Goal: Task Accomplishment & Management: Manage account settings

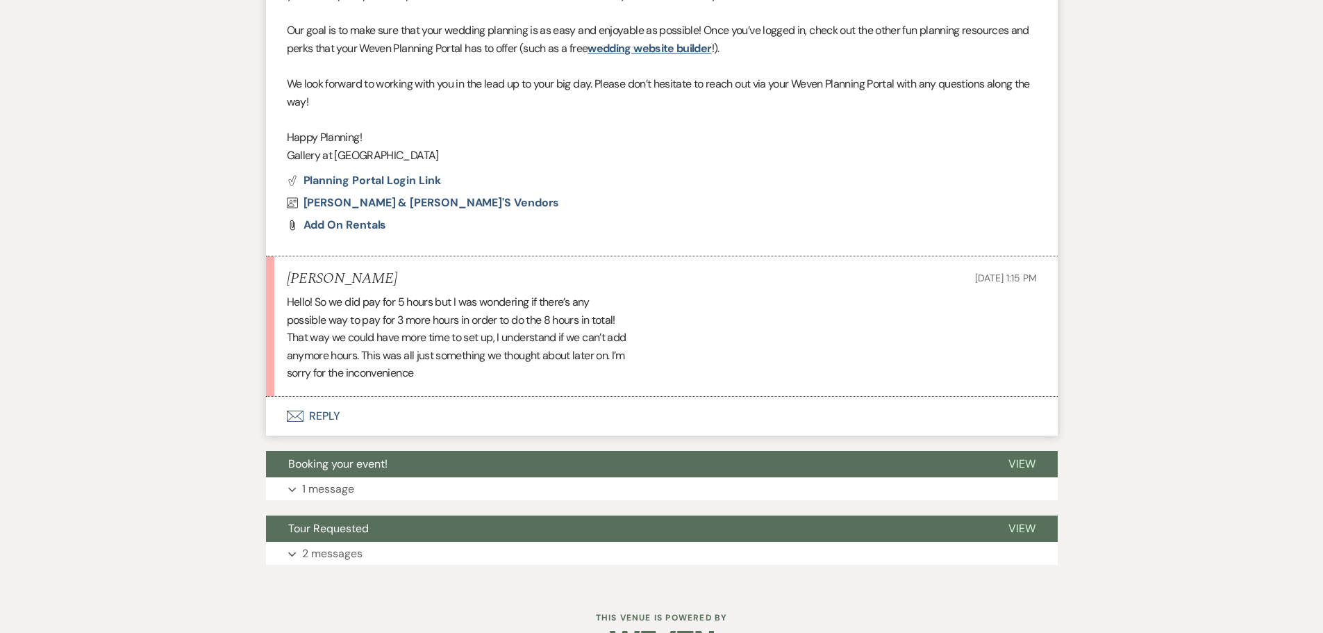
scroll to position [733, 0]
click at [322, 412] on button "Envelope Reply" at bounding box center [662, 415] width 792 height 39
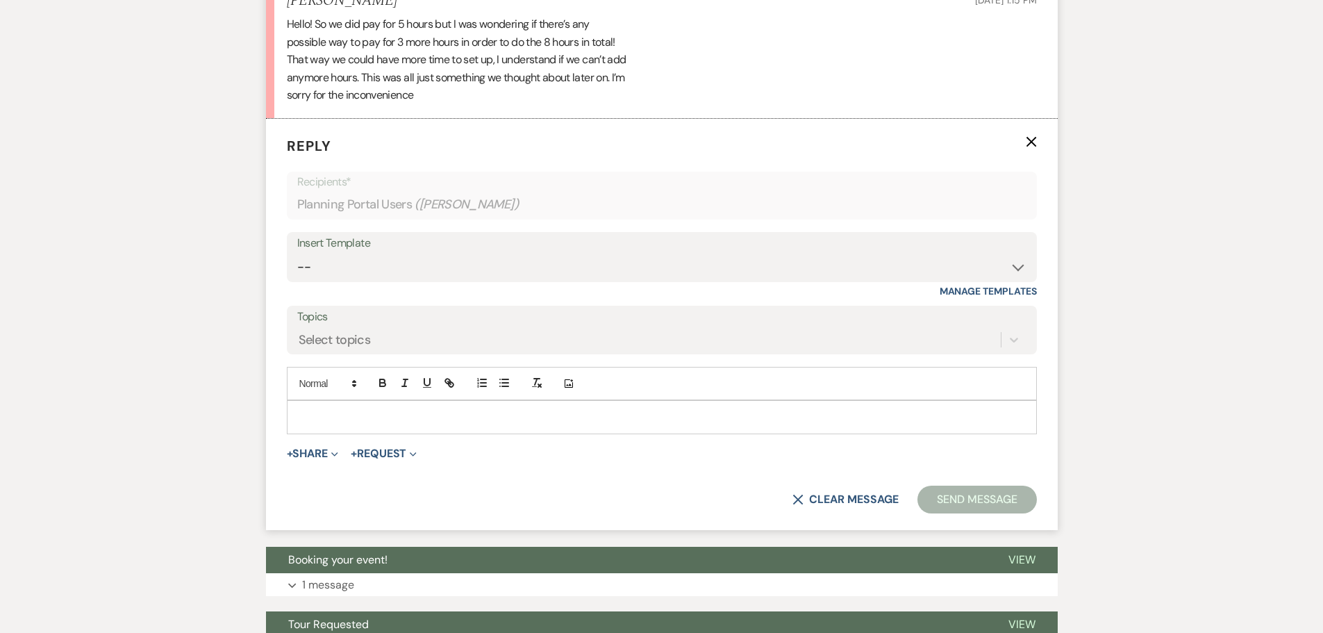
scroll to position [1011, 0]
click at [324, 408] on p at bounding box center [662, 415] width 728 height 15
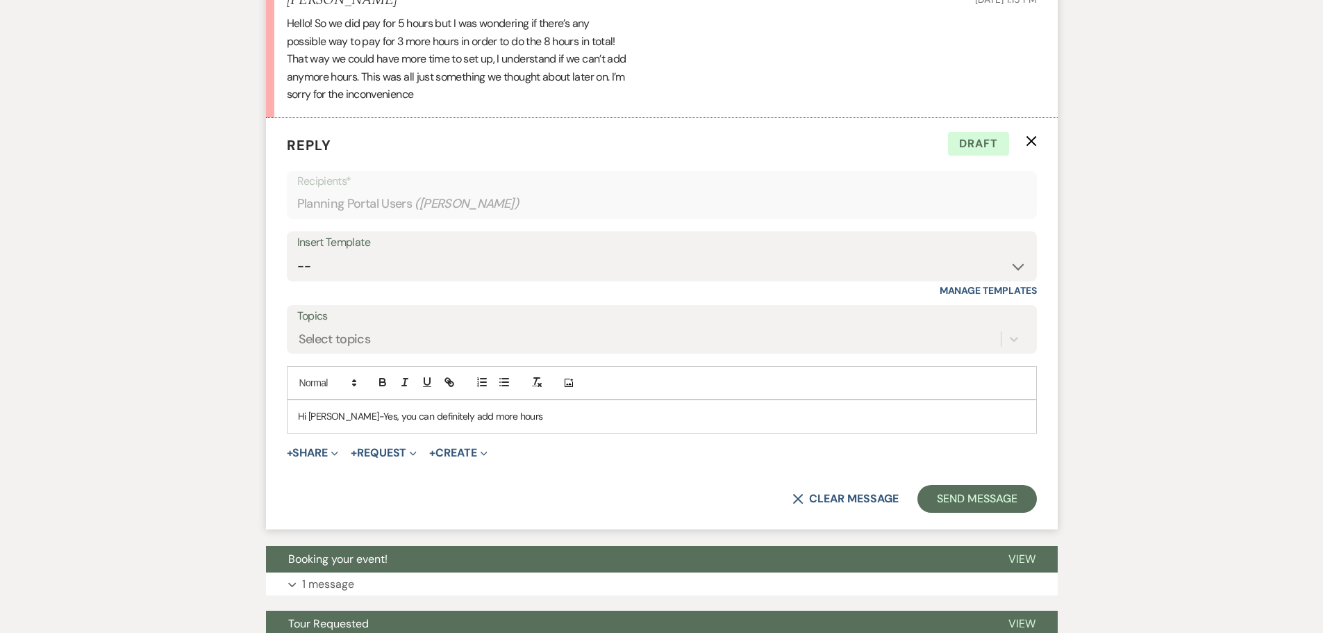
click at [342, 417] on p "Hi Britany-Yes, you can definitely add more hours" at bounding box center [662, 415] width 728 height 15
click at [499, 416] on p "Hi Britany! Yes, you can definitely add more hours" at bounding box center [662, 415] width 728 height 15
click at [505, 419] on p "Hi Britany! Yes, you can definitely add more hours" at bounding box center [662, 415] width 728 height 15
drag, startPoint x: 770, startPoint y: 426, endPoint x: 773, endPoint y: 417, distance: 9.0
click at [770, 426] on div "Hi Britany! Yes, you can definitely add more hours (as long as they are availab…" at bounding box center [662, 416] width 749 height 32
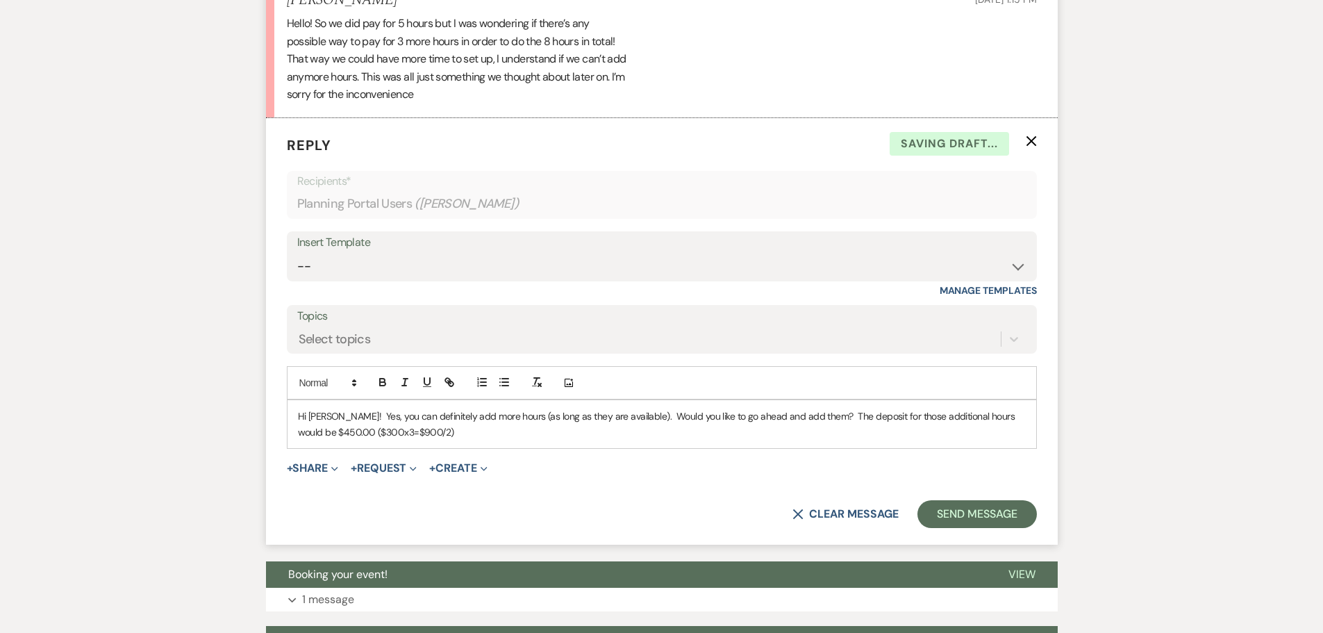
click at [329, 430] on p "Hi Britany! Yes, you can definitely add more hours (as long as they are availab…" at bounding box center [662, 423] width 728 height 31
click at [402, 436] on p "Hi Britany! Yes, you can definitely add more hours (as long as they are availab…" at bounding box center [662, 423] width 728 height 31
click at [347, 430] on p "Hi Britany! Yes, you can definitely add more hours (as long as they are availab…" at bounding box center [662, 423] width 728 height 31
click at [609, 431] on p "Hi [PERSON_NAME]! Yes, you can definitely add more hours (as long as they are a…" at bounding box center [662, 423] width 728 height 31
click at [968, 516] on button "Send Message" at bounding box center [977, 514] width 119 height 28
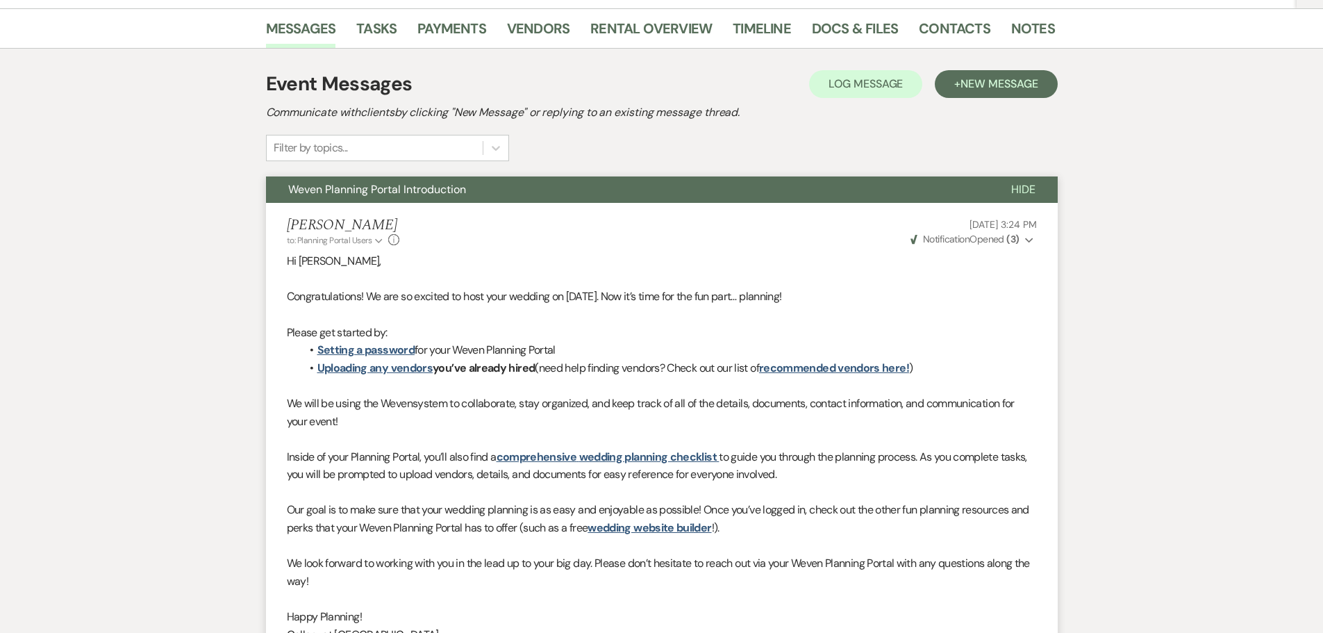
scroll to position [0, 0]
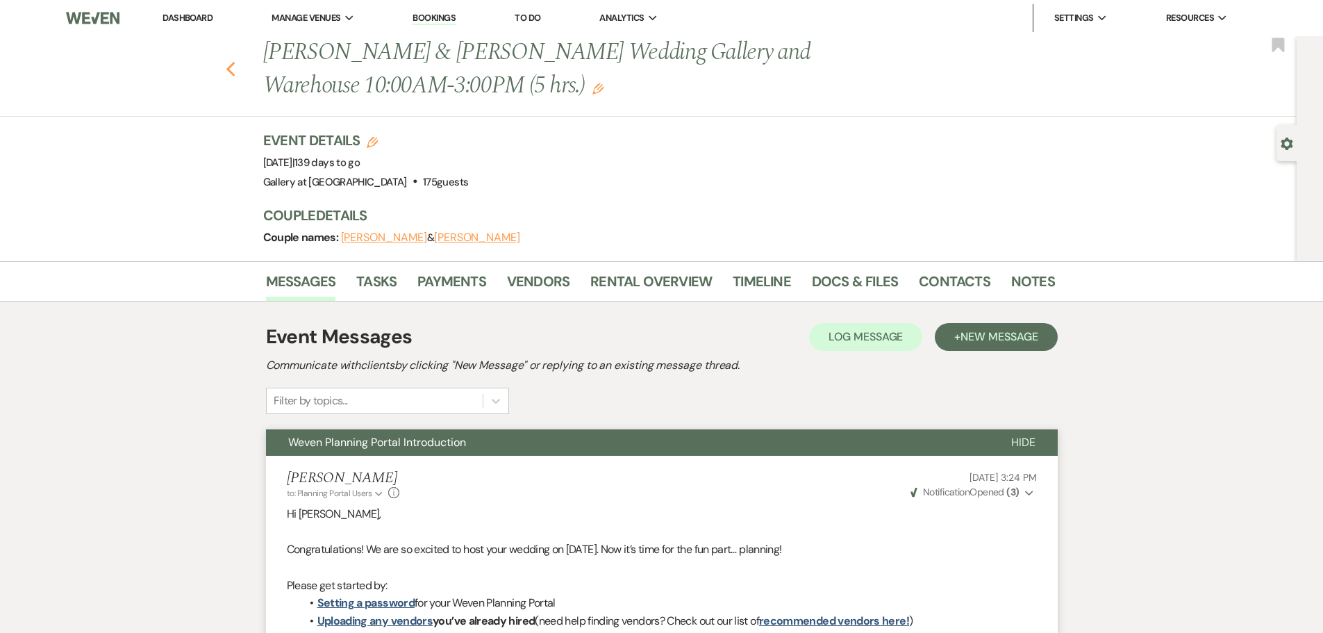
click at [236, 76] on icon "Previous" at bounding box center [231, 69] width 10 height 17
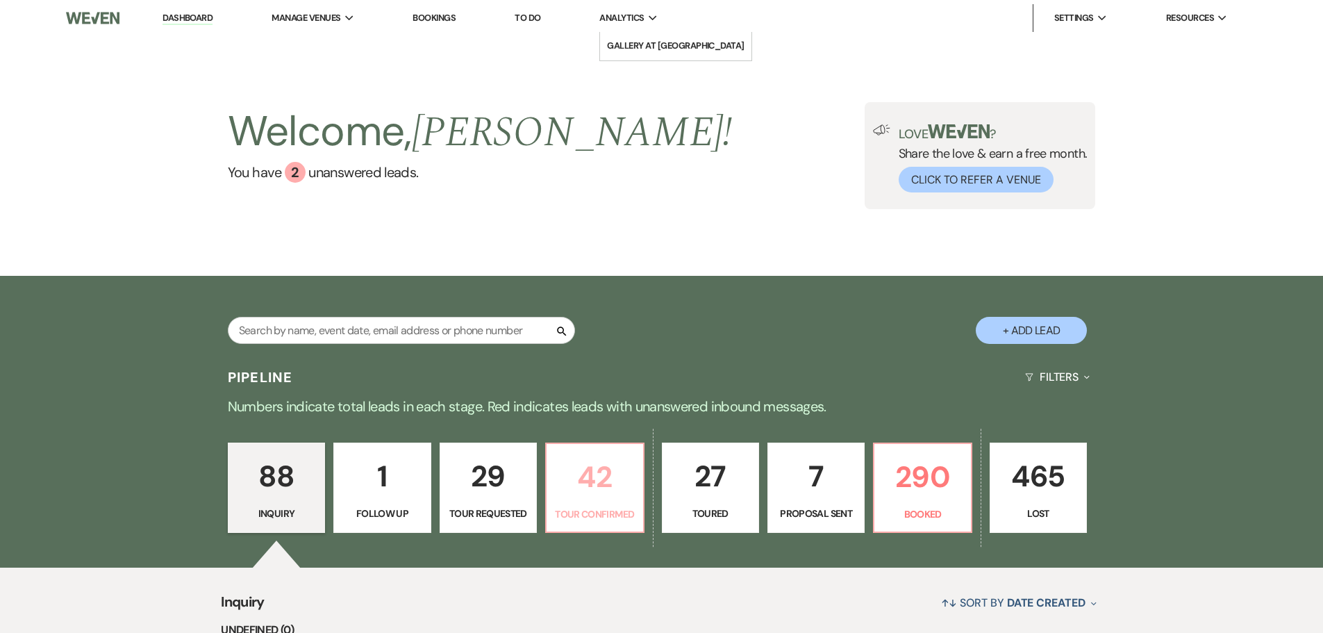
click at [618, 488] on p "42" at bounding box center [594, 477] width 79 height 47
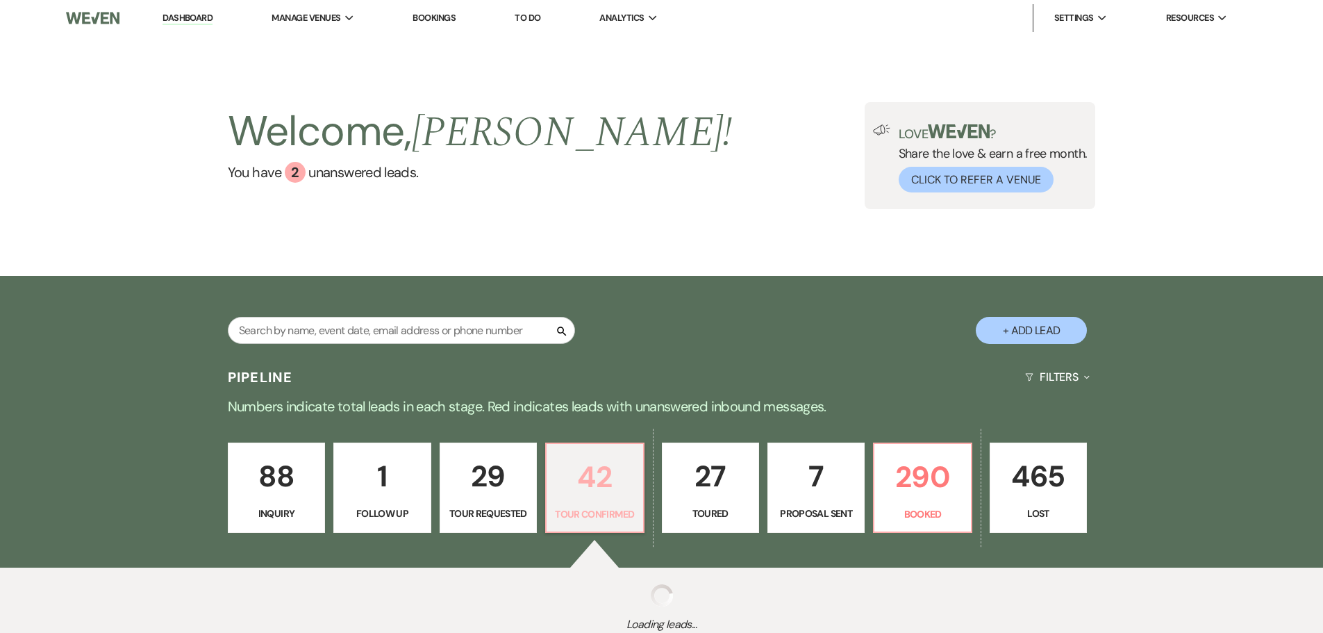
select select "4"
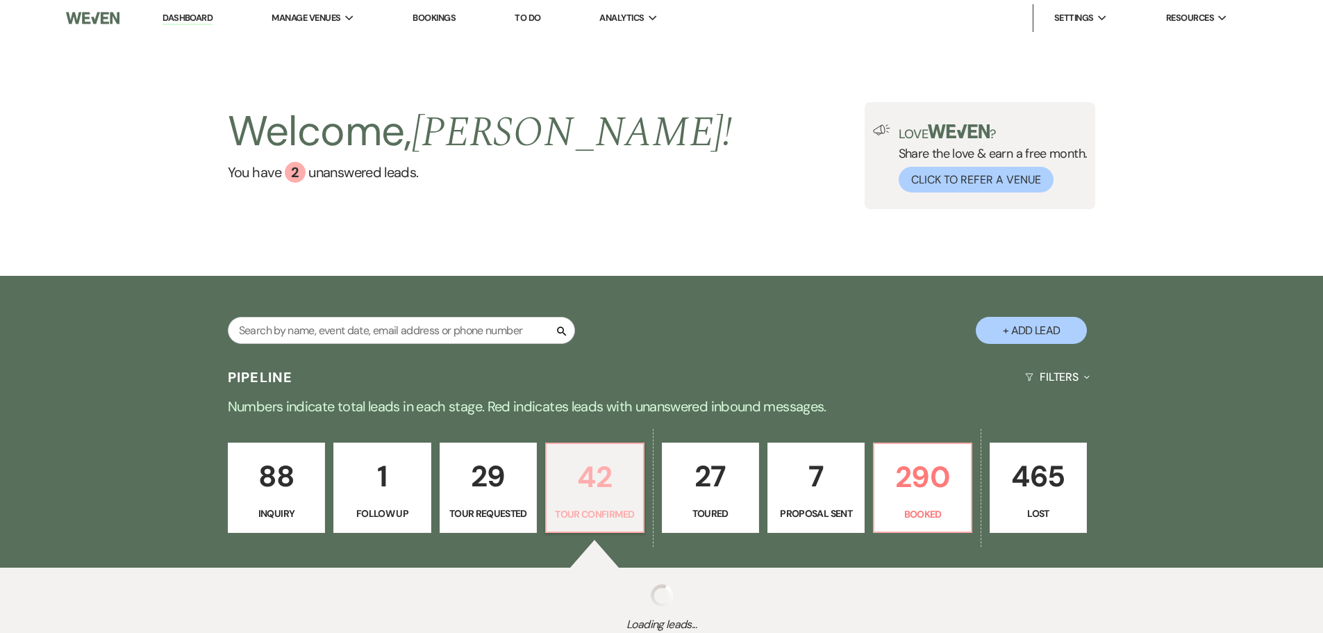
select select "4"
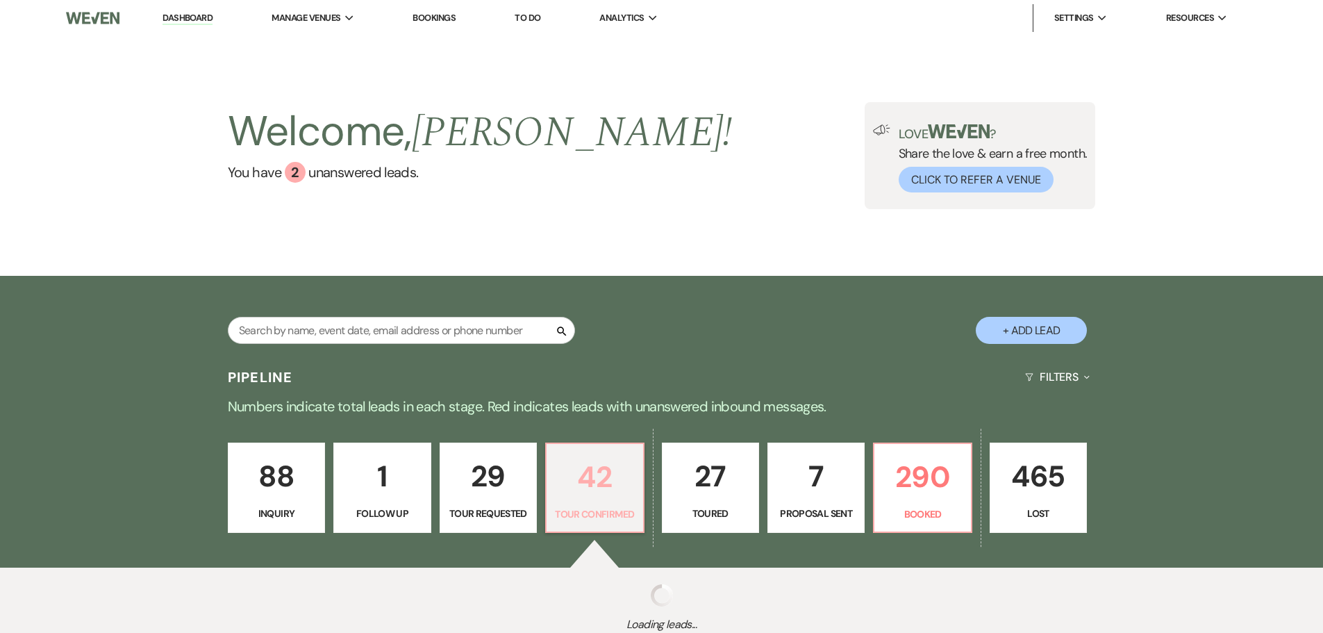
select select "4"
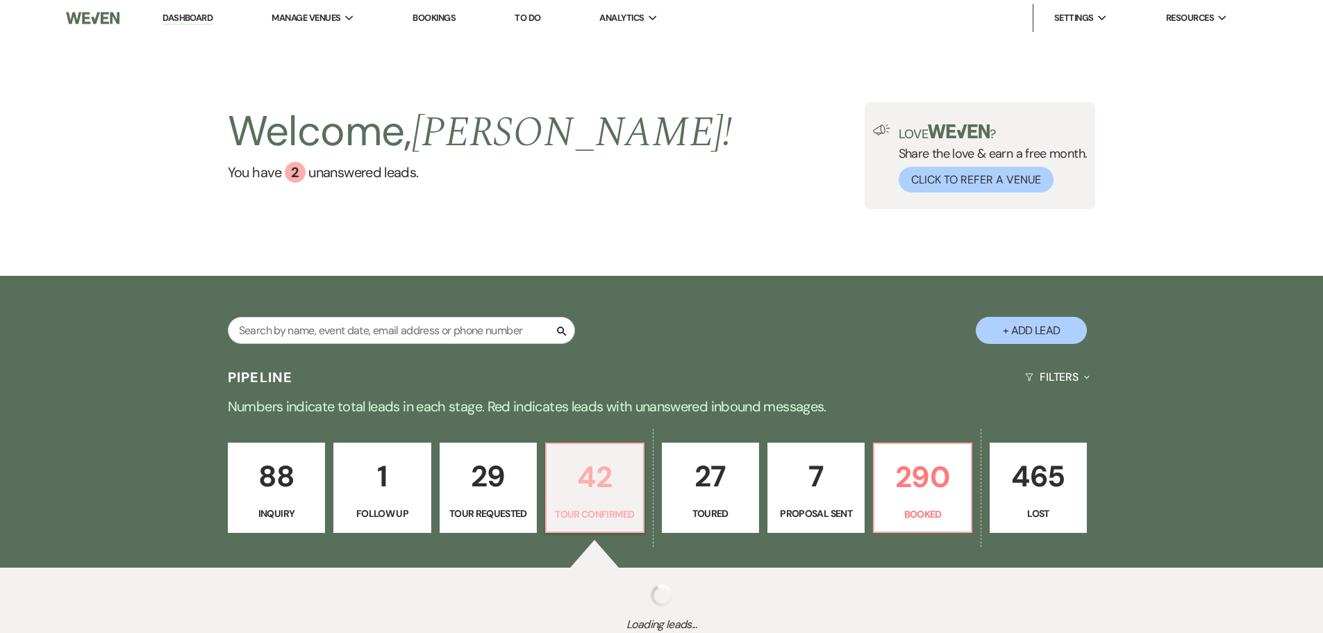
select select "4"
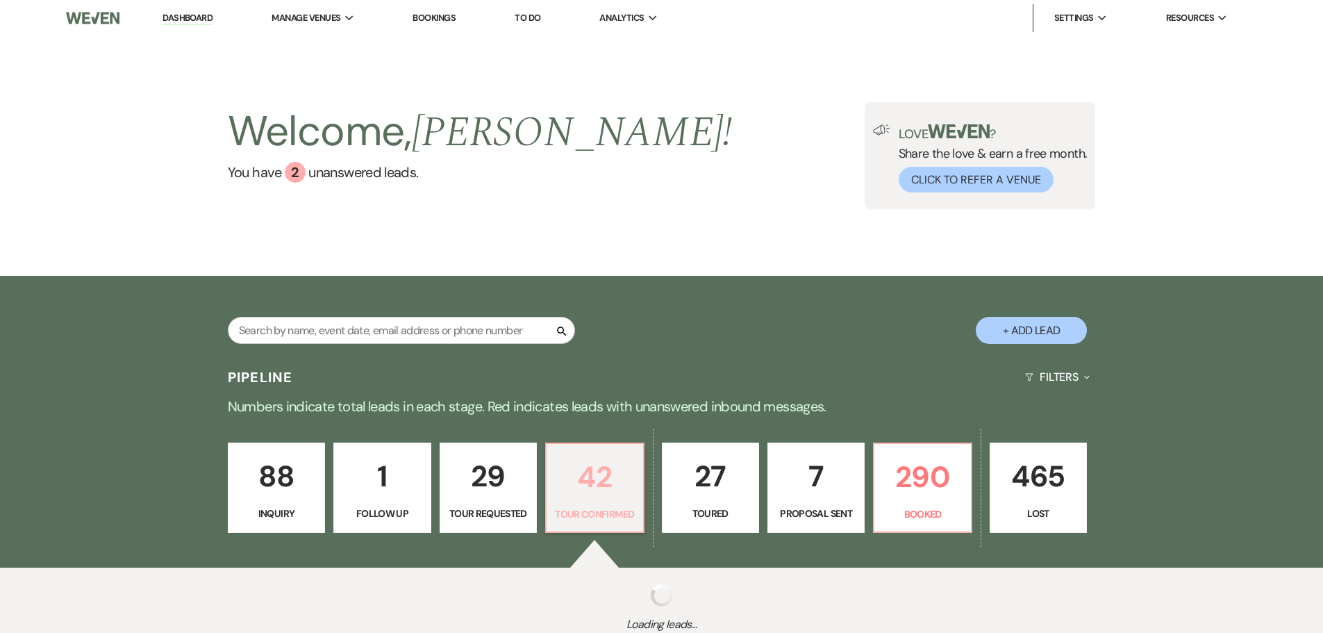
select select "4"
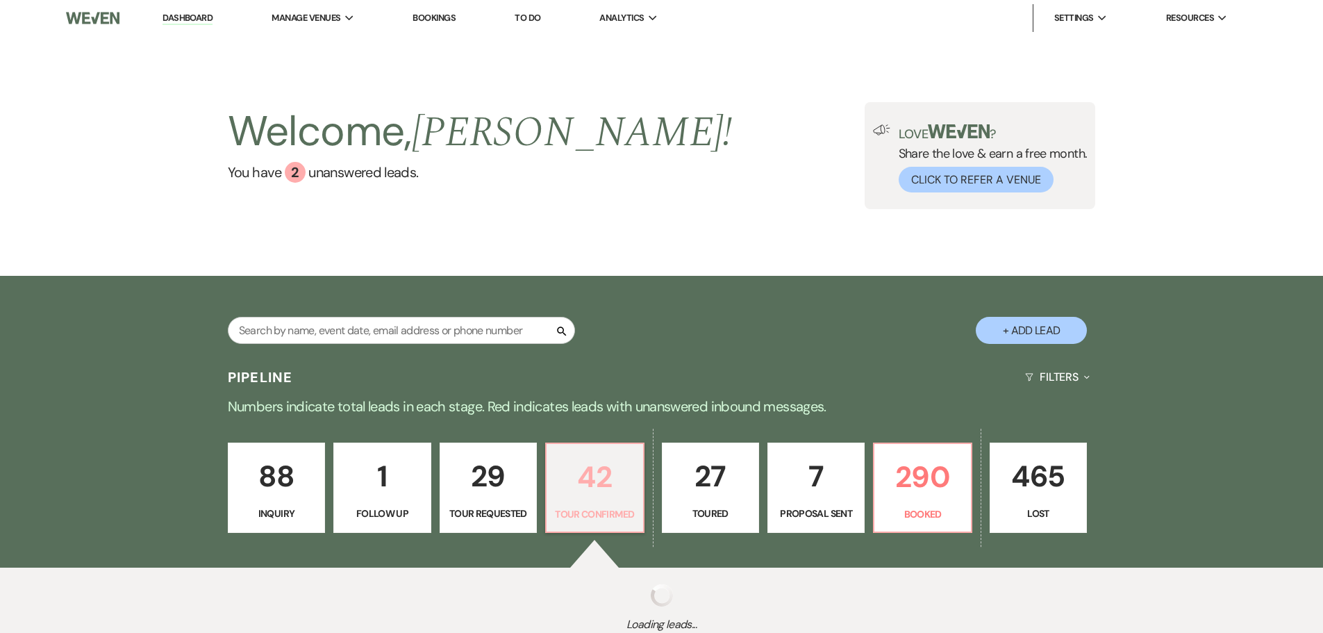
select select "4"
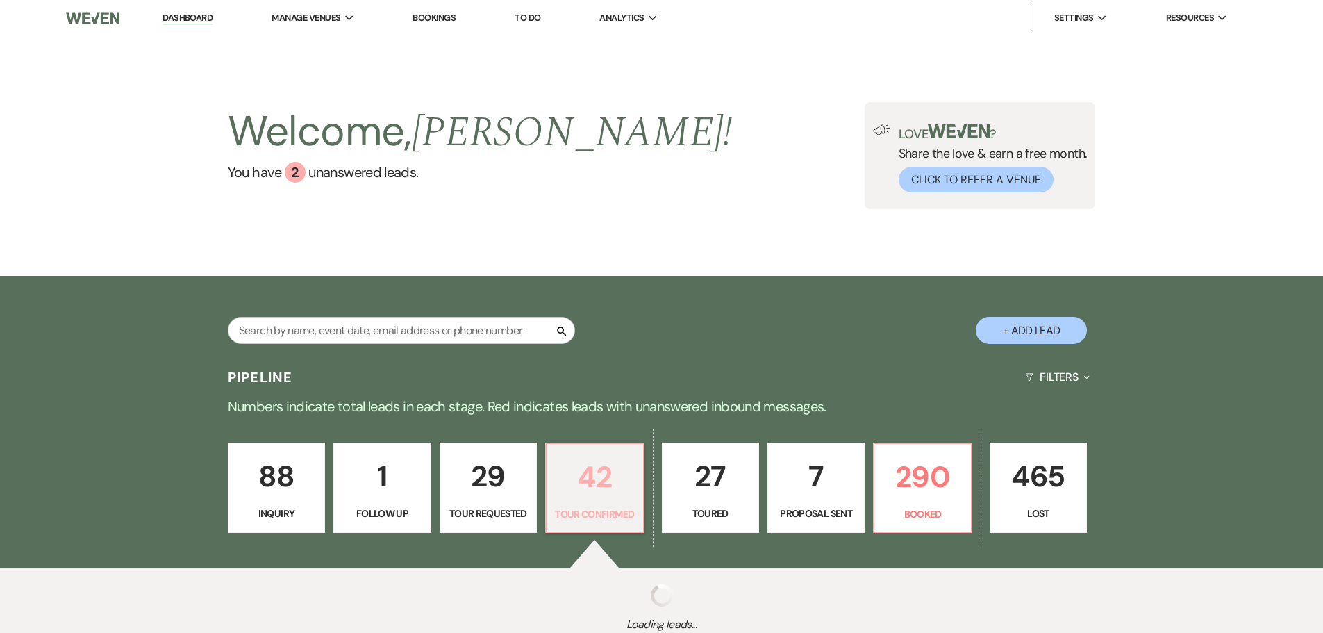
select select "4"
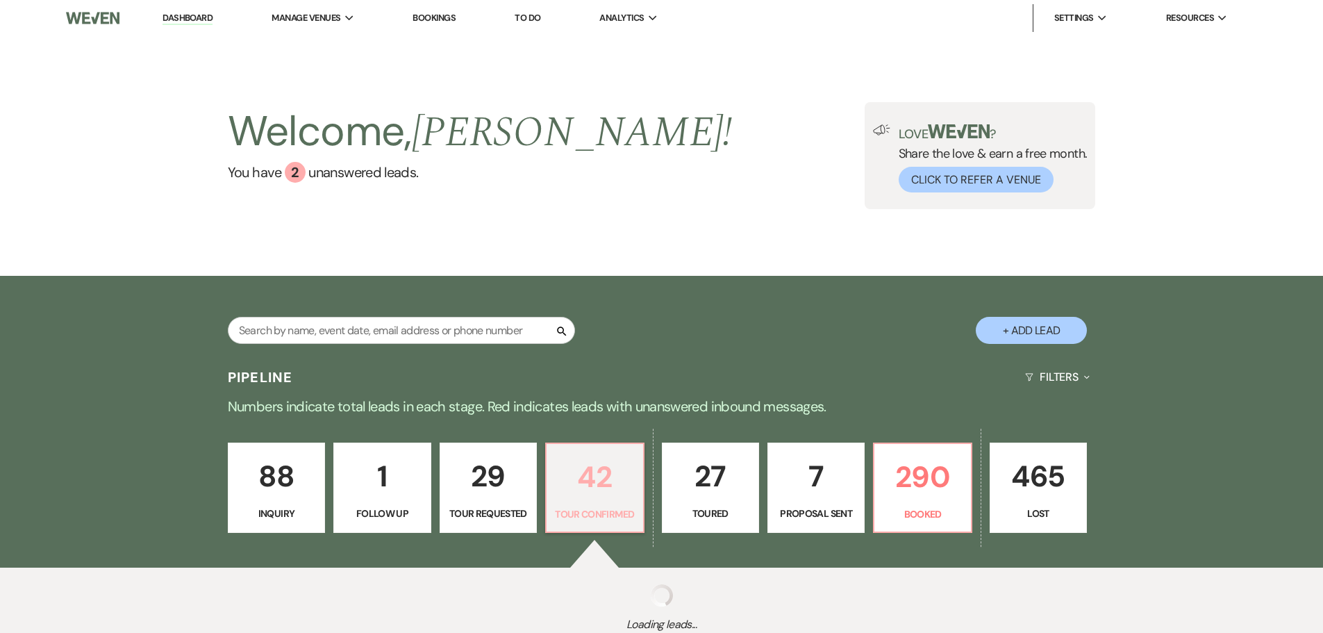
select select "4"
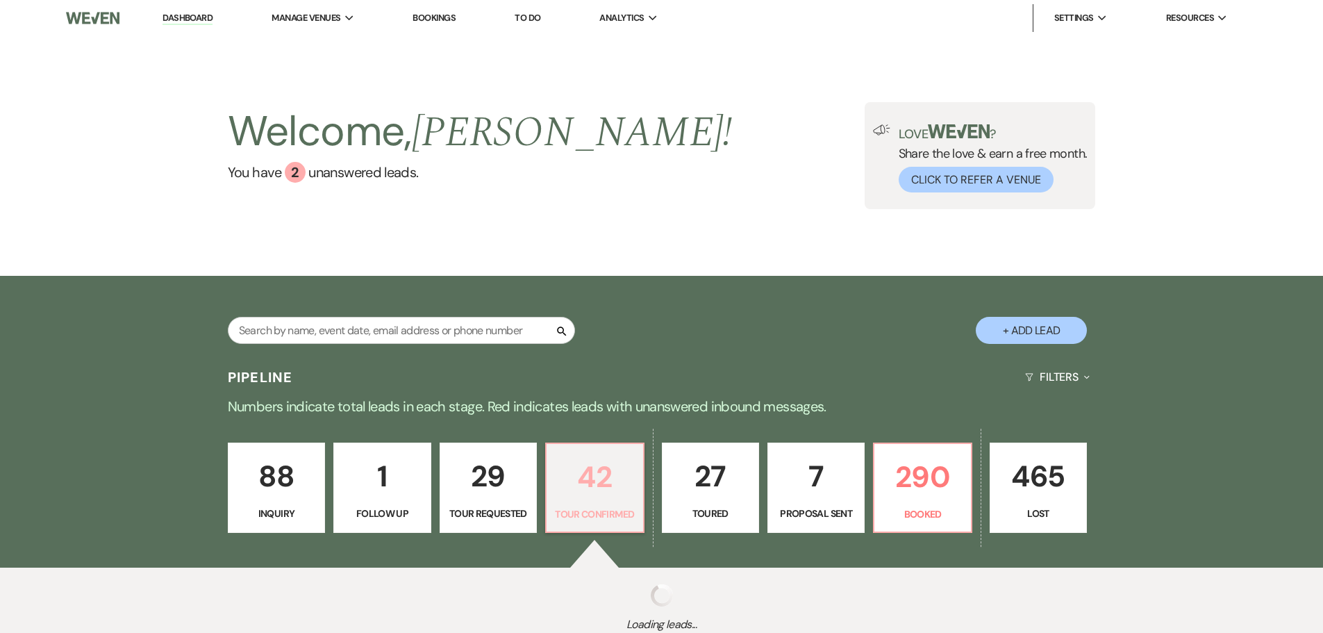
select select "4"
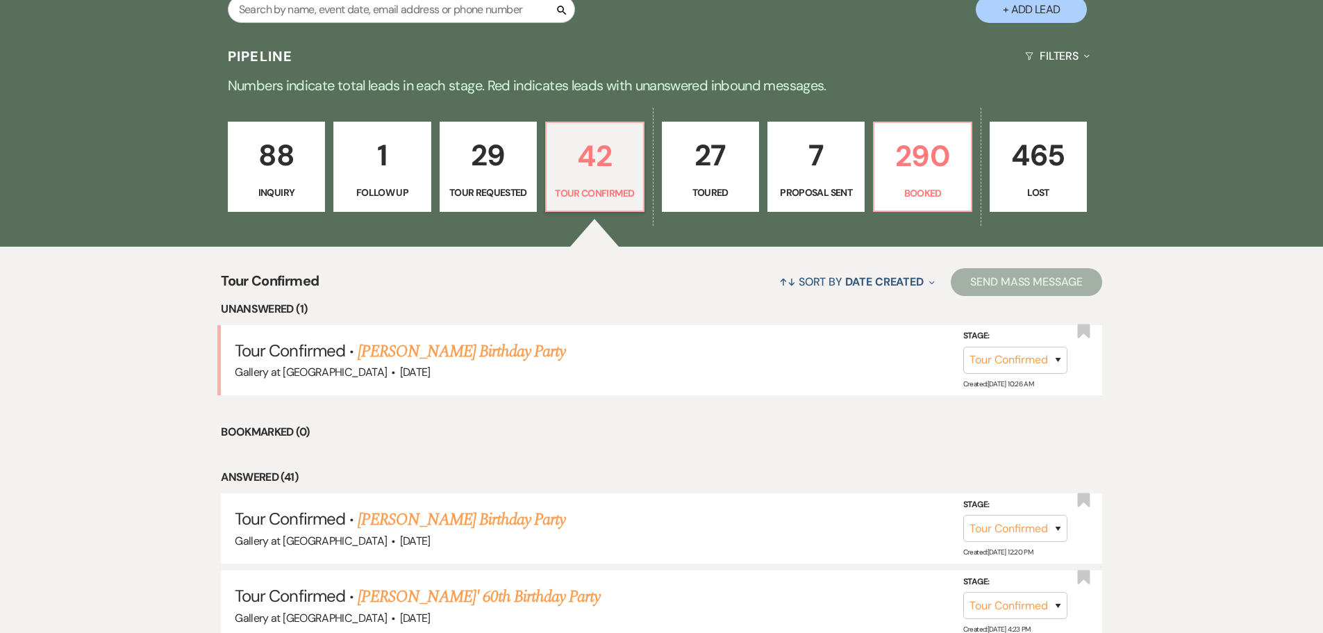
scroll to position [347, 0]
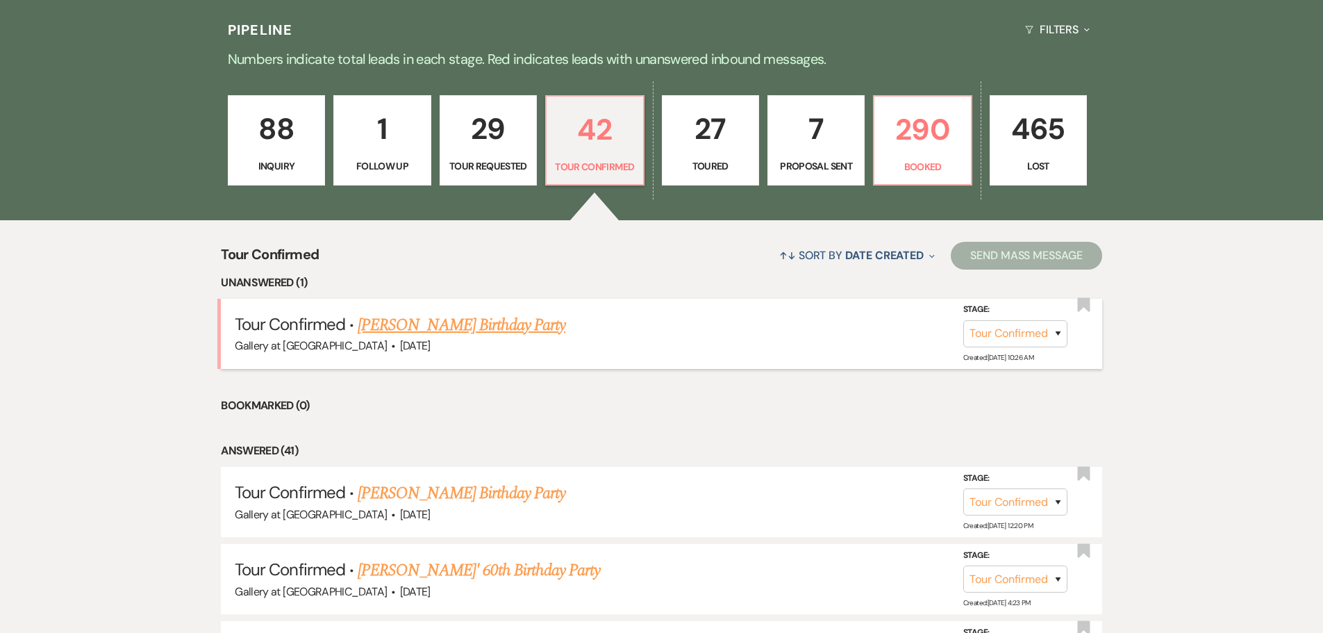
click at [442, 322] on link "Ladonna Thomas's Birthday Party" at bounding box center [462, 325] width 208 height 25
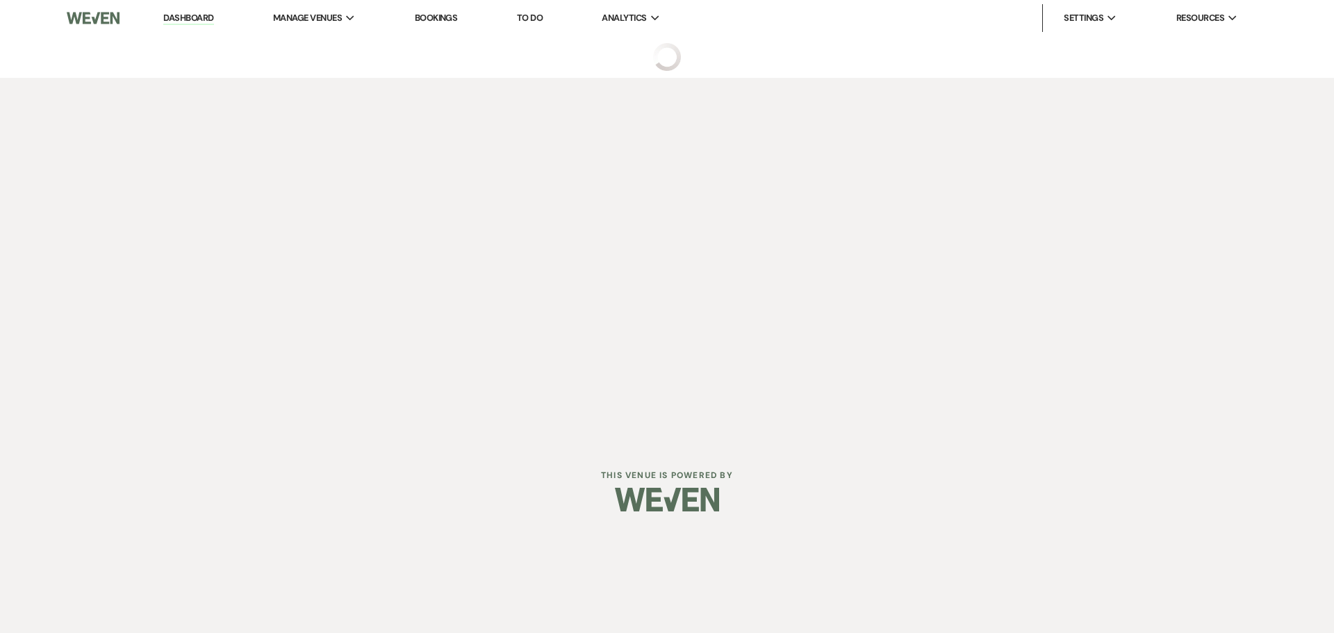
select select "4"
select select "22"
select select "4"
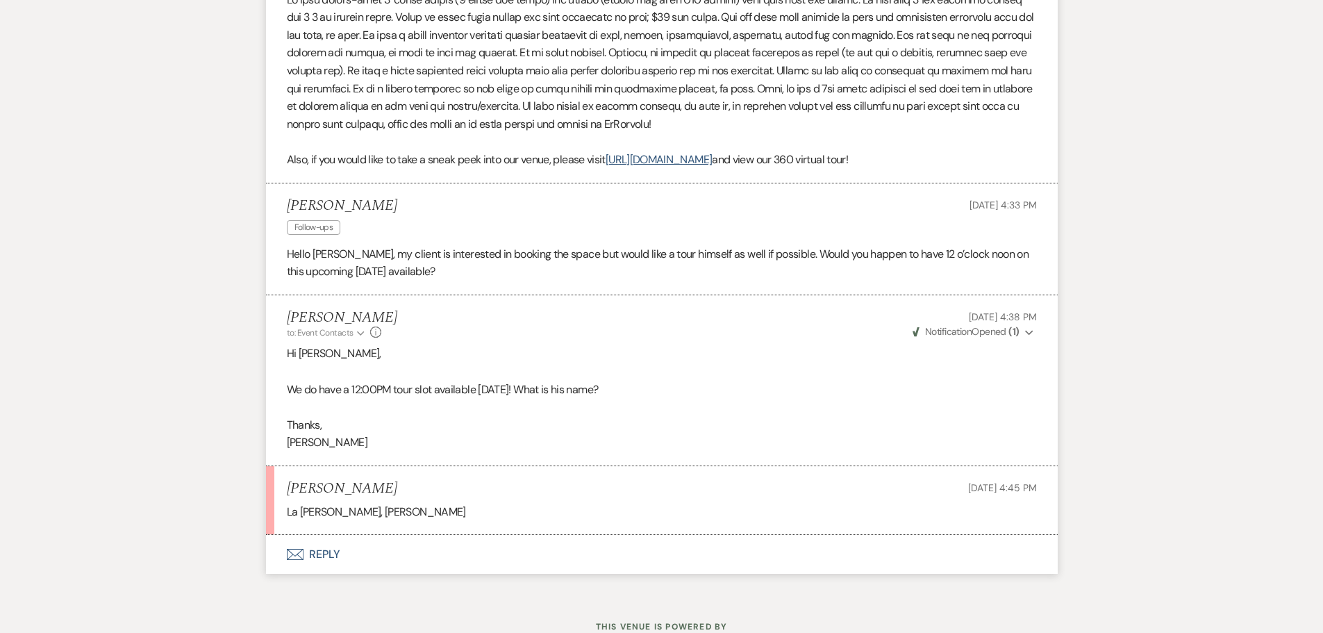
scroll to position [955, 0]
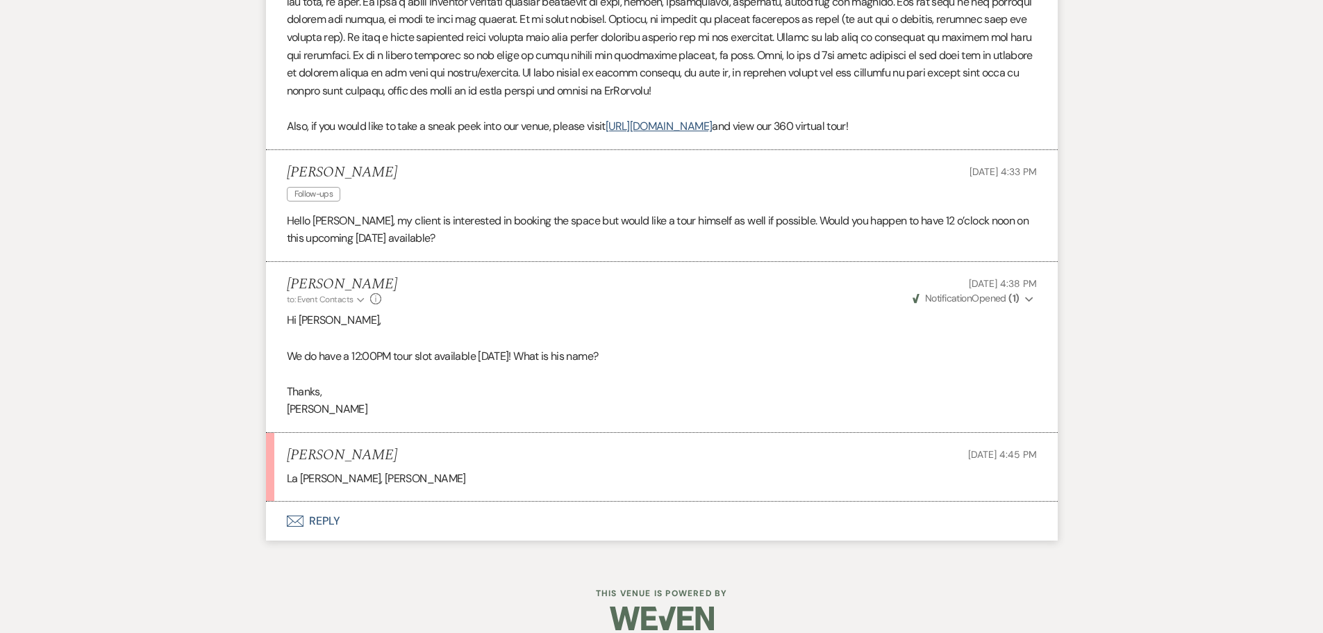
click at [333, 502] on button "Envelope Reply" at bounding box center [662, 521] width 792 height 39
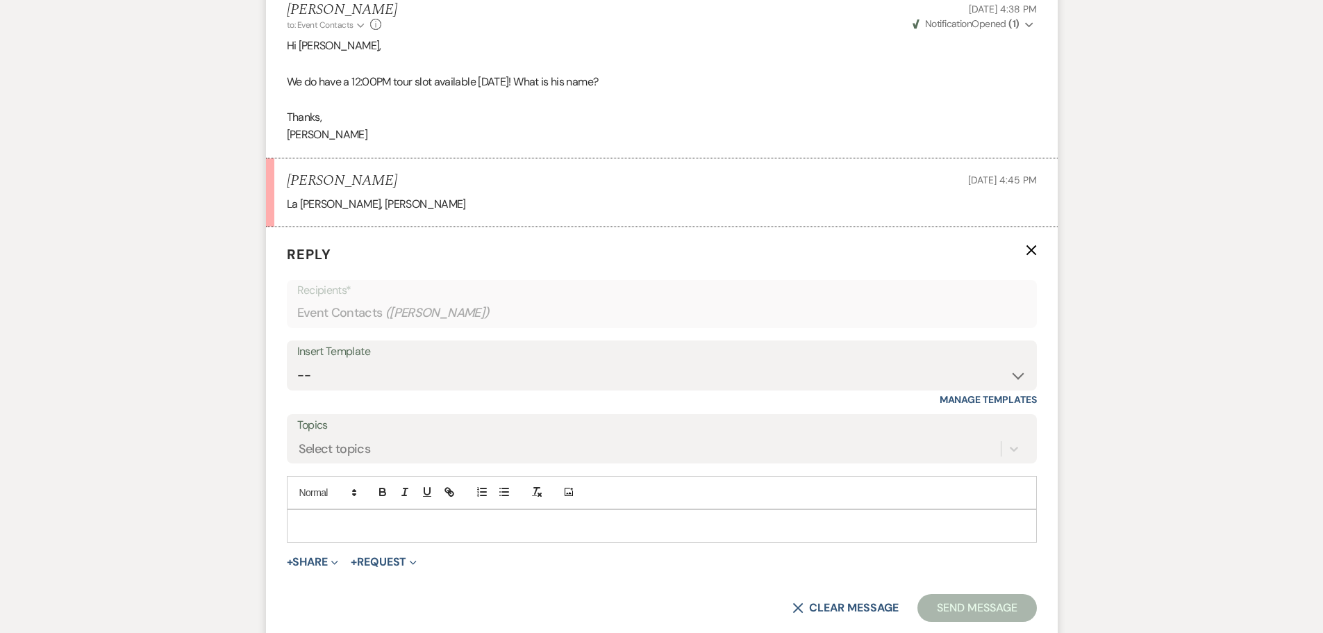
scroll to position [1233, 0]
click at [320, 513] on div at bounding box center [662, 522] width 749 height 32
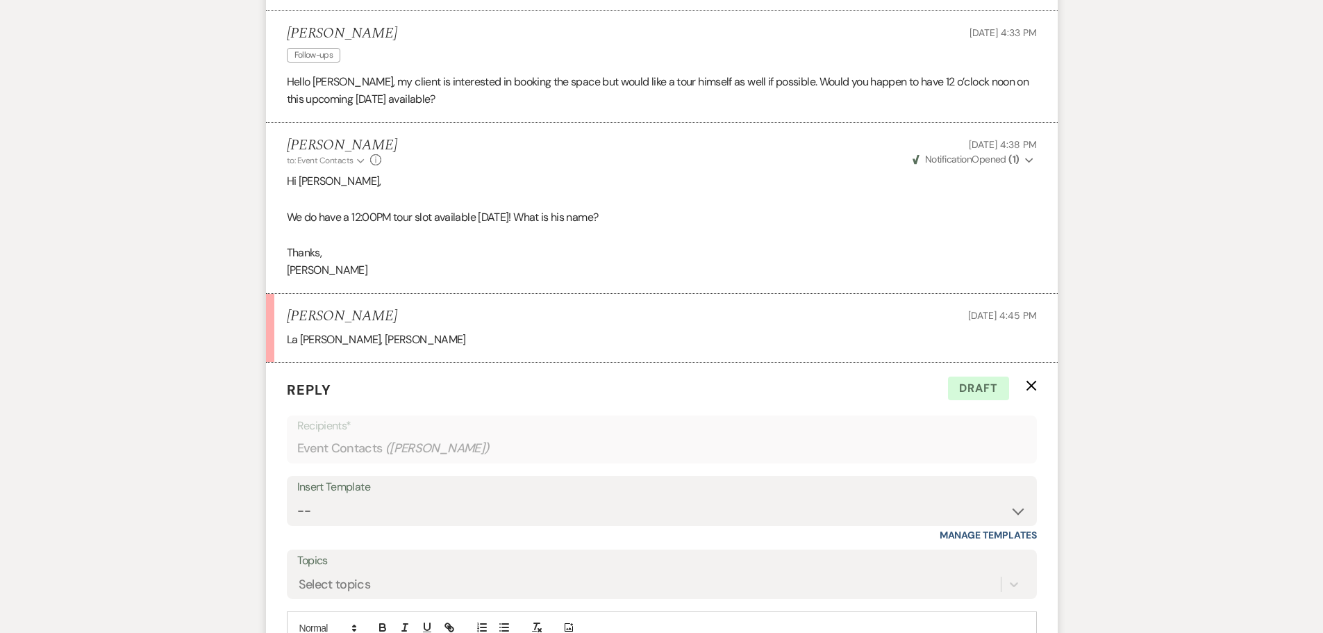
scroll to position [1344, 0]
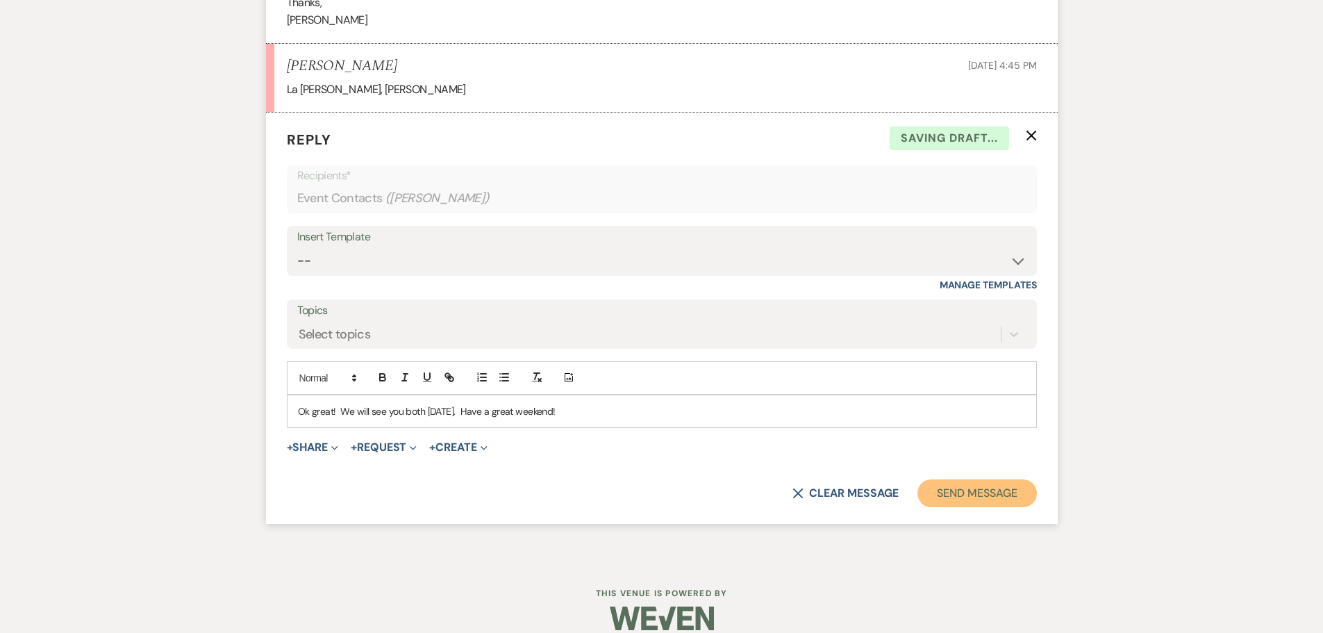
click at [954, 479] on button "Send Message" at bounding box center [977, 493] width 119 height 28
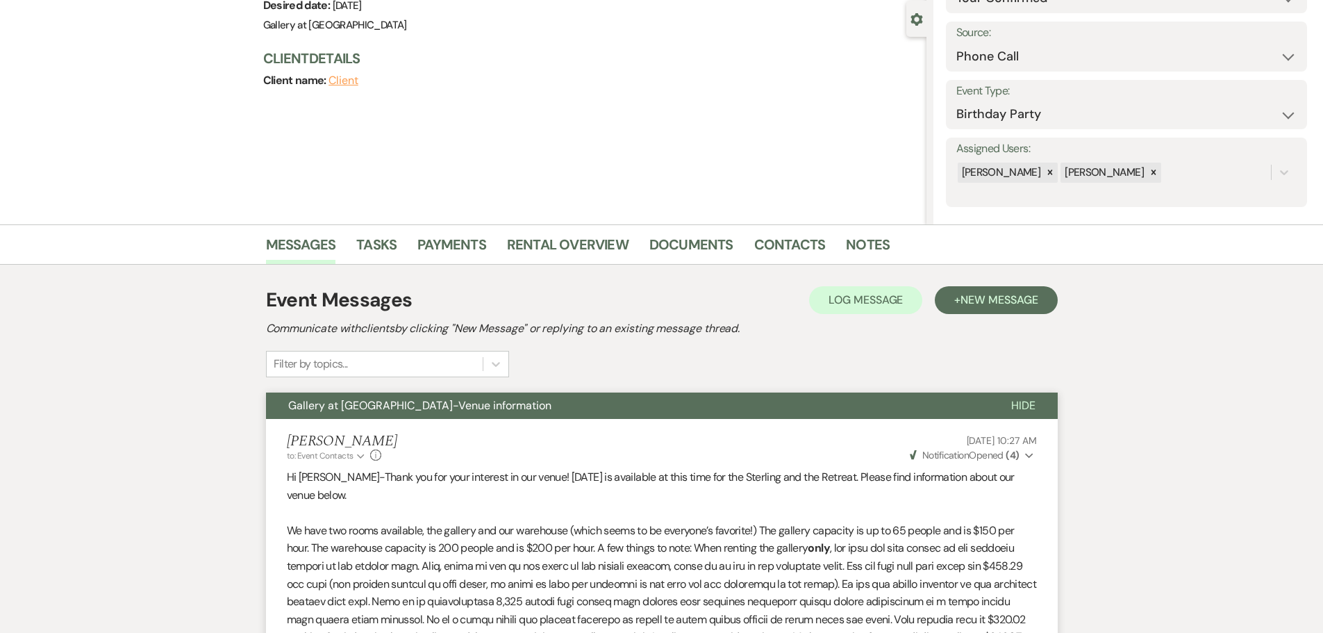
scroll to position [0, 0]
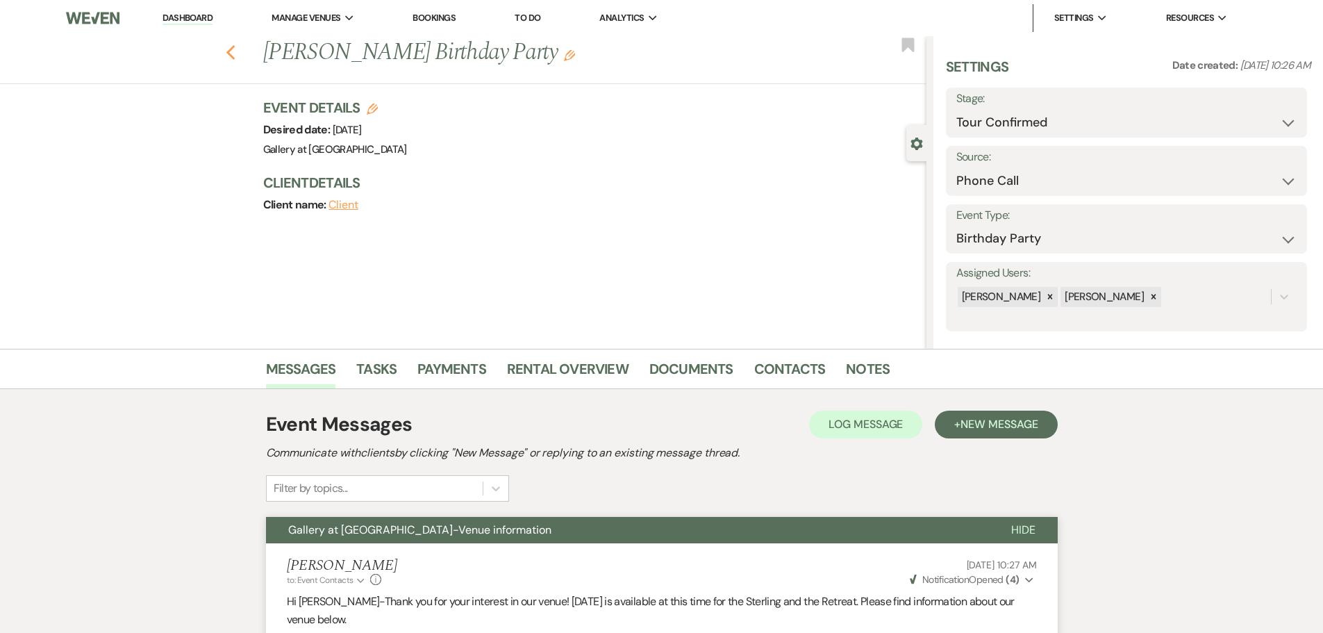
click at [232, 52] on use "button" at bounding box center [230, 52] width 9 height 15
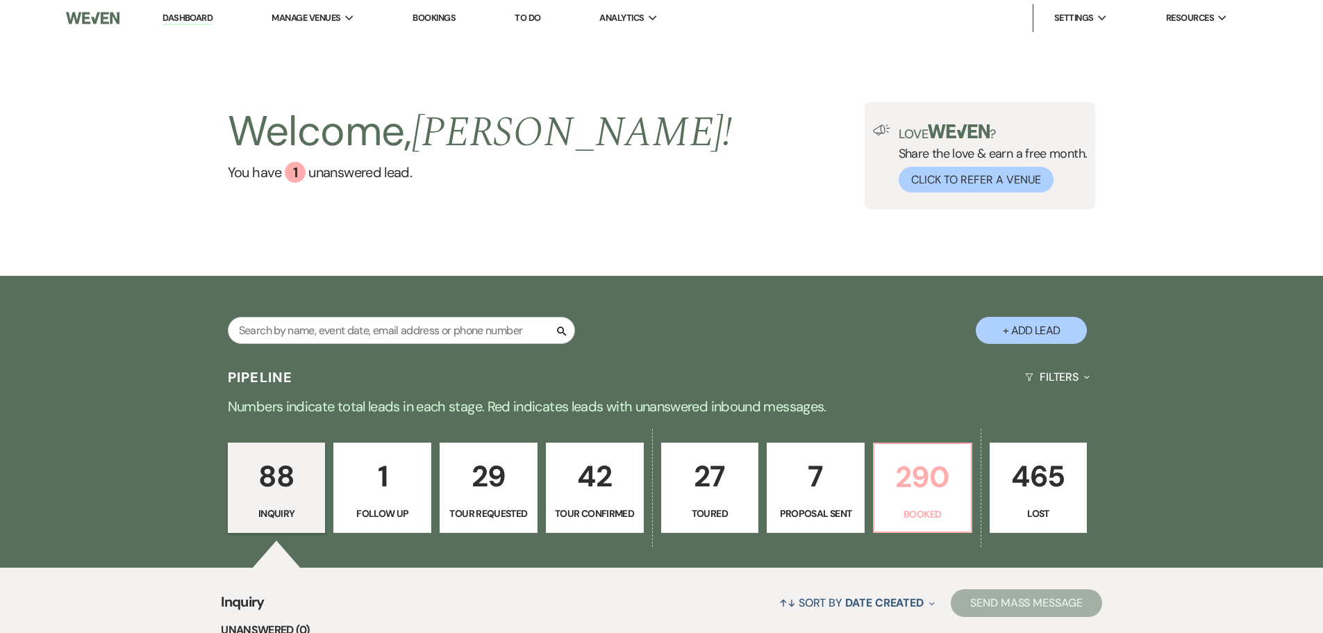
click at [947, 480] on p "290" at bounding box center [923, 477] width 80 height 47
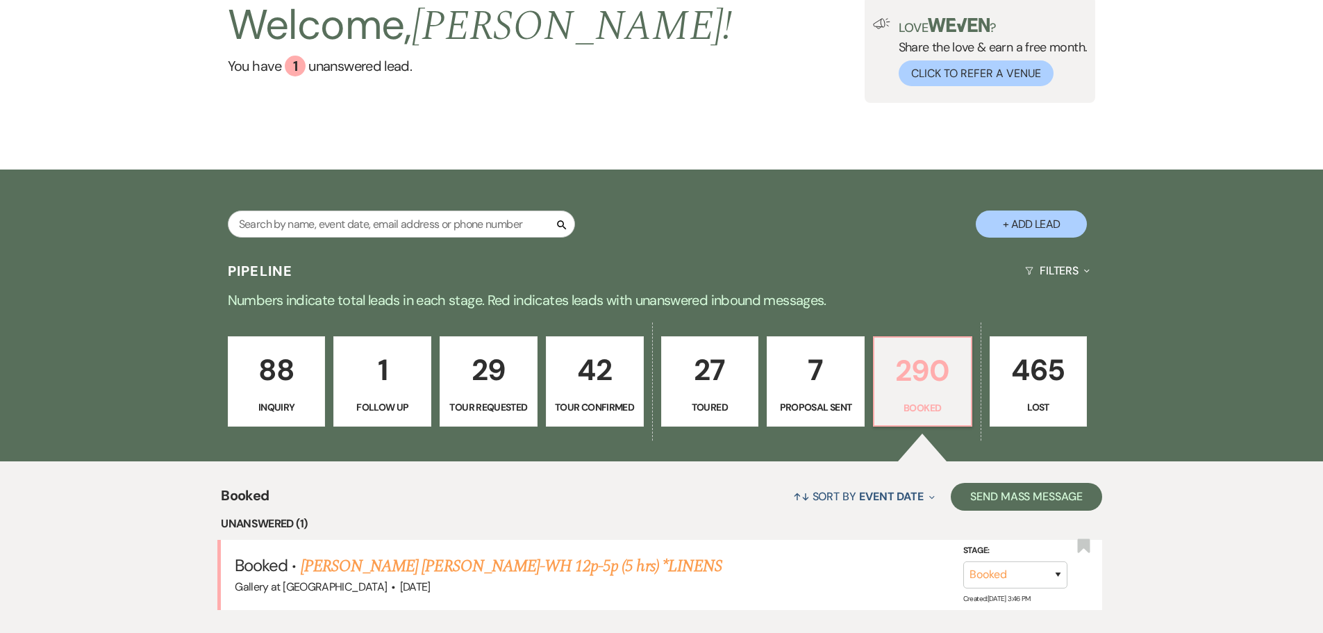
scroll to position [384, 0]
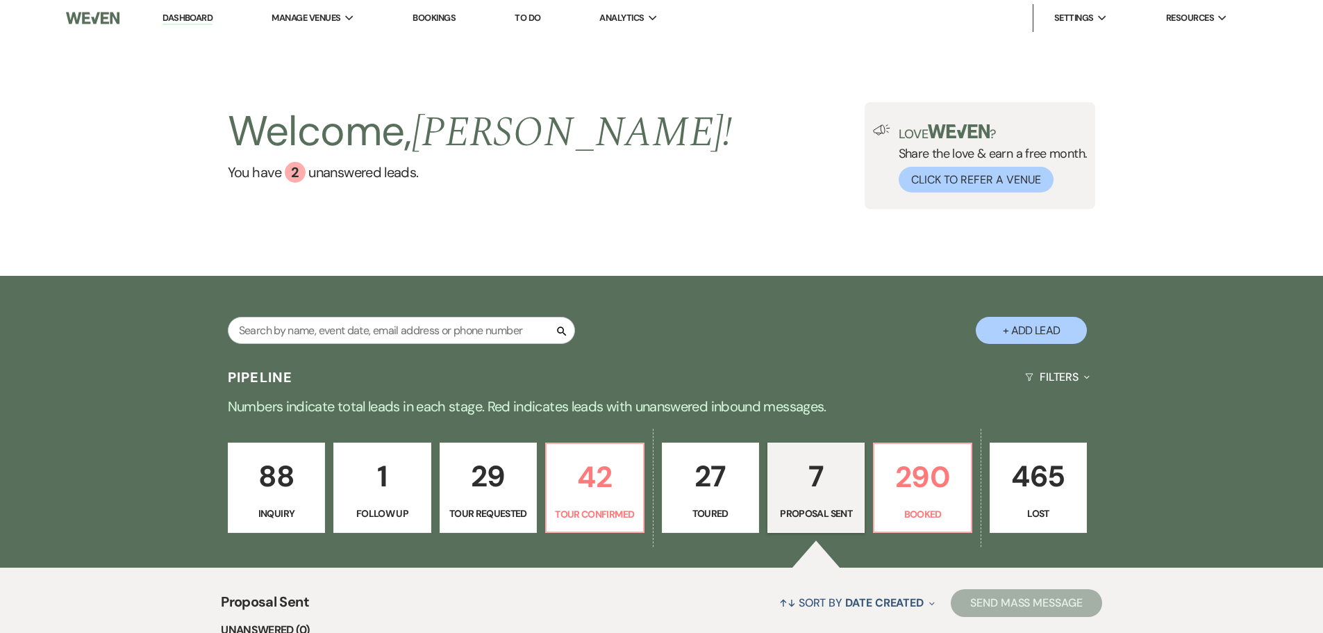
select select "6"
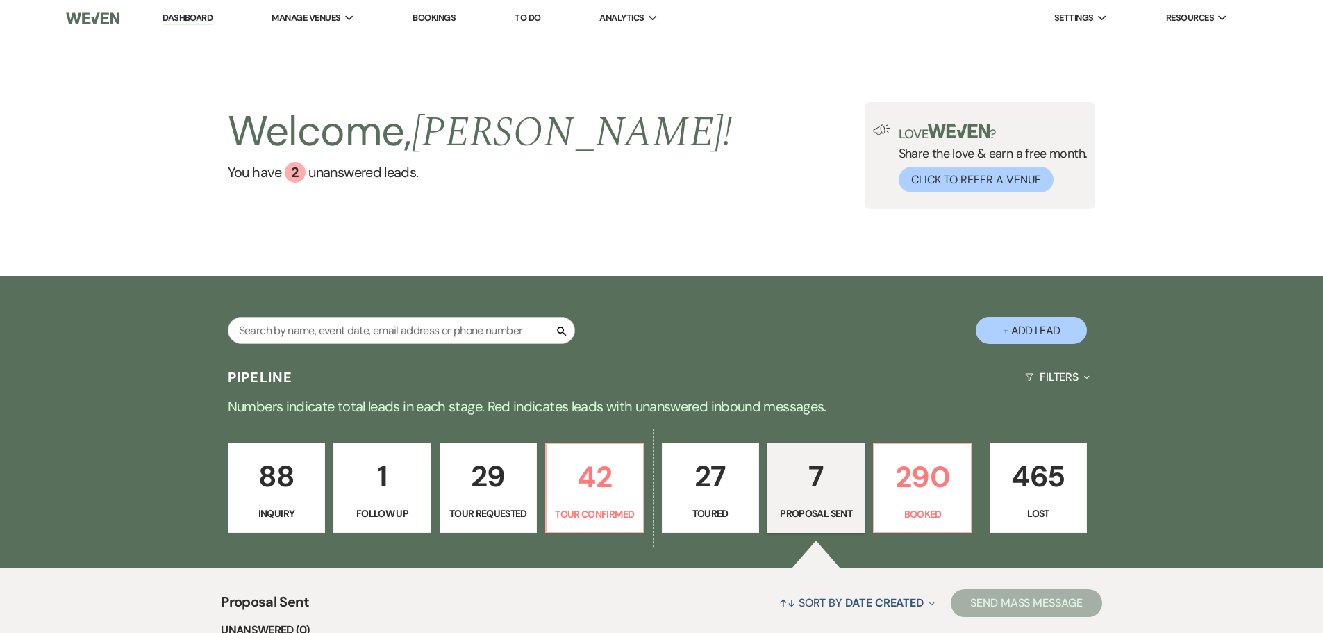
select select "6"
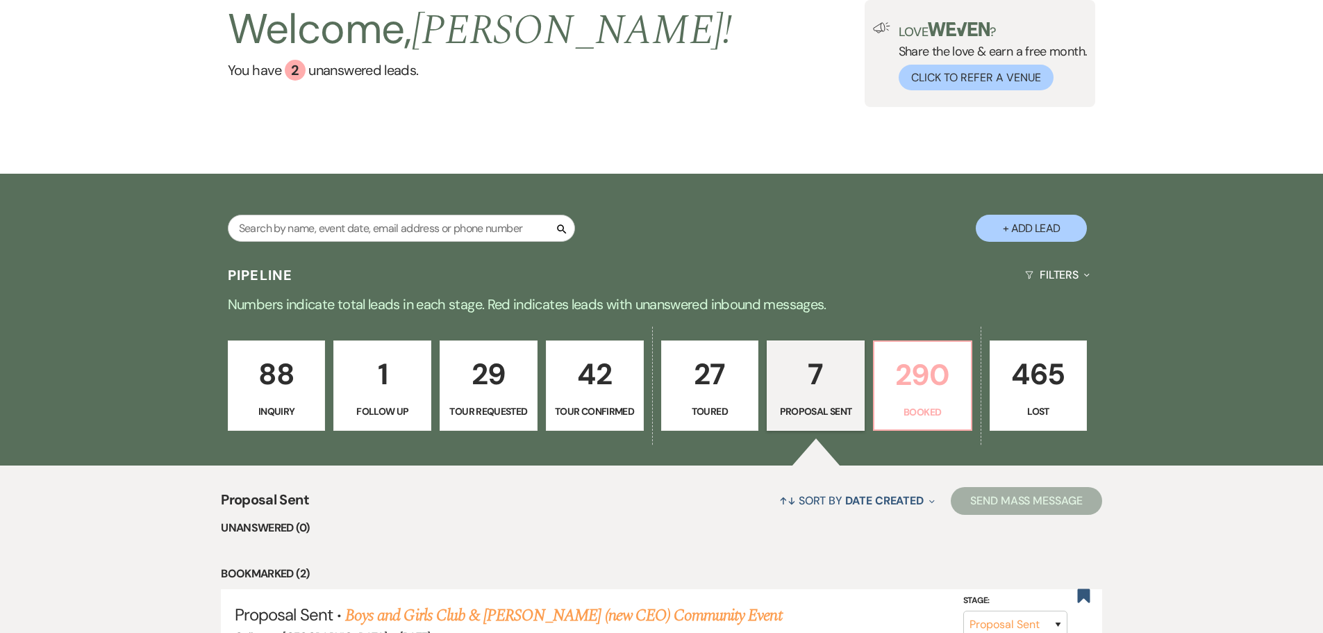
scroll to position [278, 0]
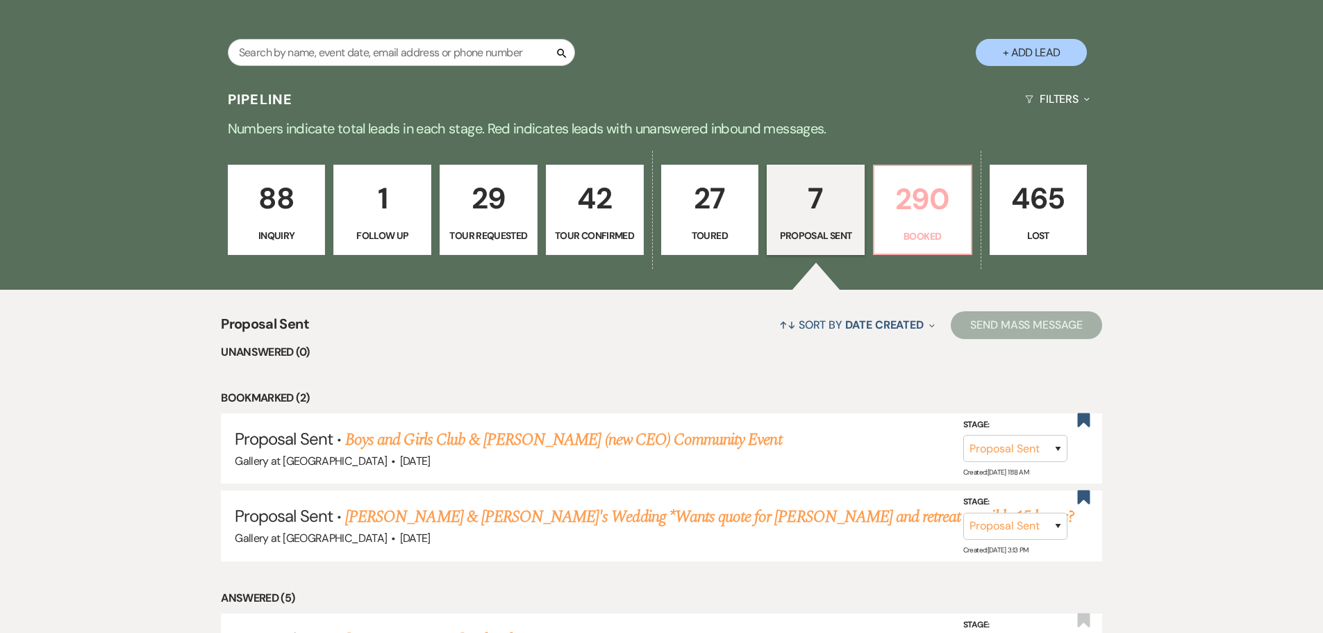
click at [932, 210] on p "290" at bounding box center [923, 199] width 80 height 47
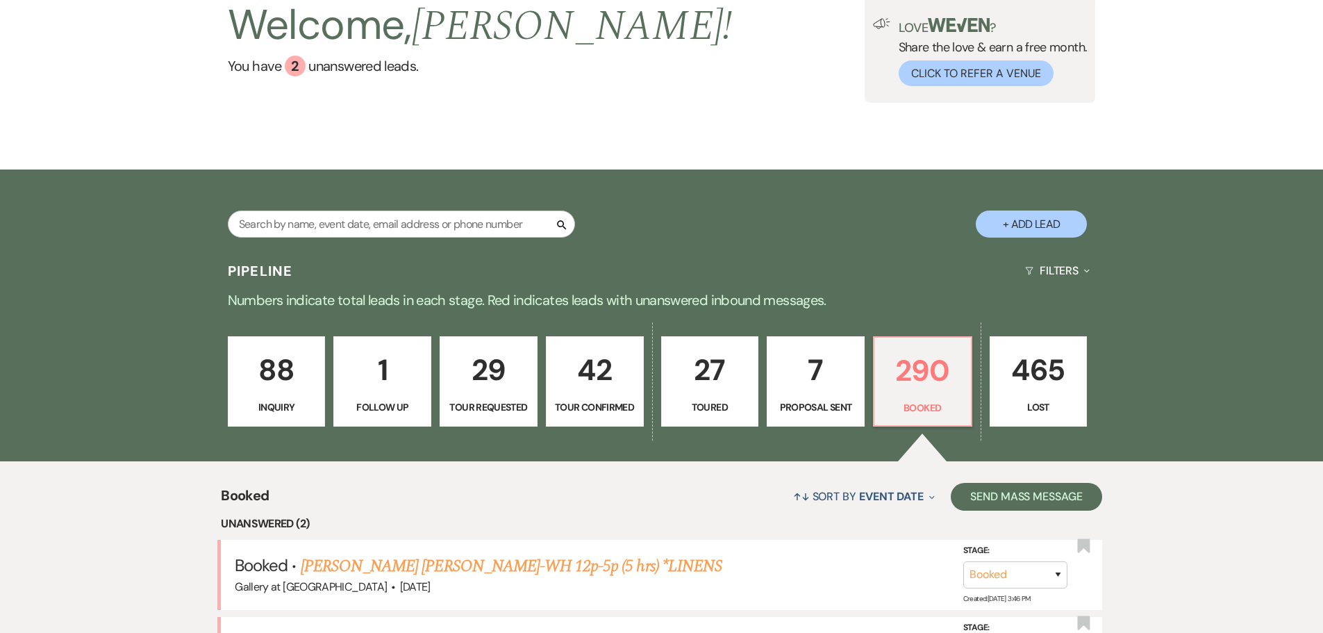
scroll to position [278, 0]
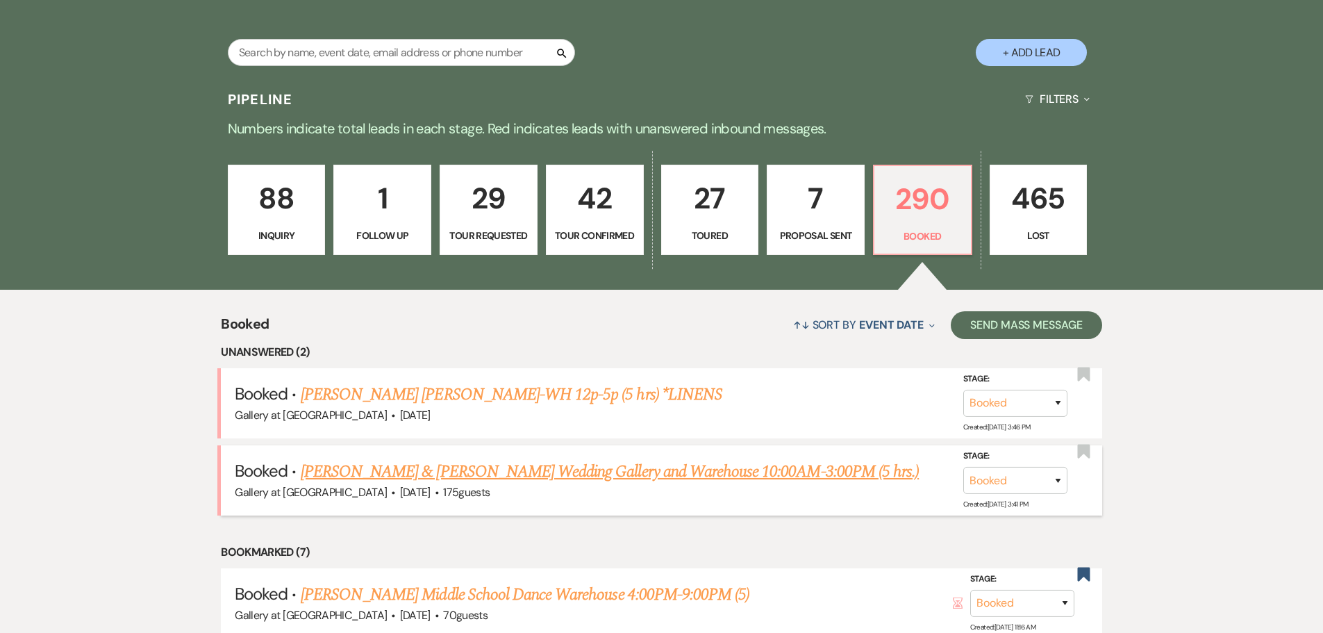
click at [547, 467] on link "[PERSON_NAME] & [PERSON_NAME] Wedding Gallery and Warehouse 10:00AM-3:00PM (5 h…" at bounding box center [610, 471] width 618 height 25
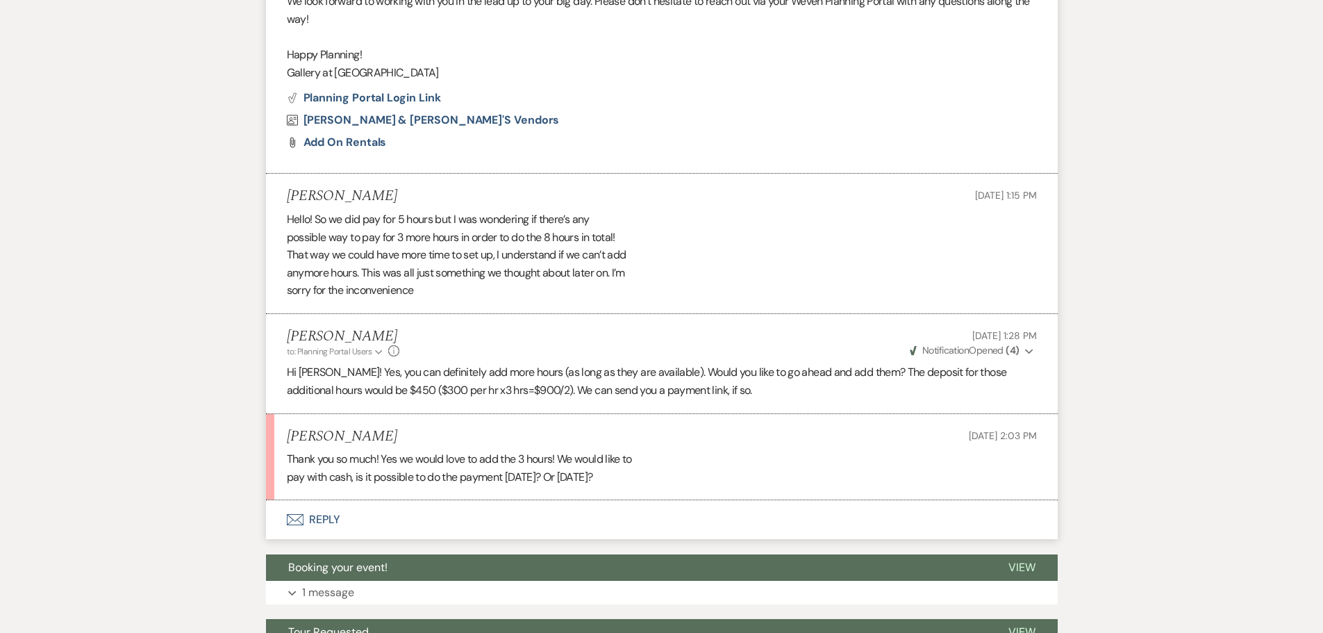
scroll to position [961, 0]
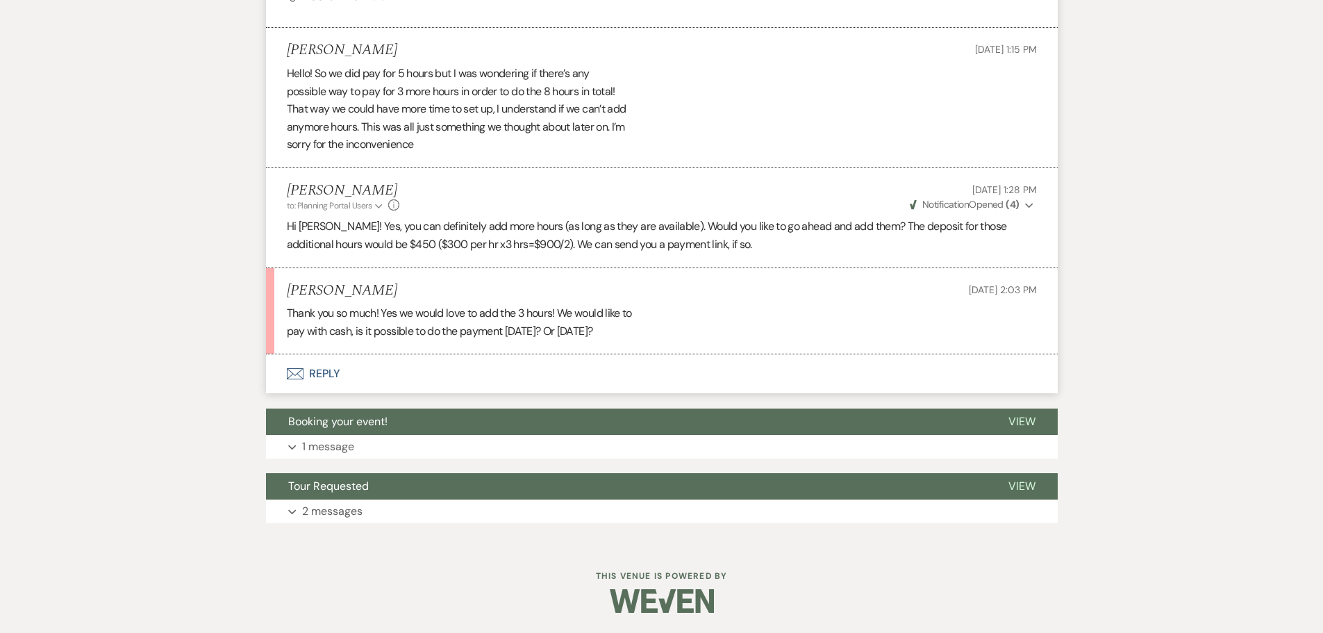
click at [320, 371] on button "Envelope Reply" at bounding box center [662, 373] width 792 height 39
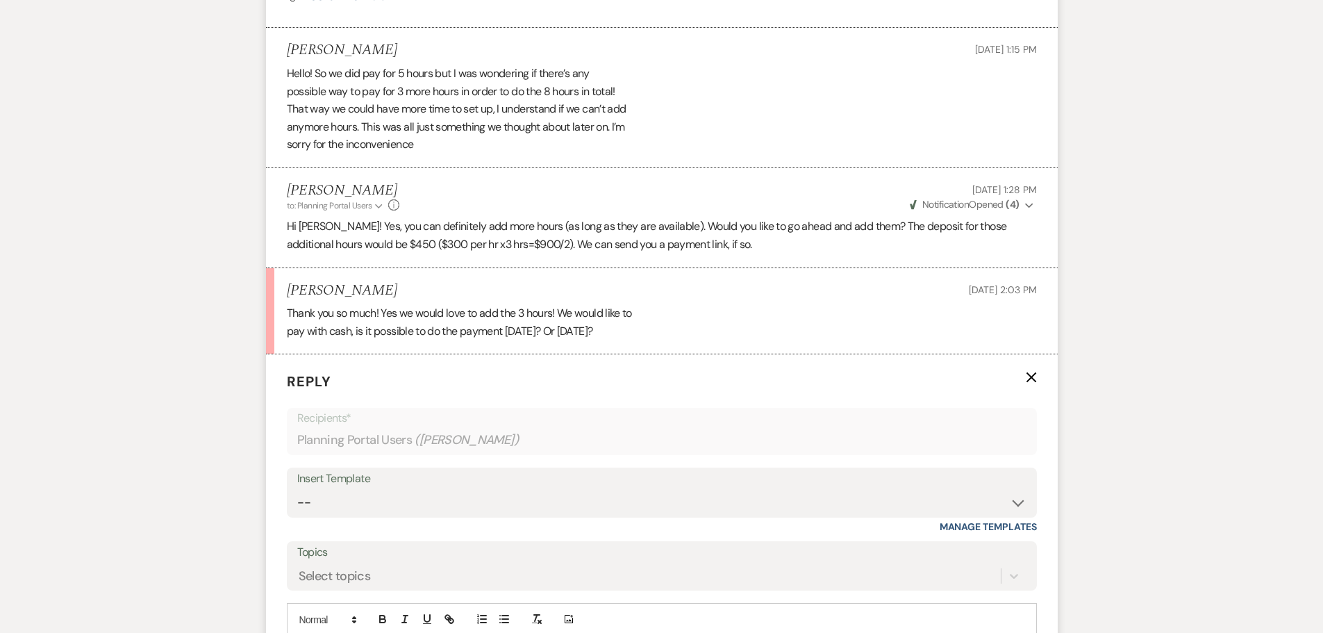
scroll to position [1143, 0]
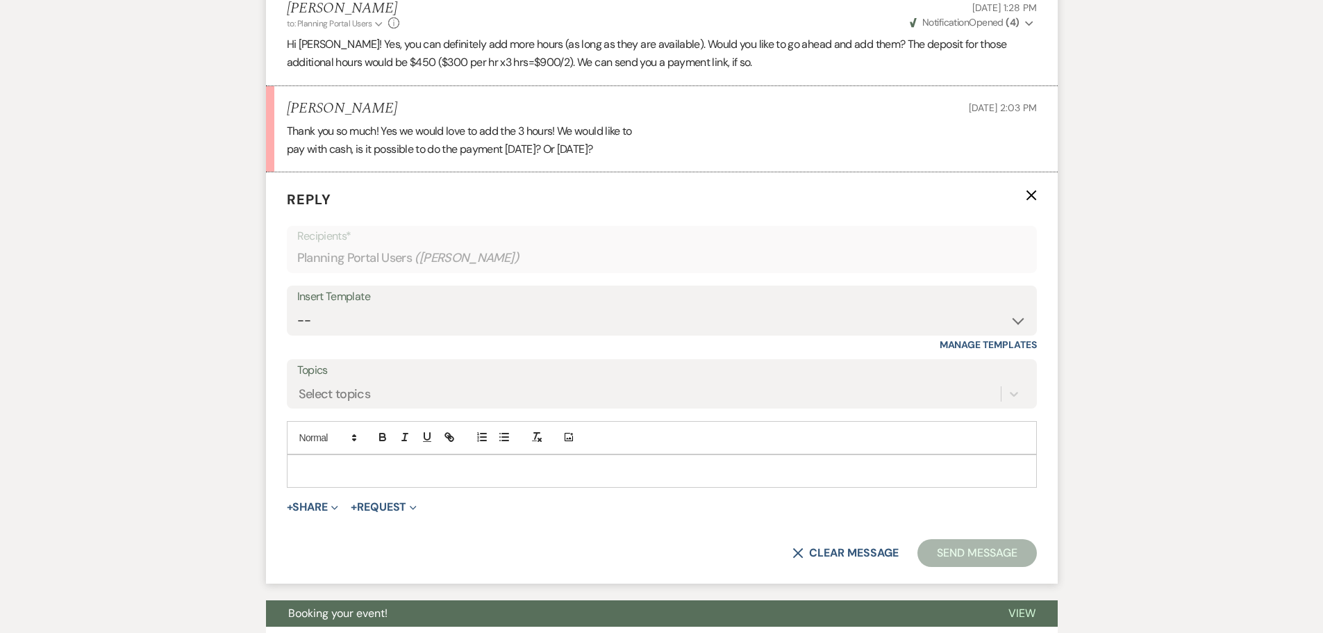
click at [317, 469] on p at bounding box center [662, 470] width 728 height 15
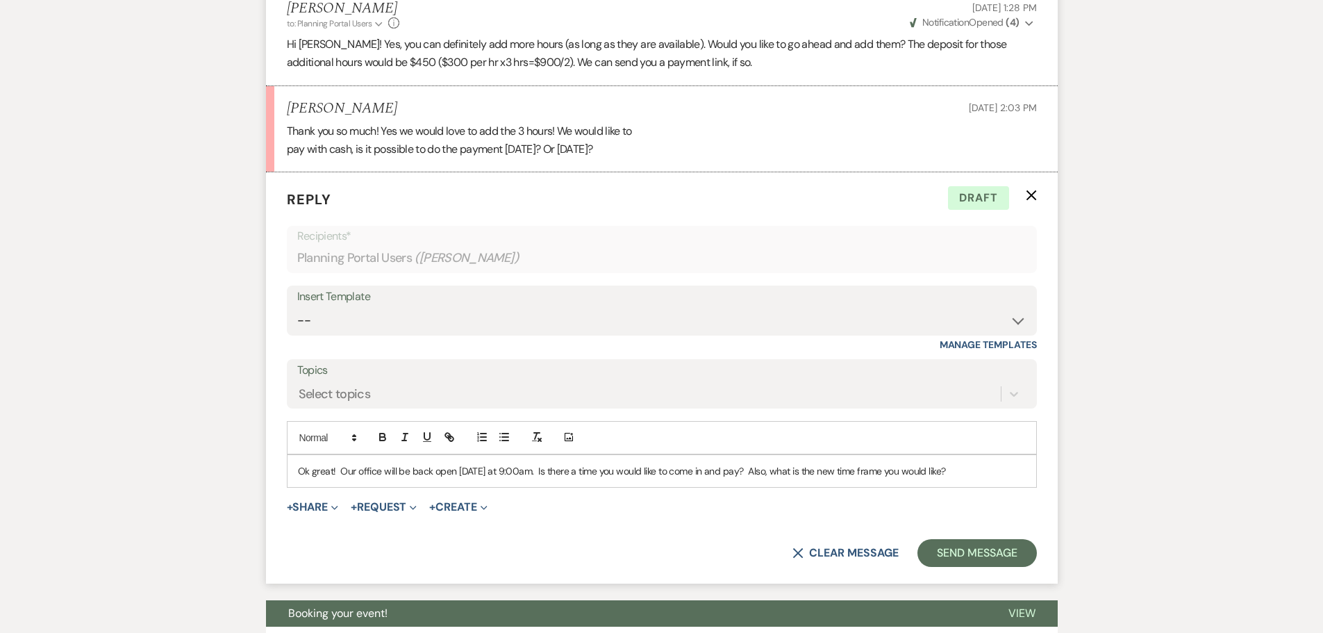
click at [753, 474] on p "Ok great! Our office will be back open on Monday at 9:00am. Is there a time you…" at bounding box center [662, 470] width 728 height 15
click at [968, 549] on button "Send Message" at bounding box center [977, 553] width 119 height 28
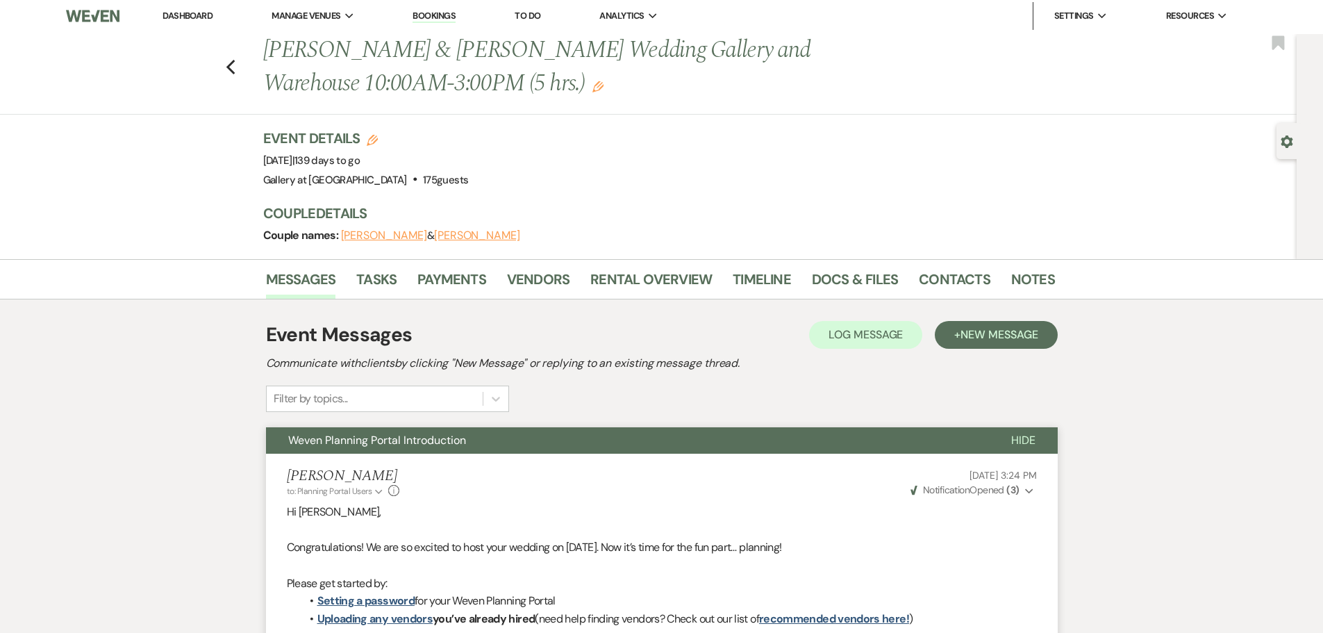
scroll to position [0, 0]
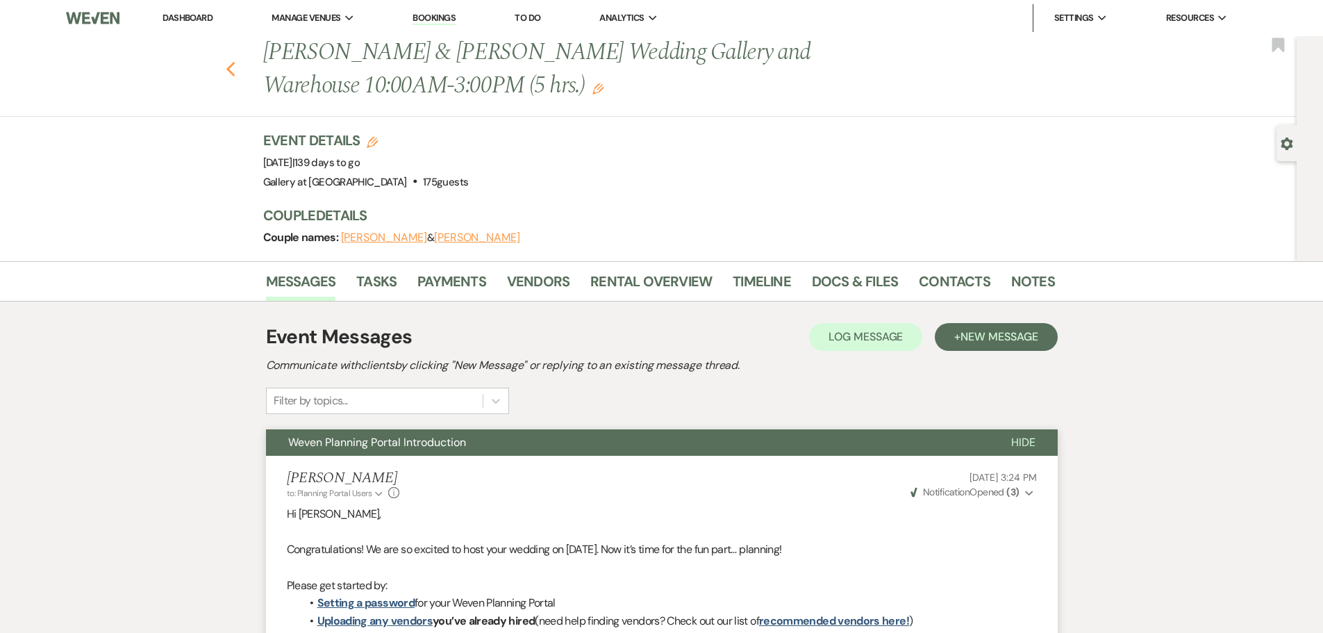
click at [236, 73] on icon "Previous" at bounding box center [231, 69] width 10 height 17
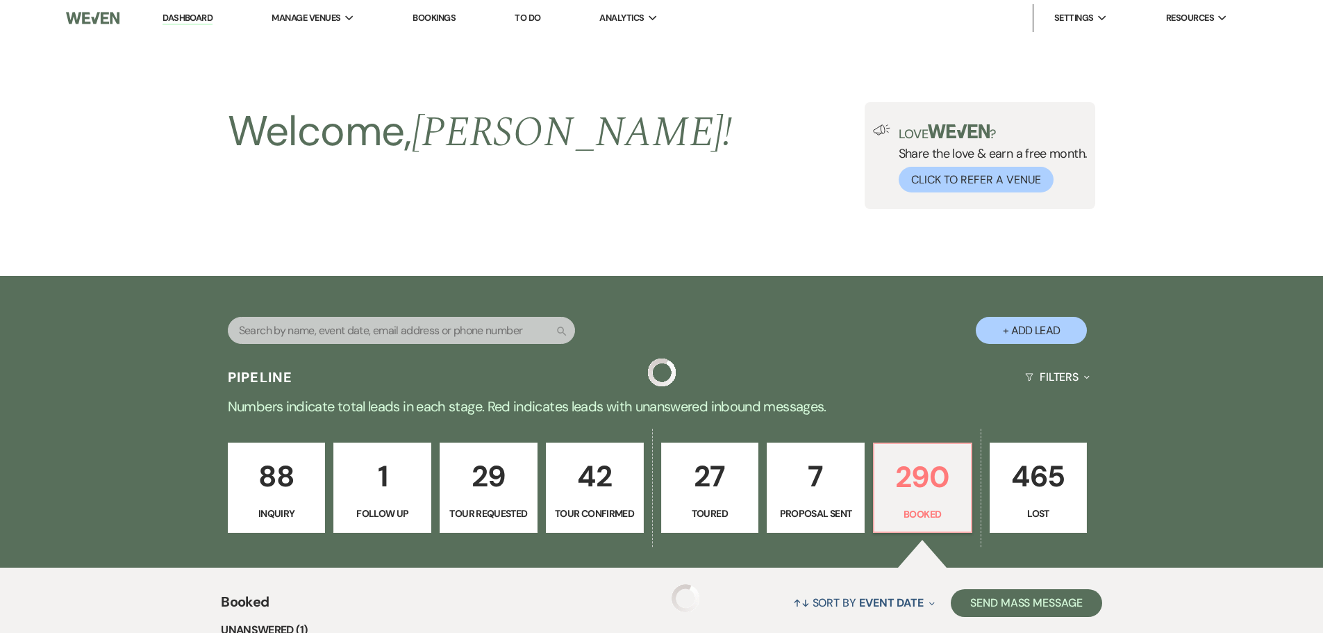
scroll to position [278, 0]
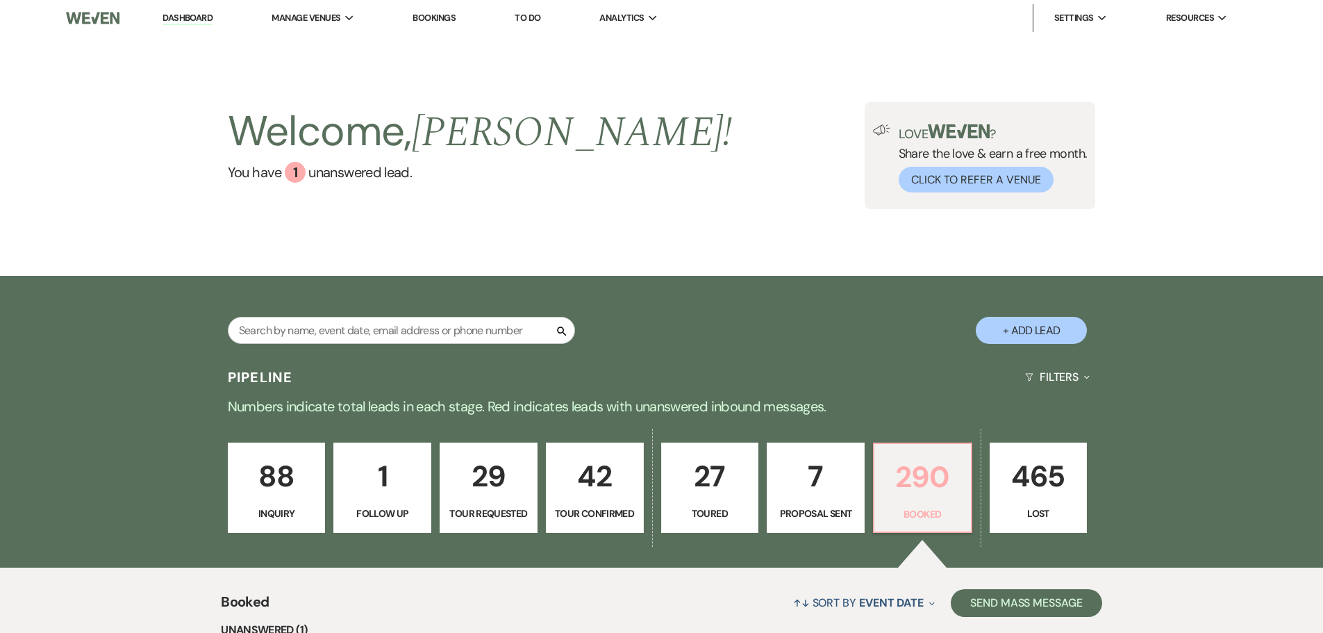
click at [932, 466] on p "290" at bounding box center [923, 477] width 80 height 47
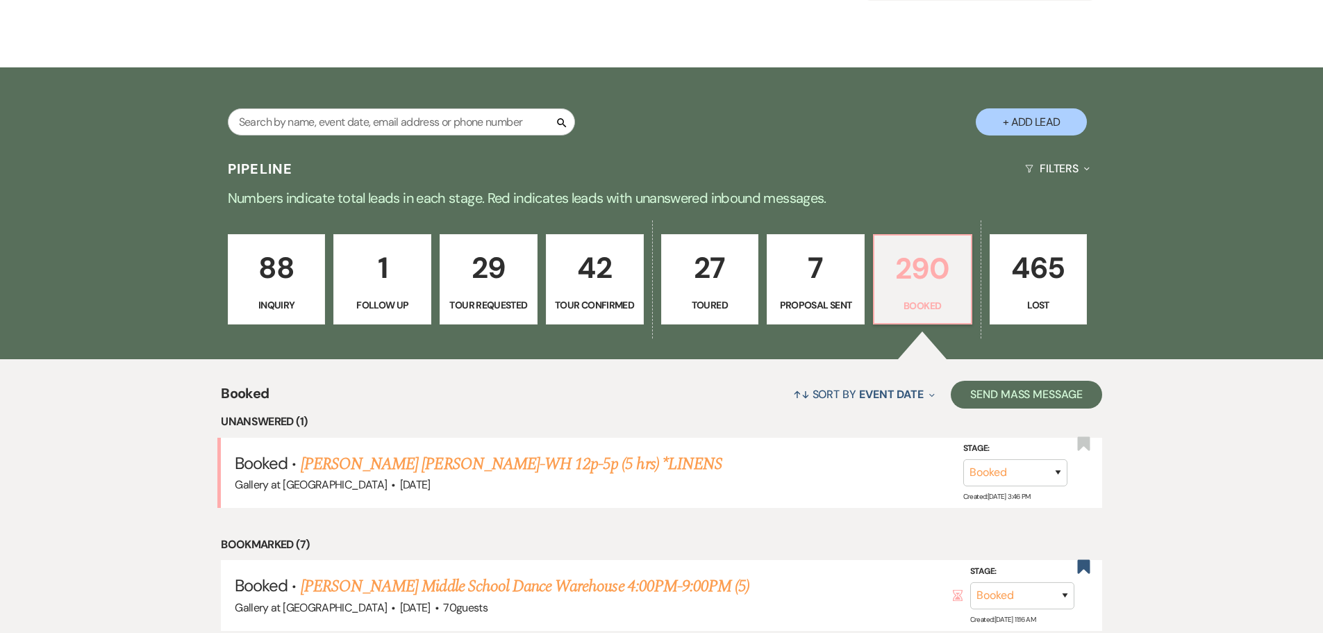
click at [933, 292] on link "290 Booked" at bounding box center [922, 279] width 99 height 90
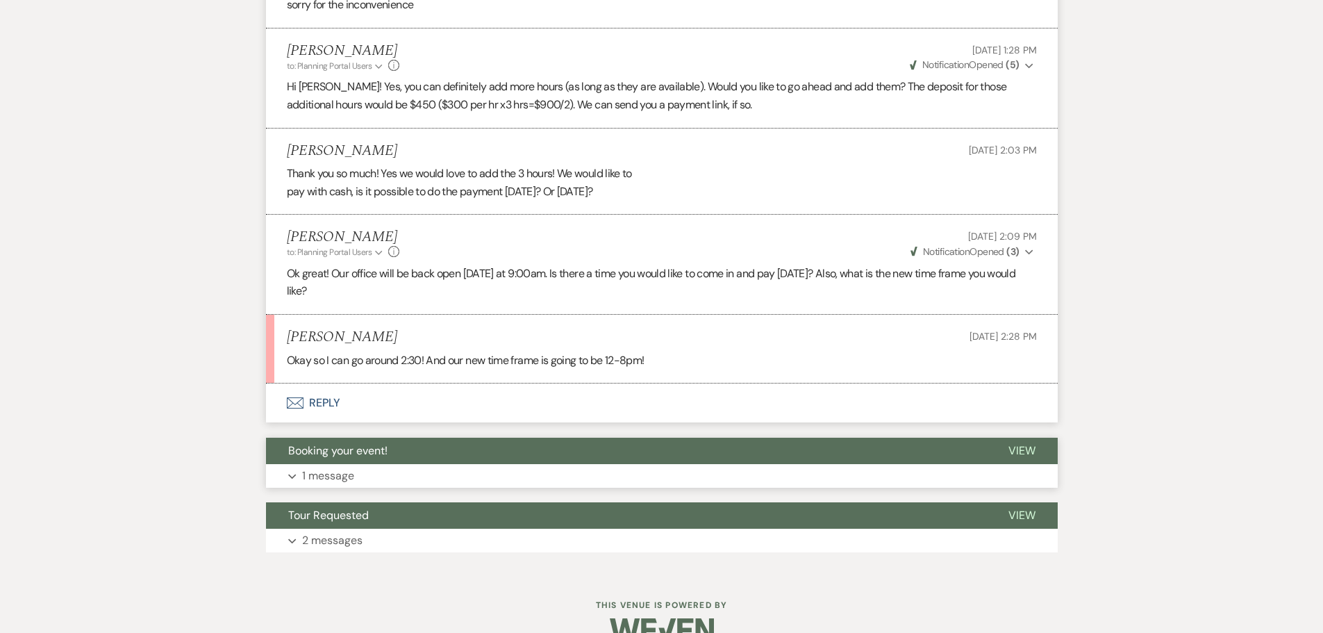
scroll to position [1130, 0]
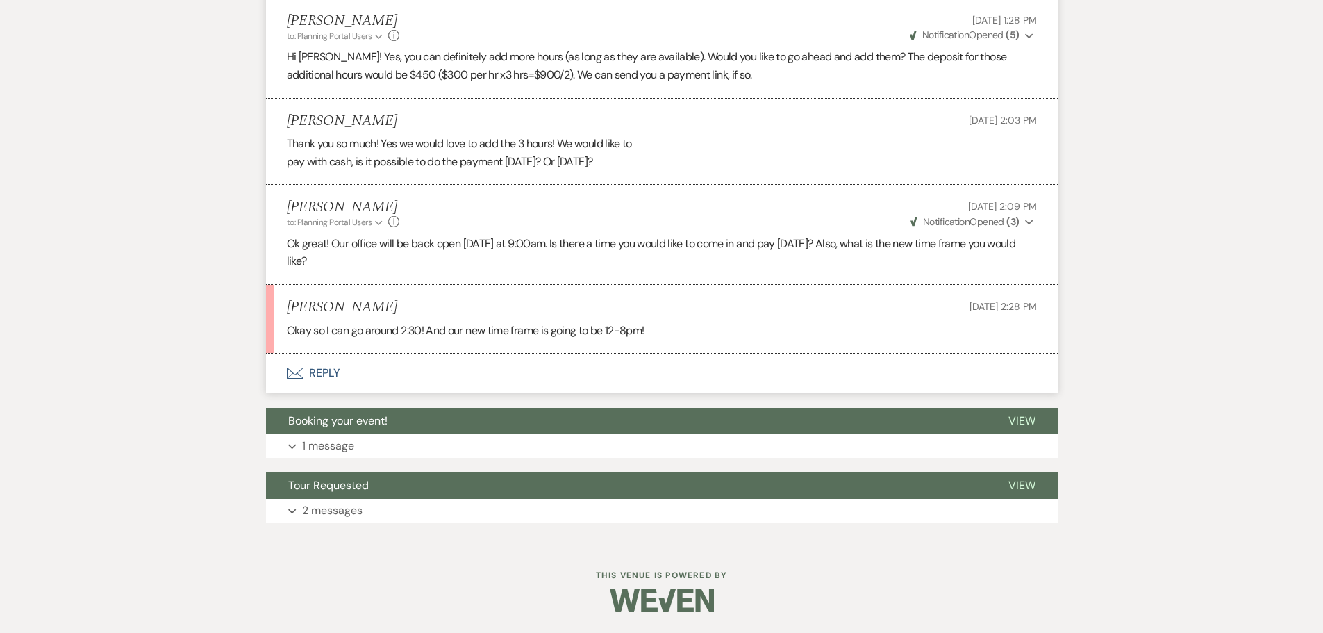
click at [327, 367] on button "Envelope Reply" at bounding box center [662, 373] width 792 height 39
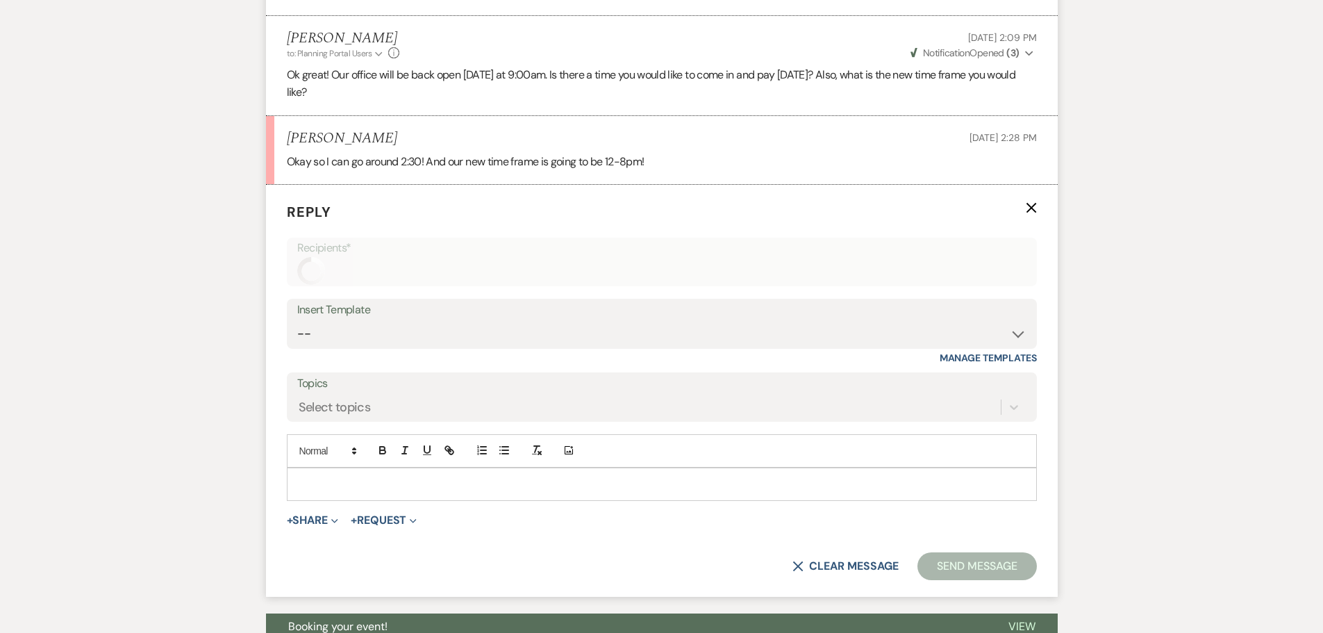
scroll to position [1311, 0]
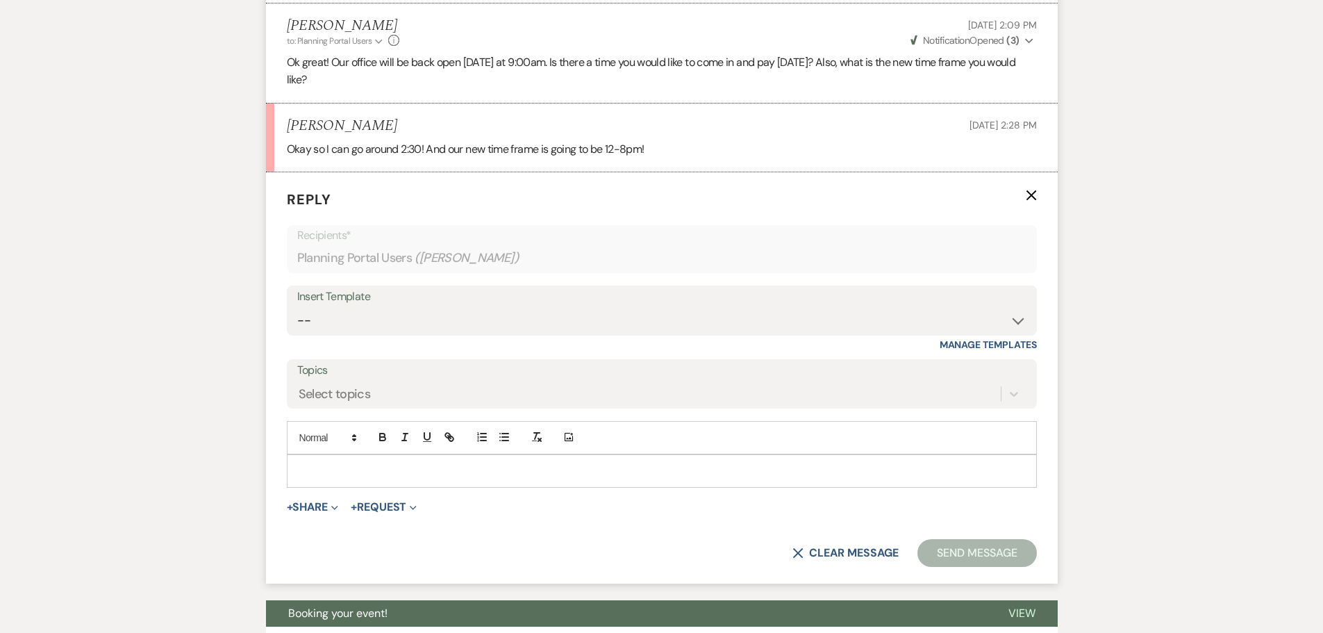
click at [334, 479] on div at bounding box center [662, 471] width 749 height 32
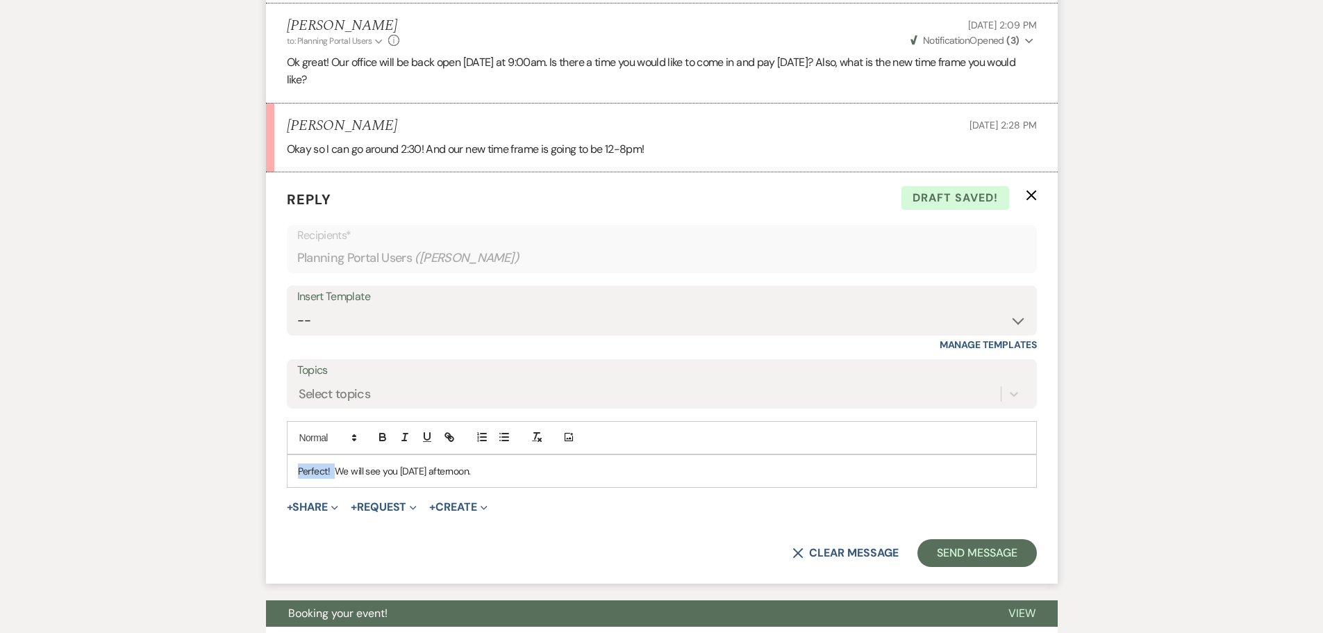
drag, startPoint x: 309, startPoint y: 472, endPoint x: 333, endPoint y: 472, distance: 23.6
click at [333, 472] on div "Perfect! We will see you [DATE] afternoon." at bounding box center [662, 471] width 749 height 32
click at [574, 470] on p "12-8 will work! We will see you [DATE] afternoon." at bounding box center [662, 470] width 728 height 15
click at [991, 556] on button "Send Message" at bounding box center [977, 553] width 119 height 28
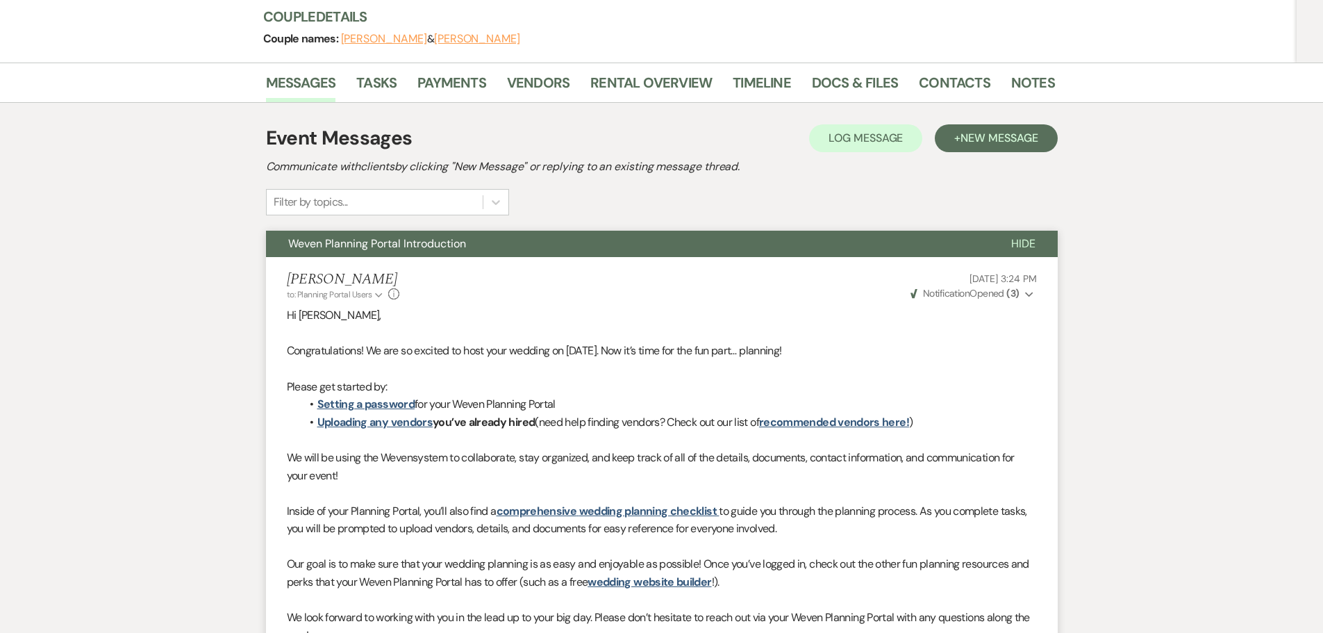
scroll to position [0, 0]
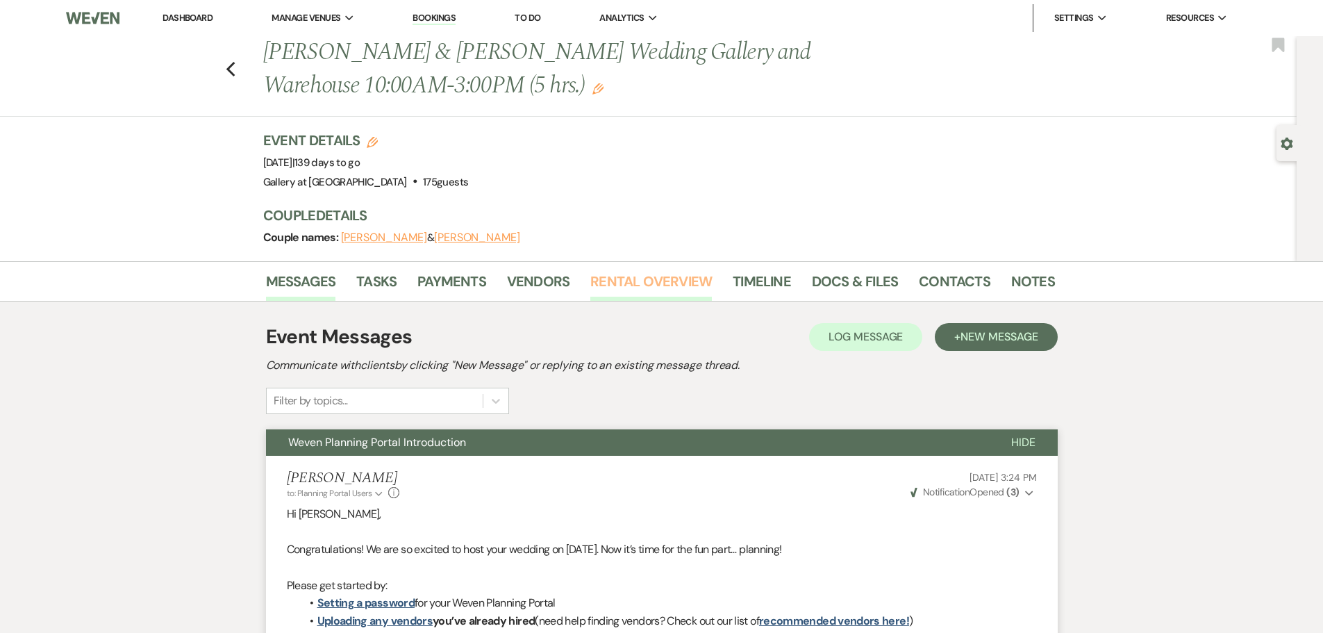
click at [649, 281] on link "Rental Overview" at bounding box center [651, 285] width 122 height 31
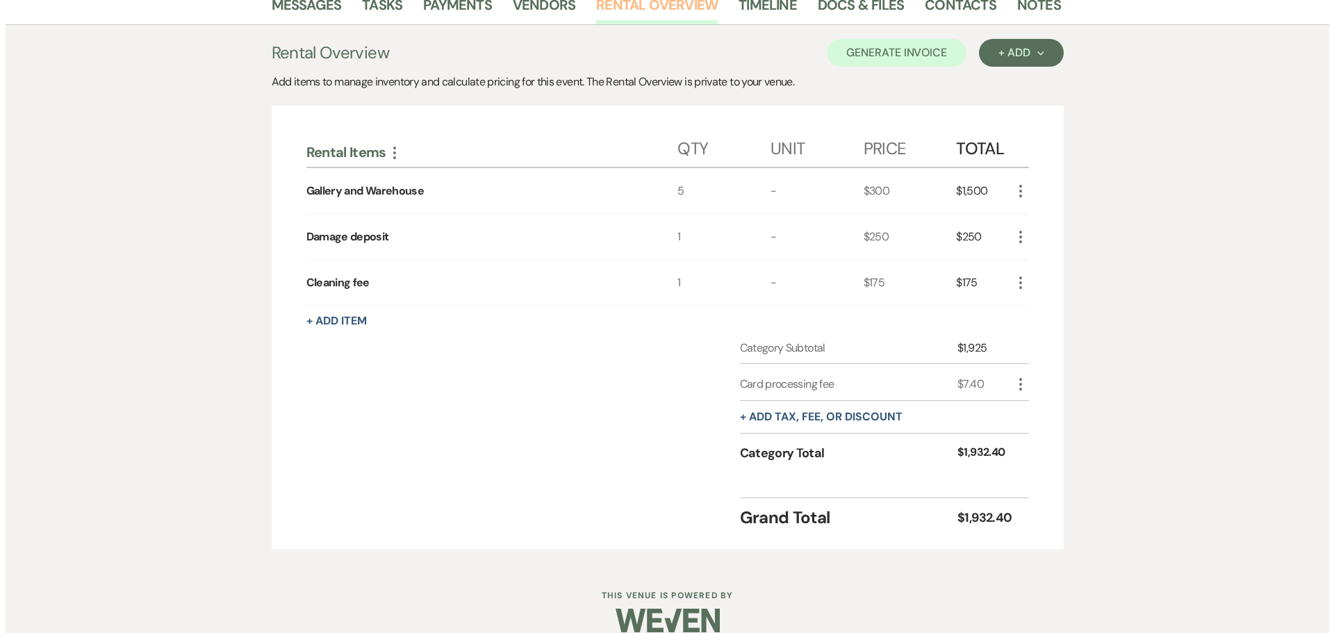
scroll to position [278, 0]
click at [341, 317] on button "+ Add Item" at bounding box center [331, 319] width 60 height 11
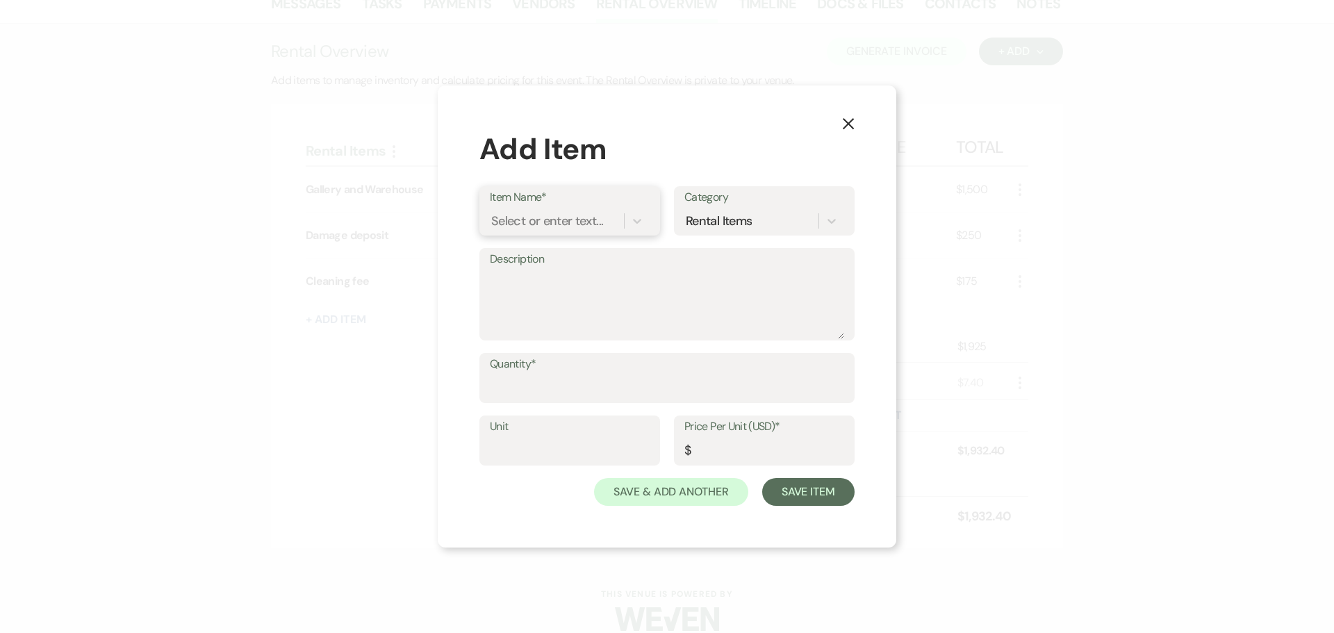
click at [524, 213] on div "Select or enter text..." at bounding box center [547, 221] width 112 height 19
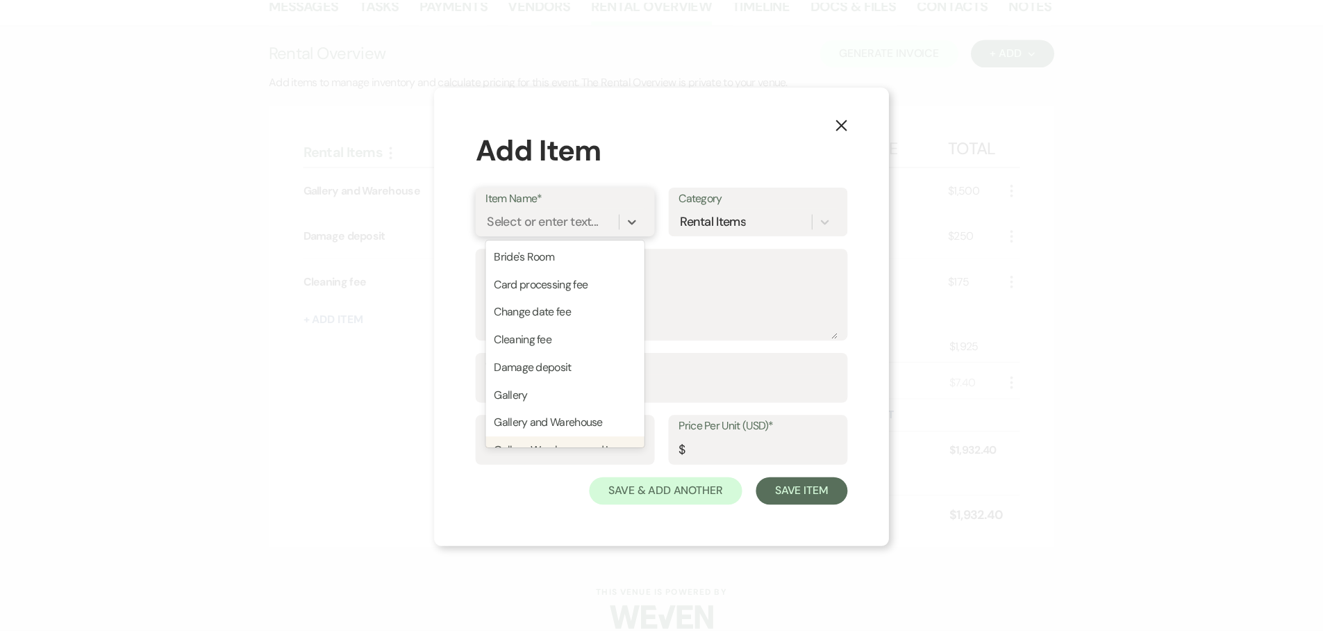
scroll to position [69, 0]
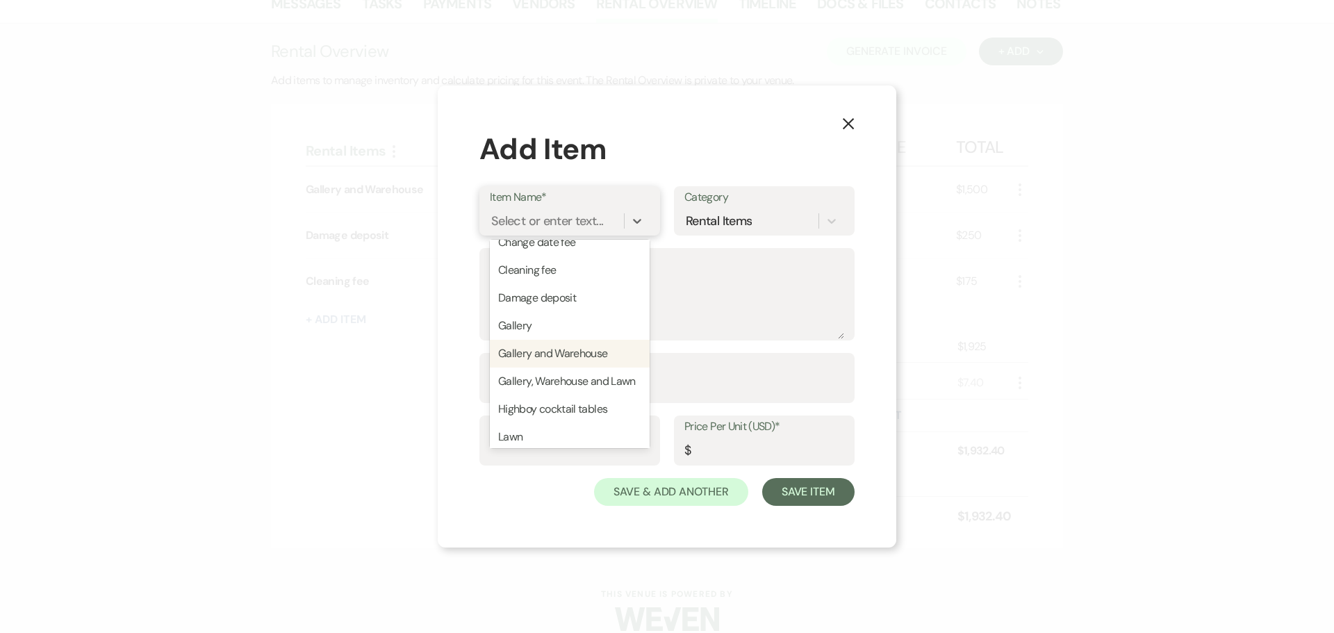
click at [566, 353] on div "Gallery and Warehouse" at bounding box center [570, 354] width 160 height 28
type input "300"
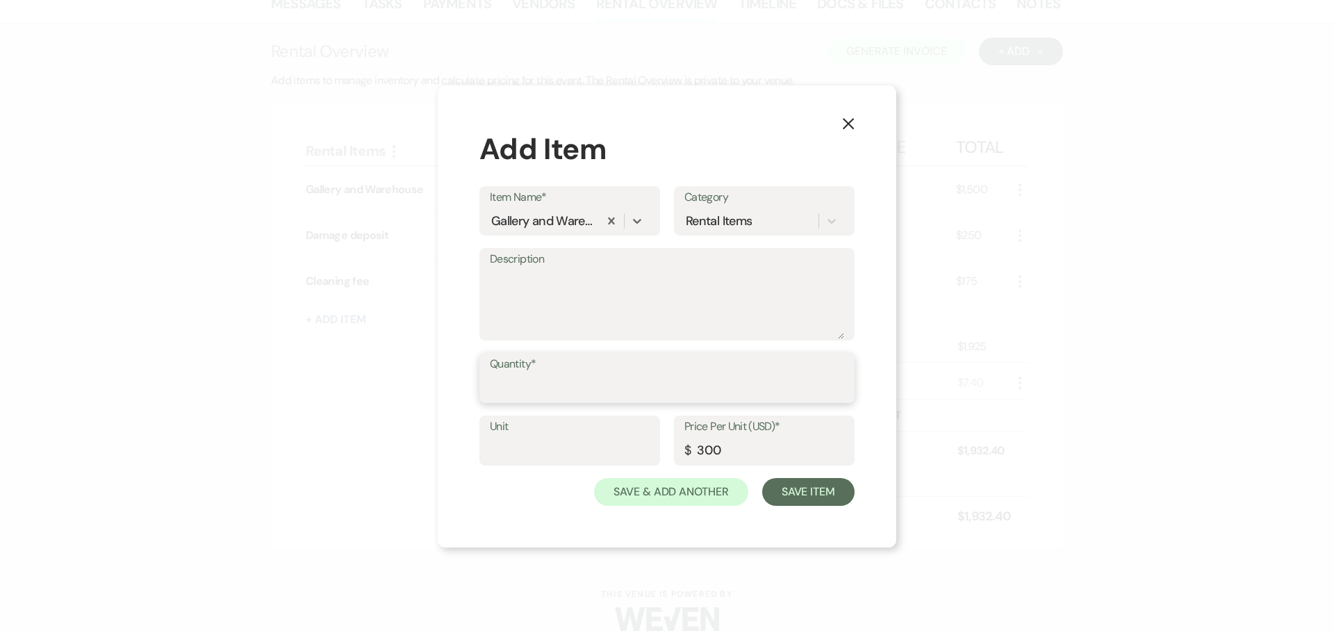
click at [551, 395] on input "Quantity*" at bounding box center [667, 387] width 354 height 27
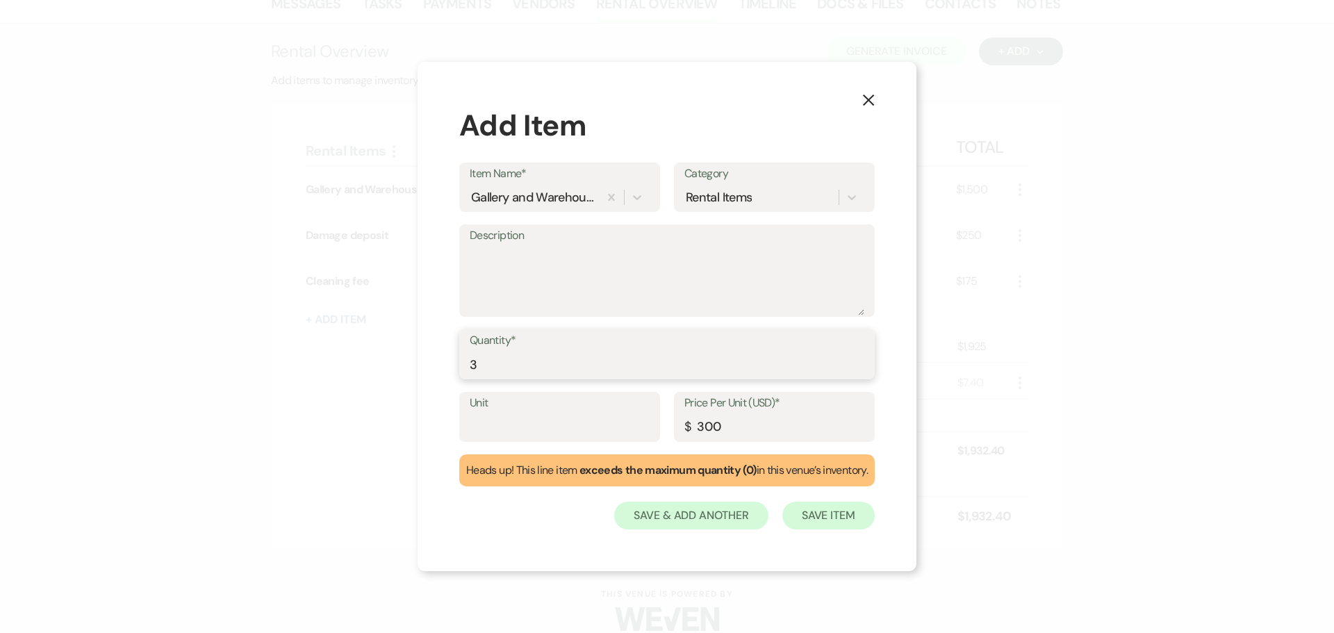
type input "3"
click at [839, 510] on button "Save Item" at bounding box center [828, 516] width 92 height 28
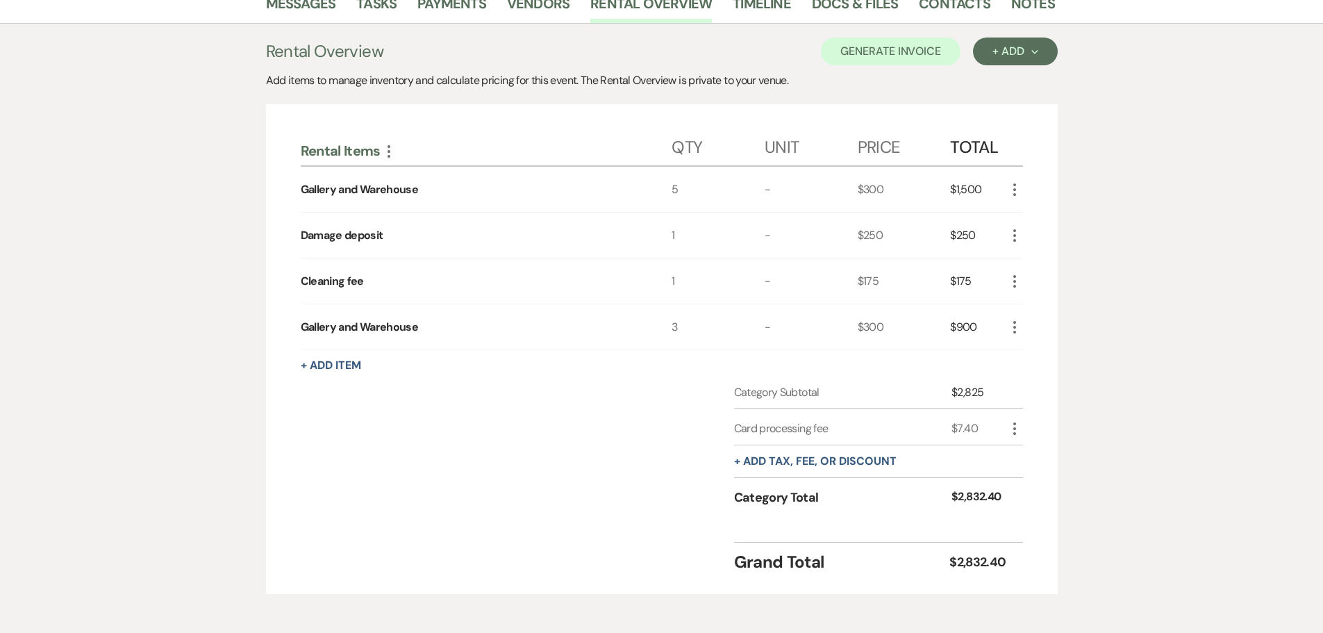
click at [1014, 324] on use "button" at bounding box center [1014, 327] width 3 height 13
click at [1042, 354] on button "Pencil Edit" at bounding box center [1043, 354] width 72 height 22
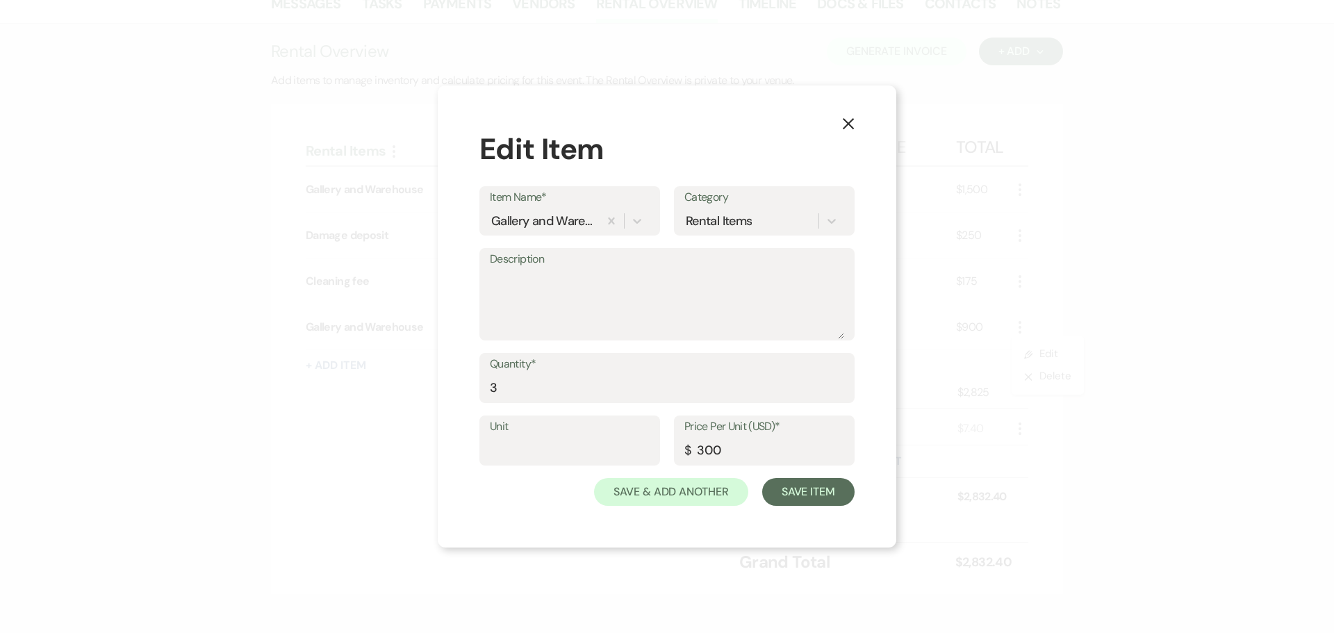
click at [506, 268] on label "Description" at bounding box center [667, 259] width 354 height 20
click at [506, 270] on textarea "Description" at bounding box center [667, 304] width 354 height 69
type textarea "Adding 3 hrs [DATE]"
click at [796, 490] on button "Save Item" at bounding box center [808, 492] width 92 height 28
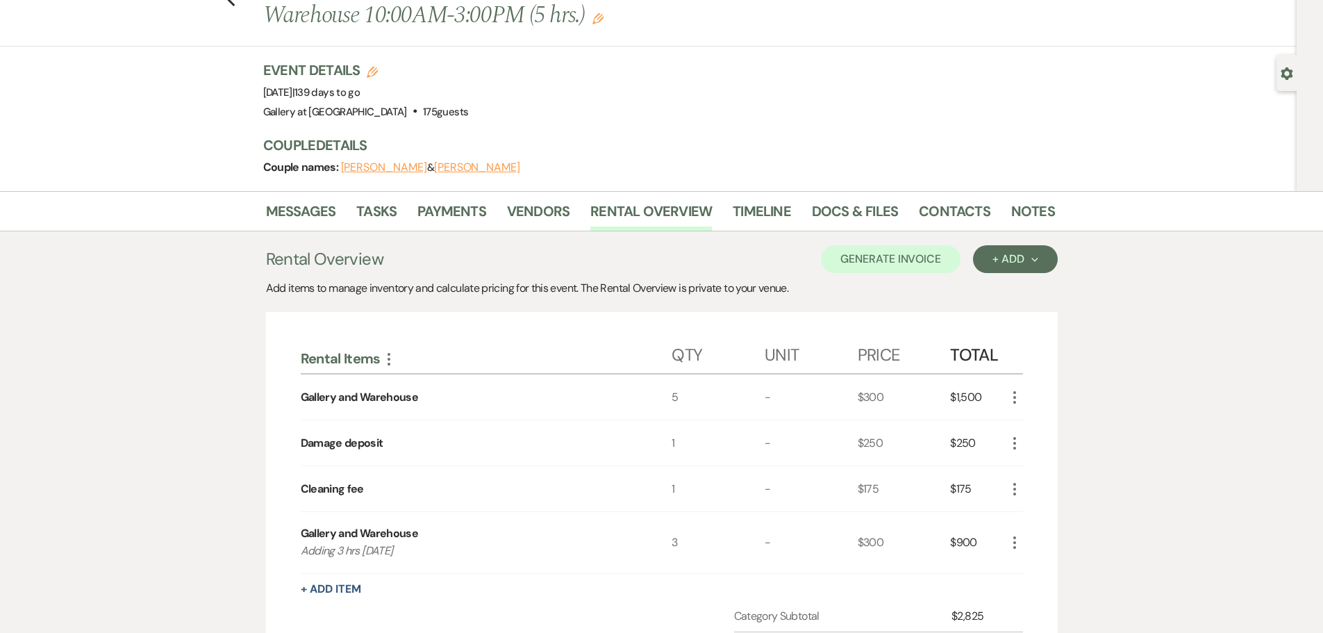
scroll to position [0, 0]
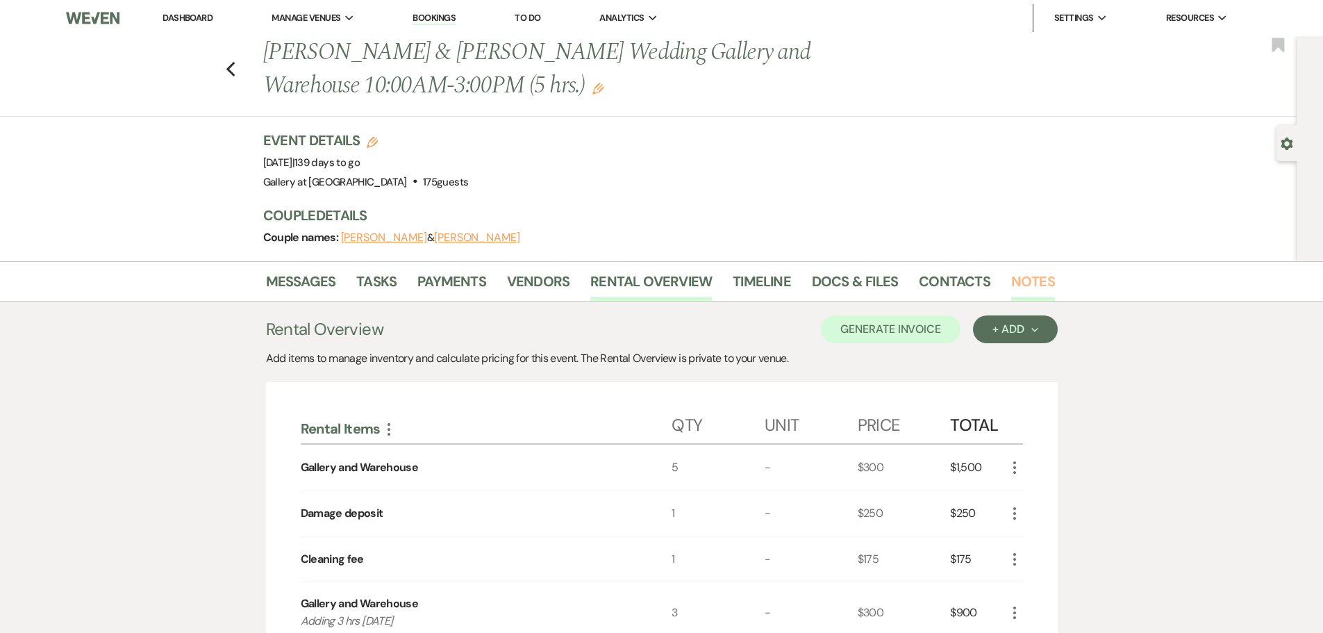
click at [1033, 279] on link "Notes" at bounding box center [1033, 285] width 44 height 31
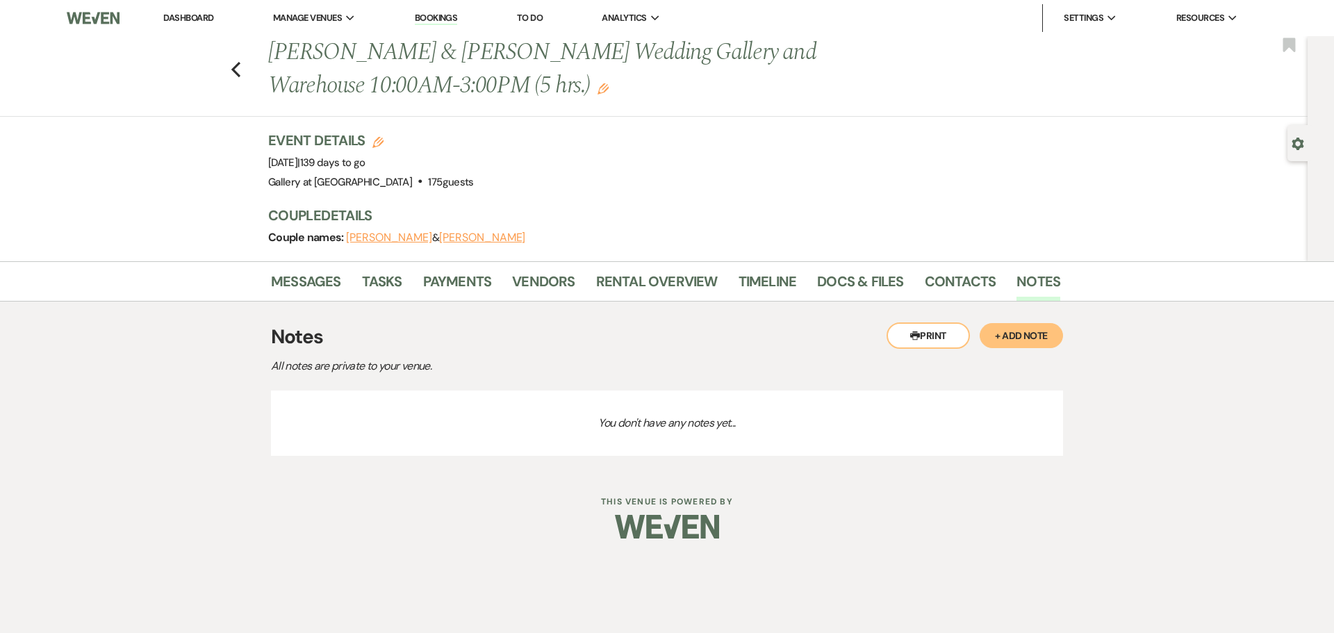
click at [1017, 332] on button "+ Add Note" at bounding box center [1020, 335] width 83 height 25
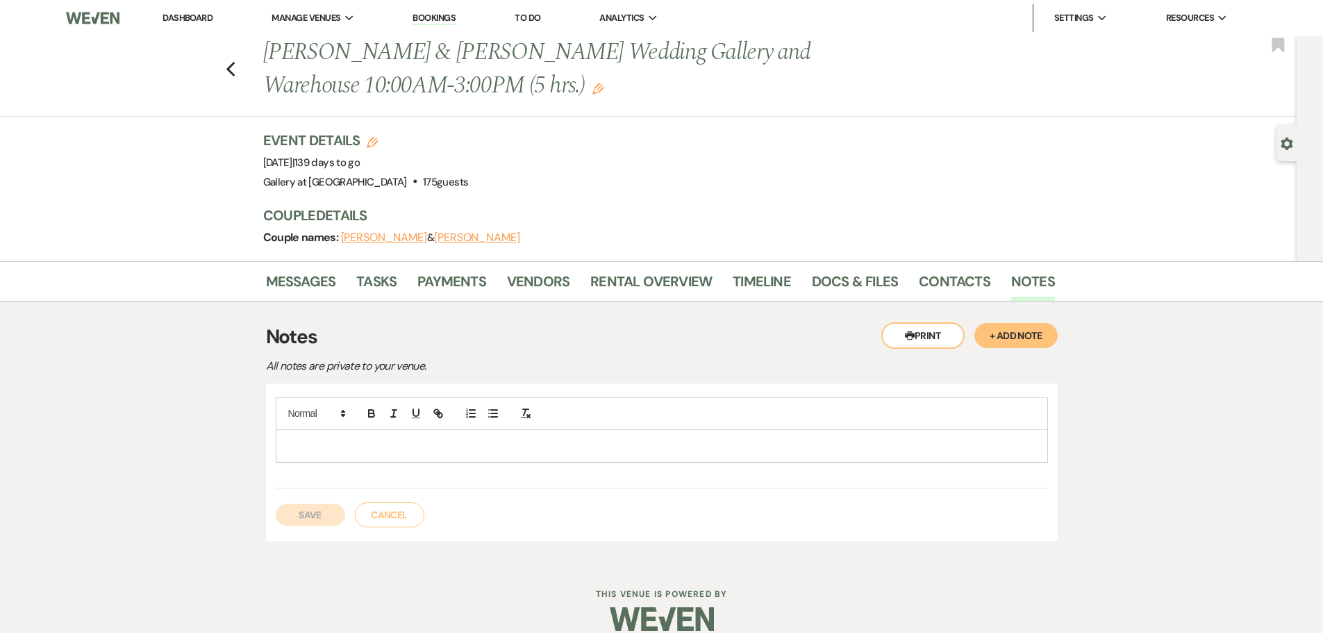
click at [438, 448] on p at bounding box center [662, 445] width 750 height 15
click at [322, 520] on button "Save" at bounding box center [310, 515] width 69 height 22
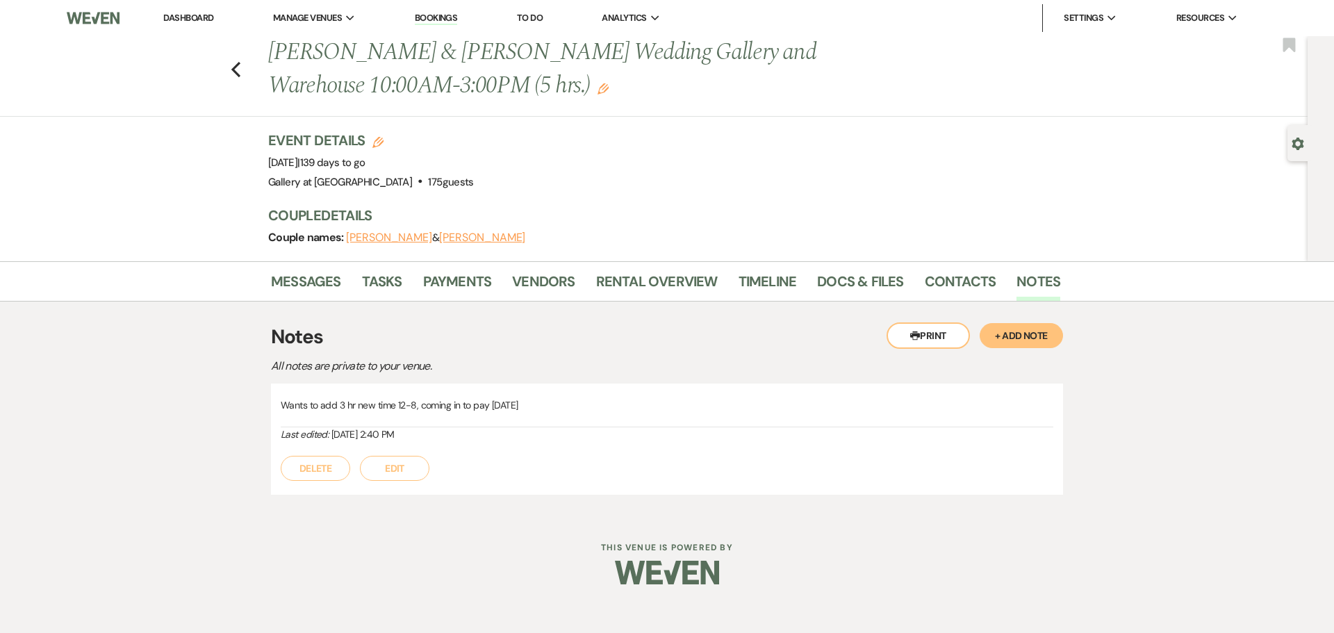
click at [597, 85] on use "button" at bounding box center [602, 88] width 11 height 11
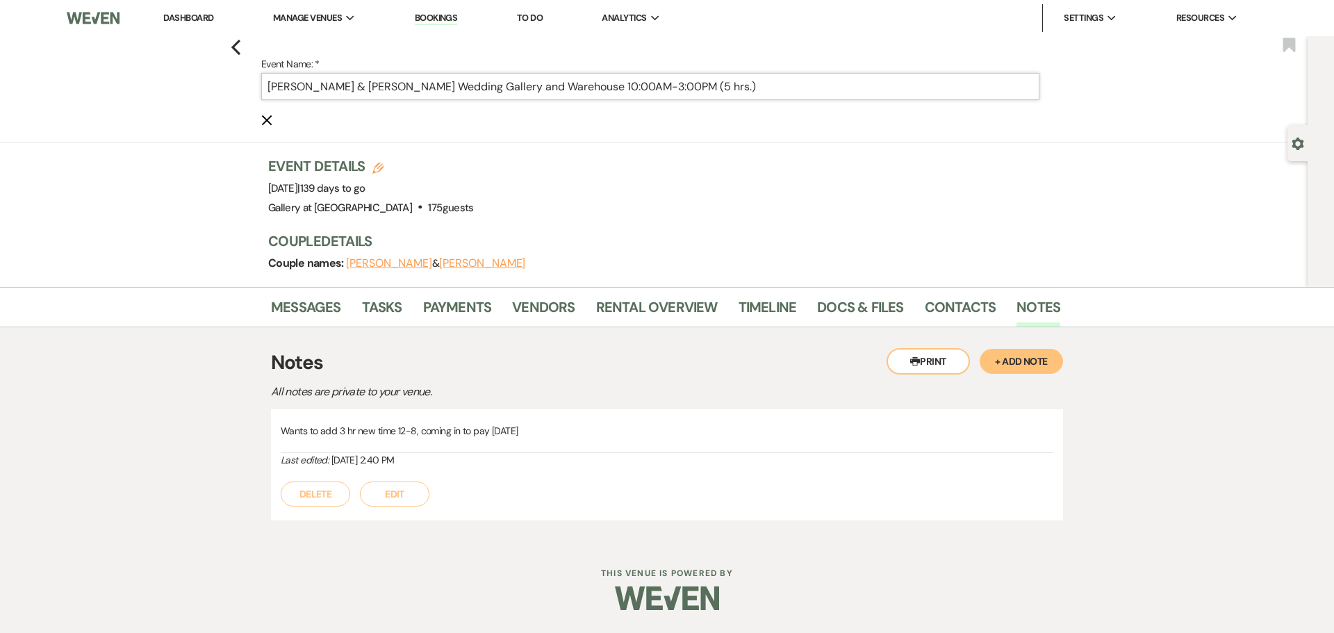
drag, startPoint x: 629, startPoint y: 83, endPoint x: 720, endPoint y: 92, distance: 91.4
click at [720, 92] on input "[PERSON_NAME] & [PERSON_NAME] Wedding Gallery and Warehouse 10:00AM-3:00PM (5 h…" at bounding box center [650, 86] width 778 height 27
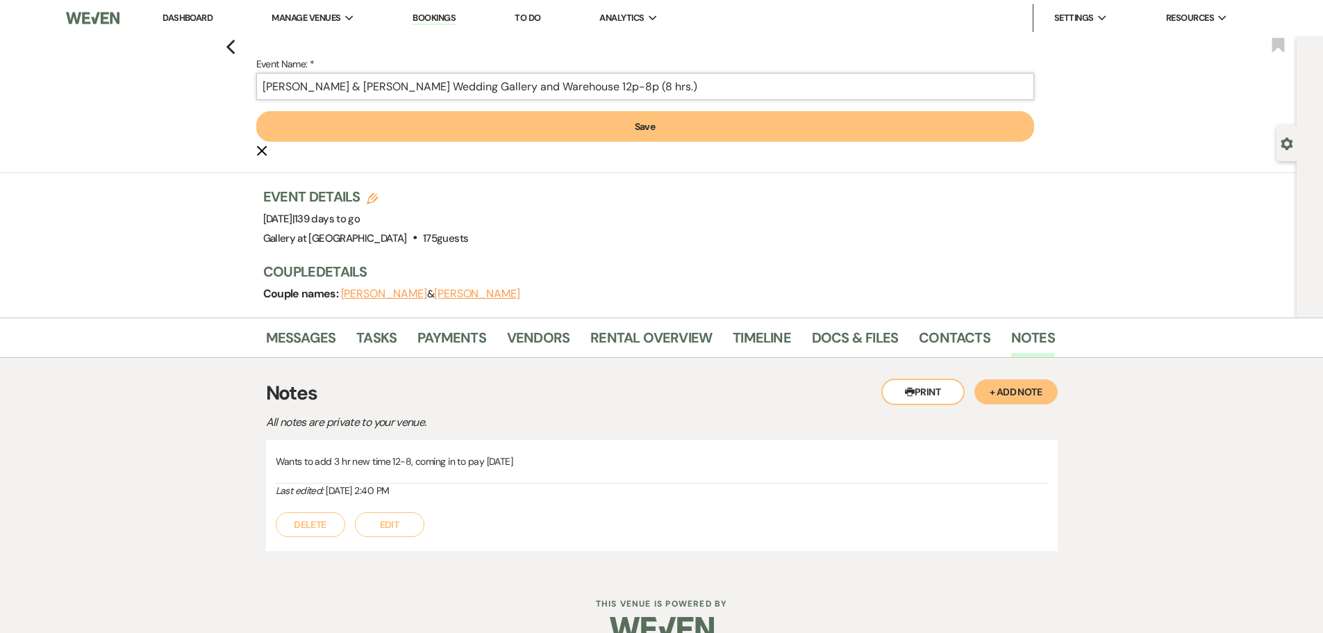
type input "[PERSON_NAME] & [PERSON_NAME] Wedding Gallery and Warehouse 12p-8p (8 hrs.)"
click at [692, 124] on button "Save" at bounding box center [645, 126] width 778 height 31
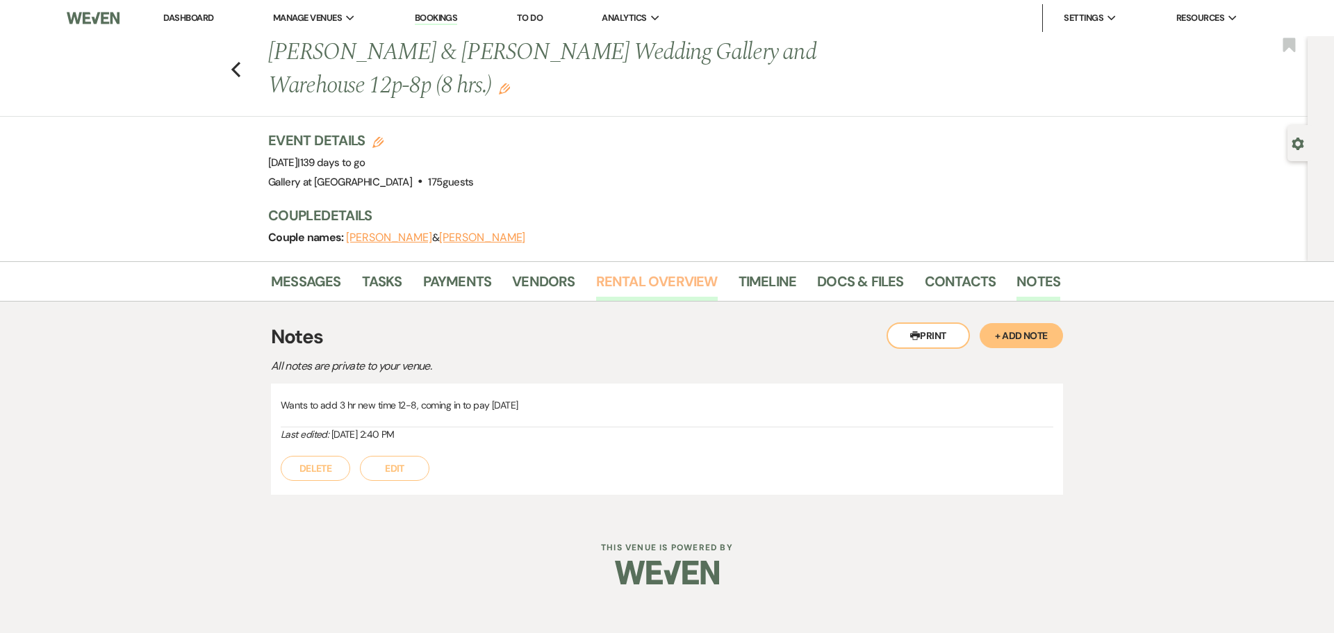
click at [661, 271] on link "Rental Overview" at bounding box center [657, 285] width 122 height 31
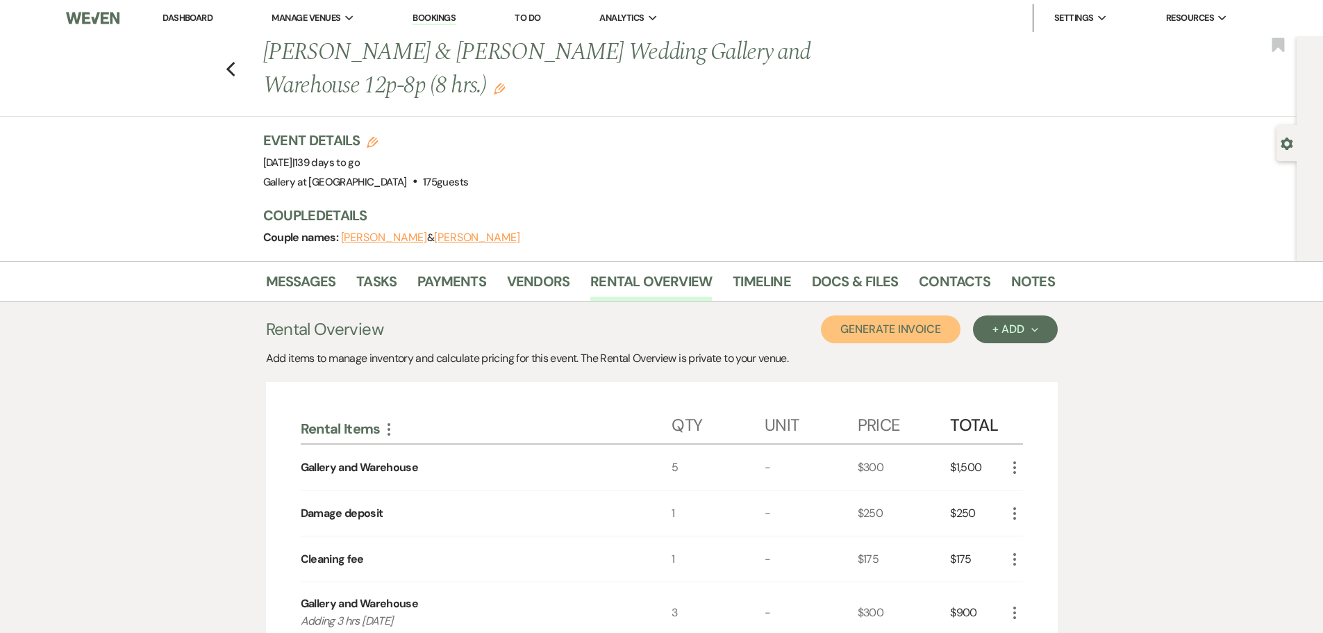
click at [929, 326] on button "Generate Invoice" at bounding box center [891, 329] width 140 height 28
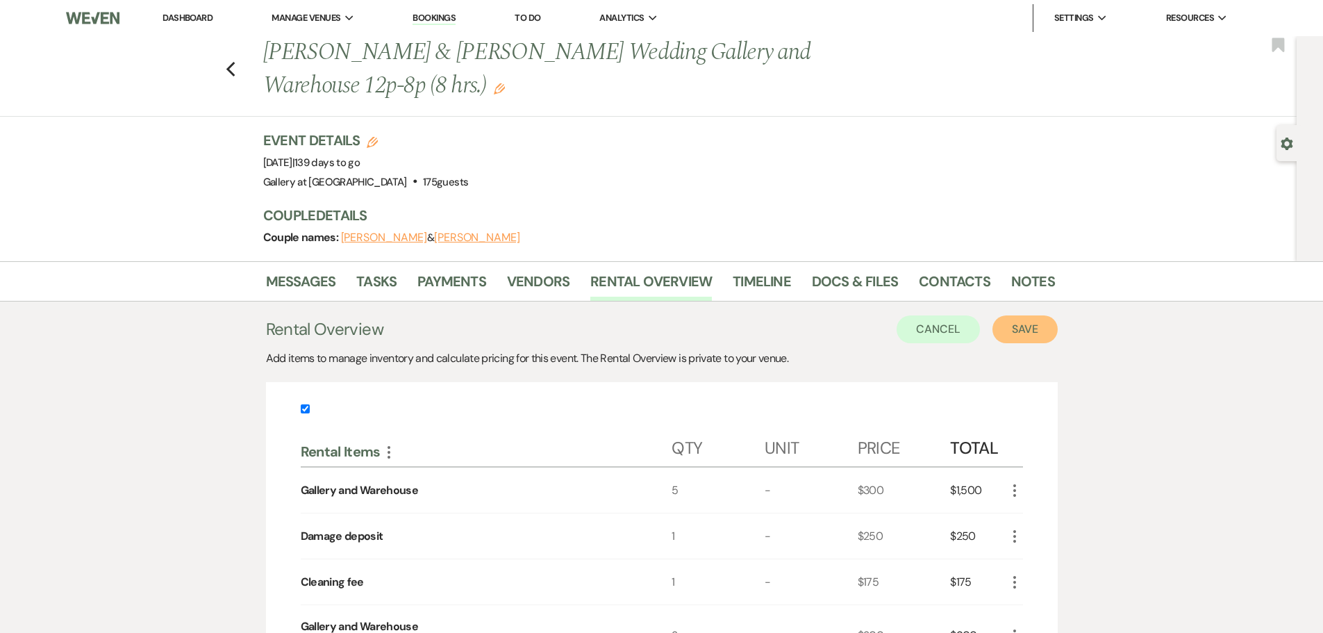
click at [1007, 329] on button "Save" at bounding box center [1025, 329] width 65 height 28
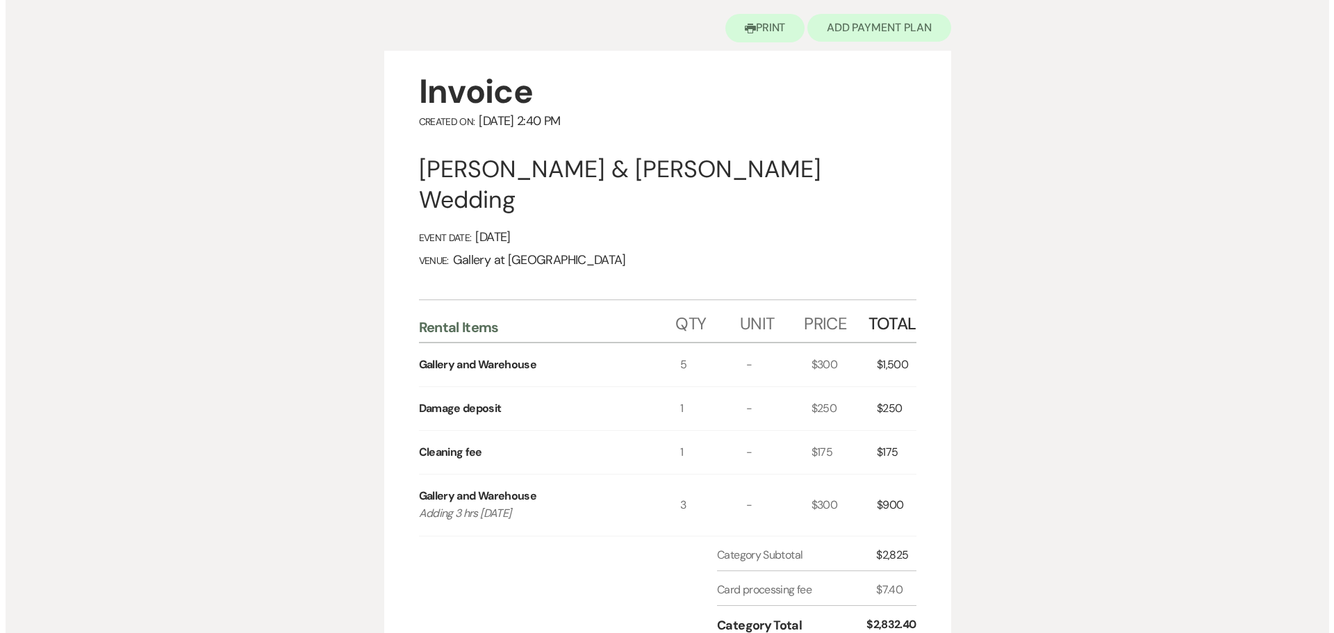
scroll to position [139, 0]
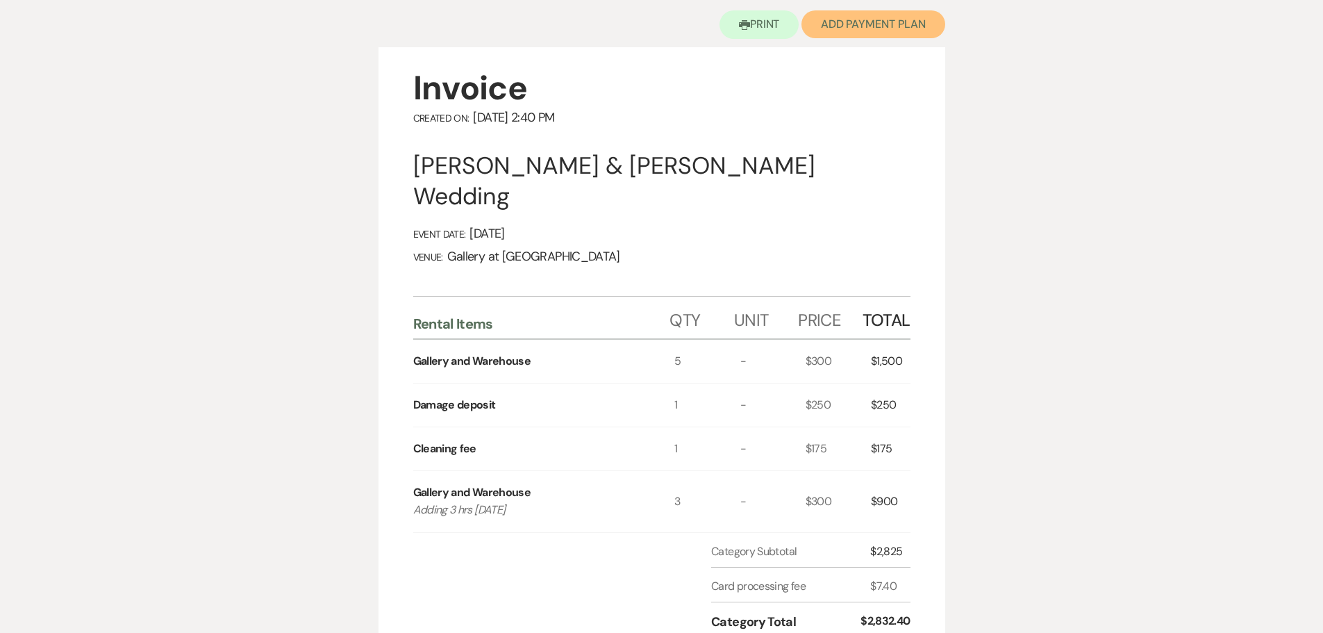
click at [890, 15] on button "Add Payment Plan" at bounding box center [874, 24] width 144 height 28
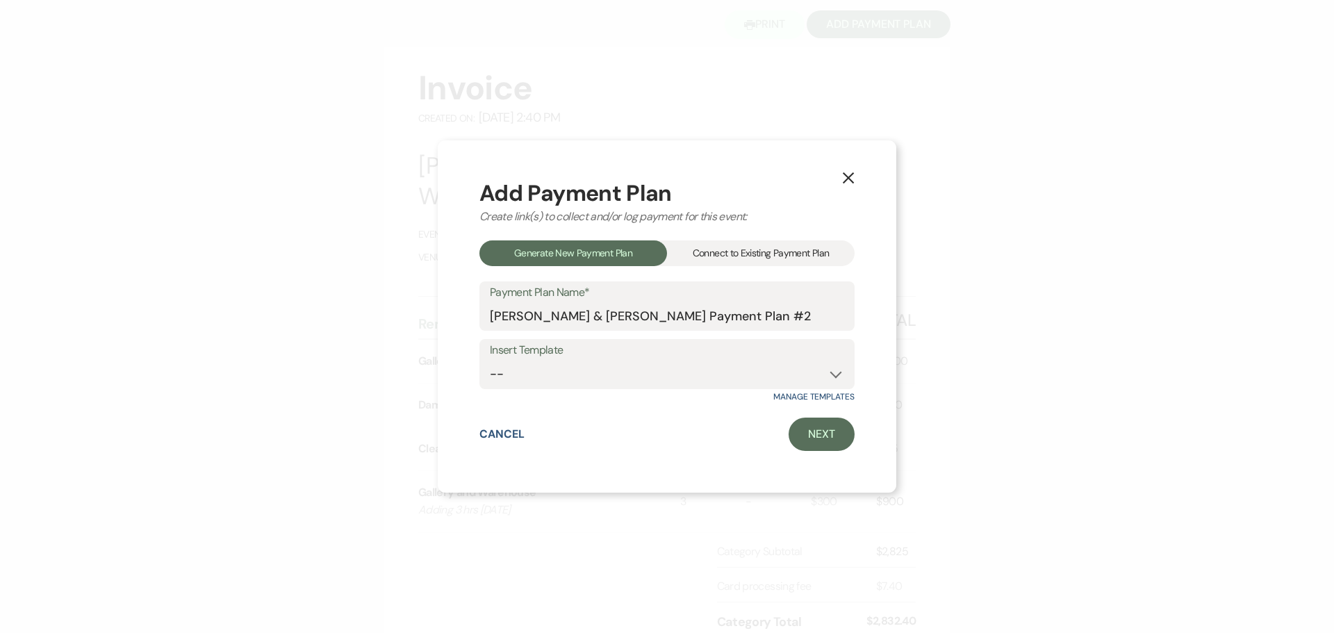
click at [751, 249] on div "Connect to Existing Payment Plan" at bounding box center [761, 253] width 188 height 26
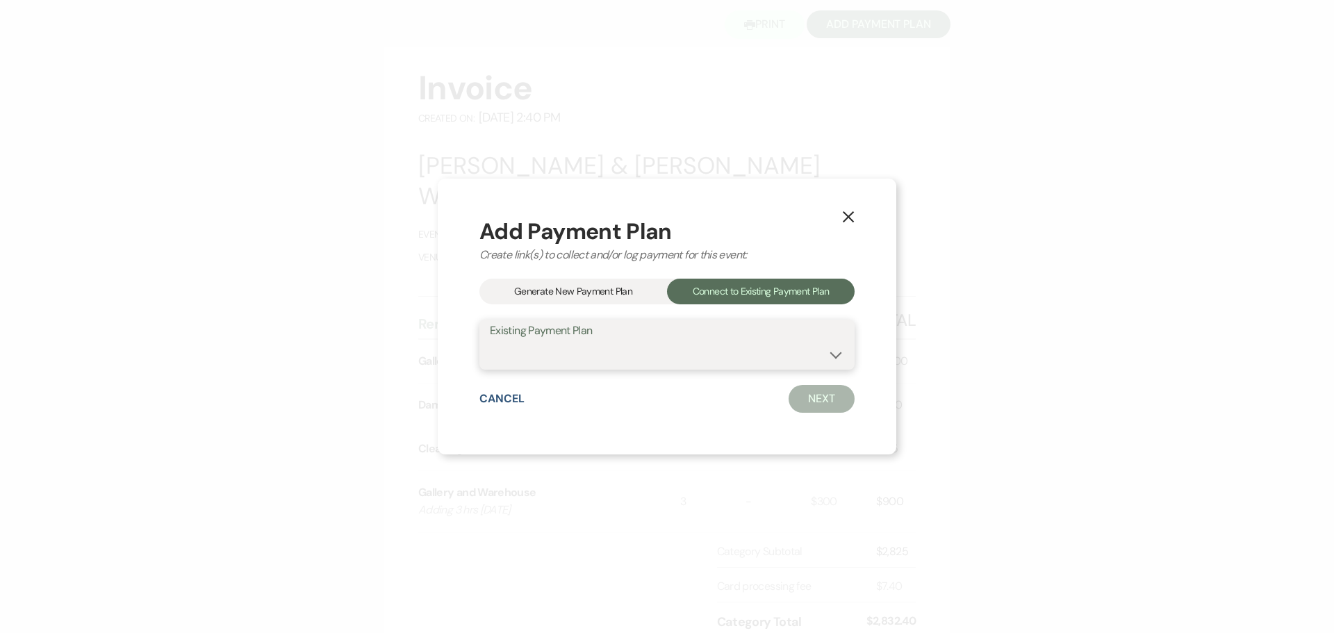
click at [619, 345] on select "[PERSON_NAME] & [PERSON_NAME] Payment Plan #1" at bounding box center [667, 354] width 354 height 27
select select "24929"
click at [490, 341] on select "[PERSON_NAME] & [PERSON_NAME] Payment Plan #1" at bounding box center [667, 354] width 354 height 27
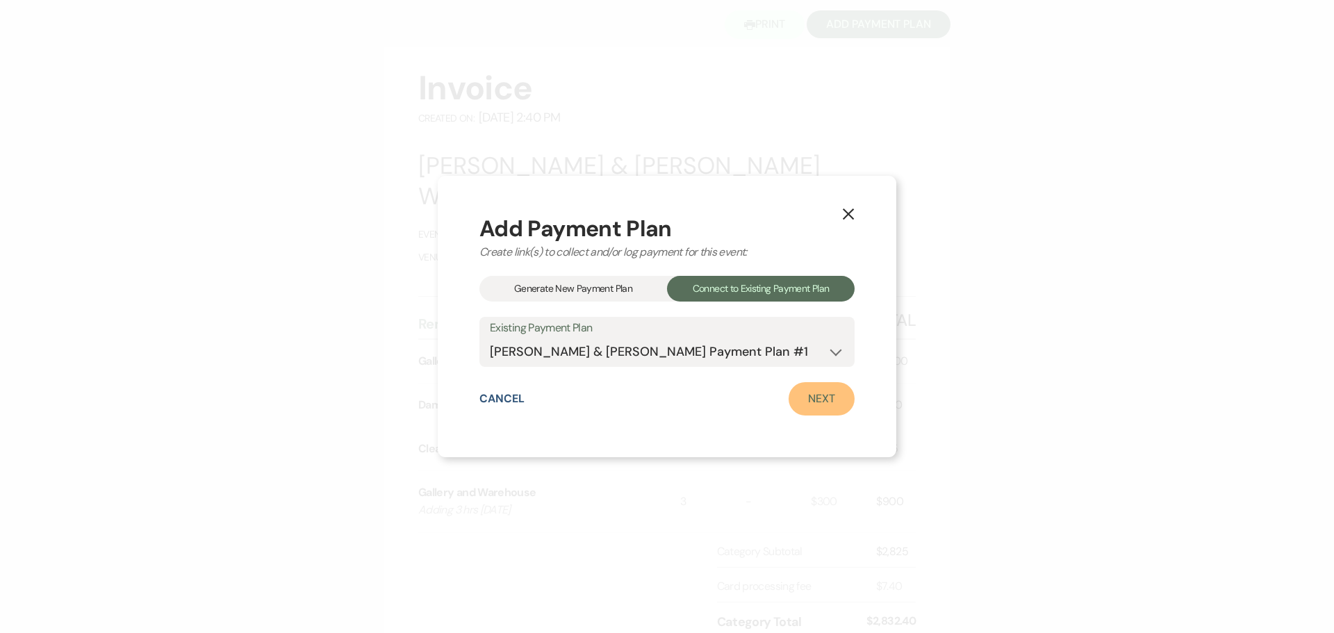
click at [818, 392] on link "Next" at bounding box center [821, 398] width 66 height 33
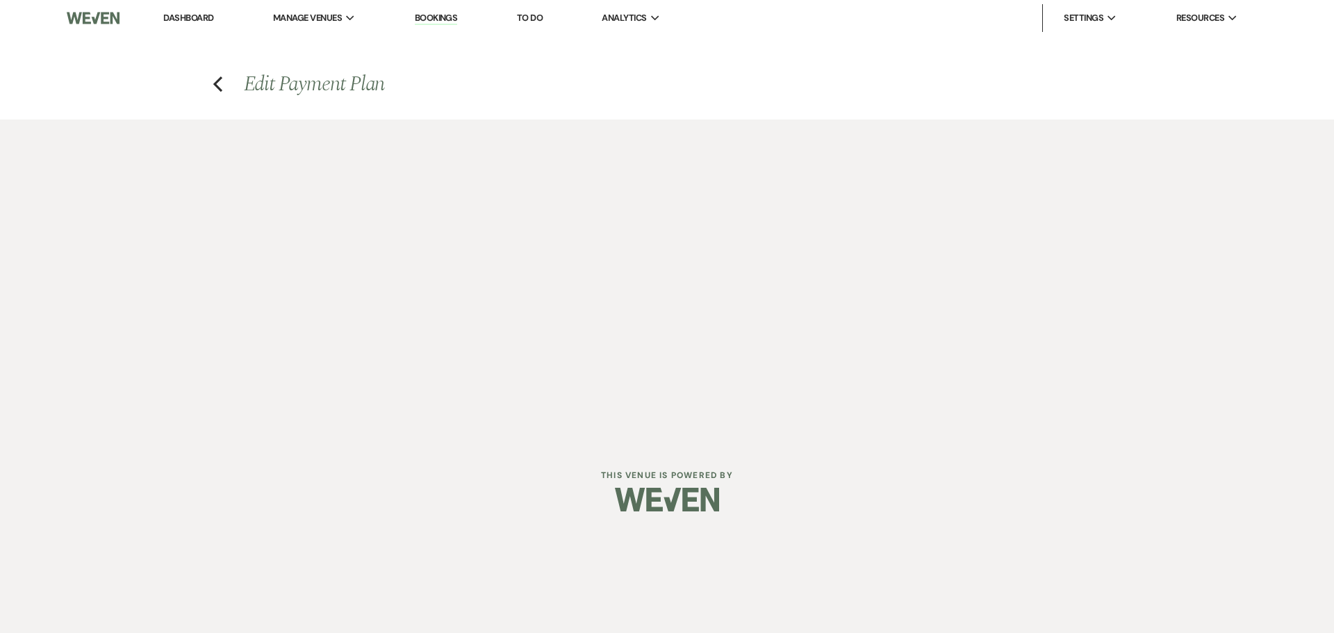
select select "27790"
select select "1"
select select "false"
select select "1"
select select "true"
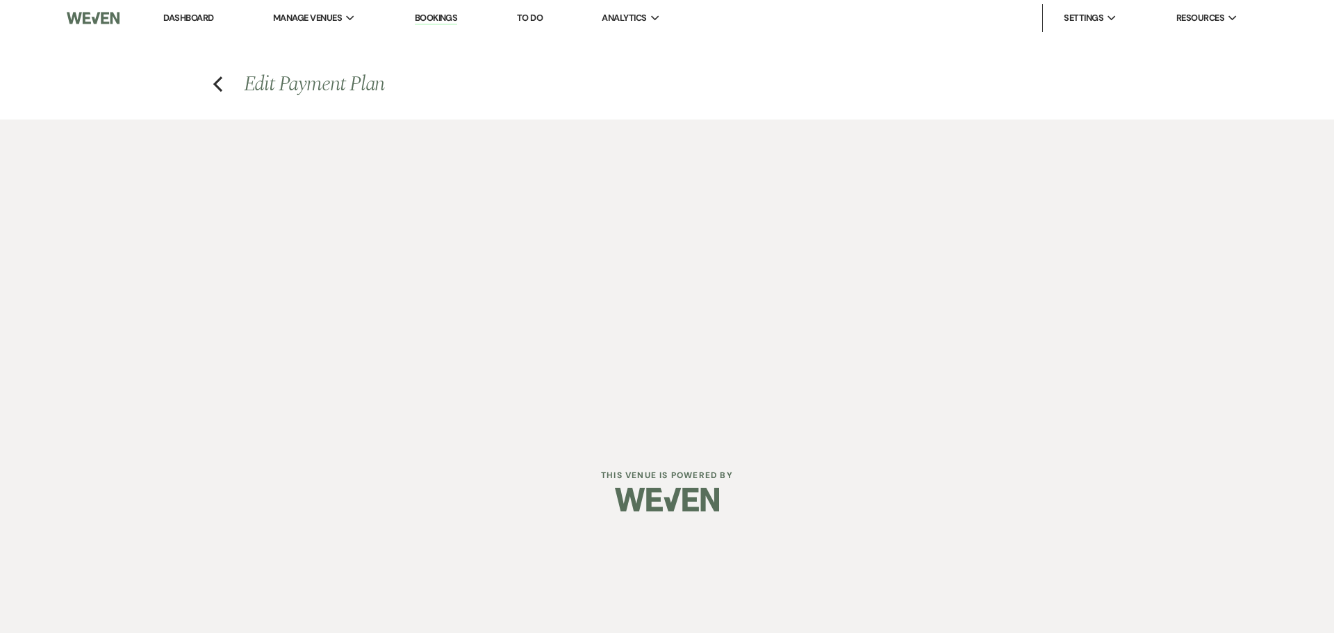
select select "2"
select select "flat"
select select "true"
select select "both"
select select "weeks"
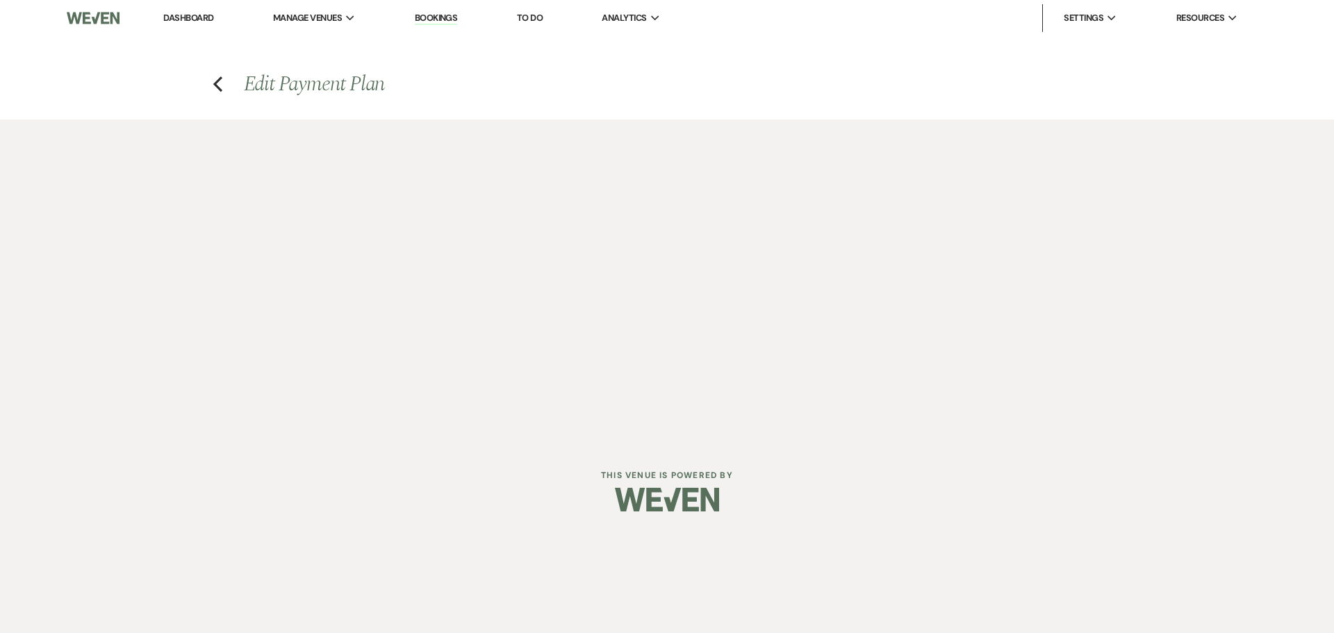
select select "both"
select select "weeks"
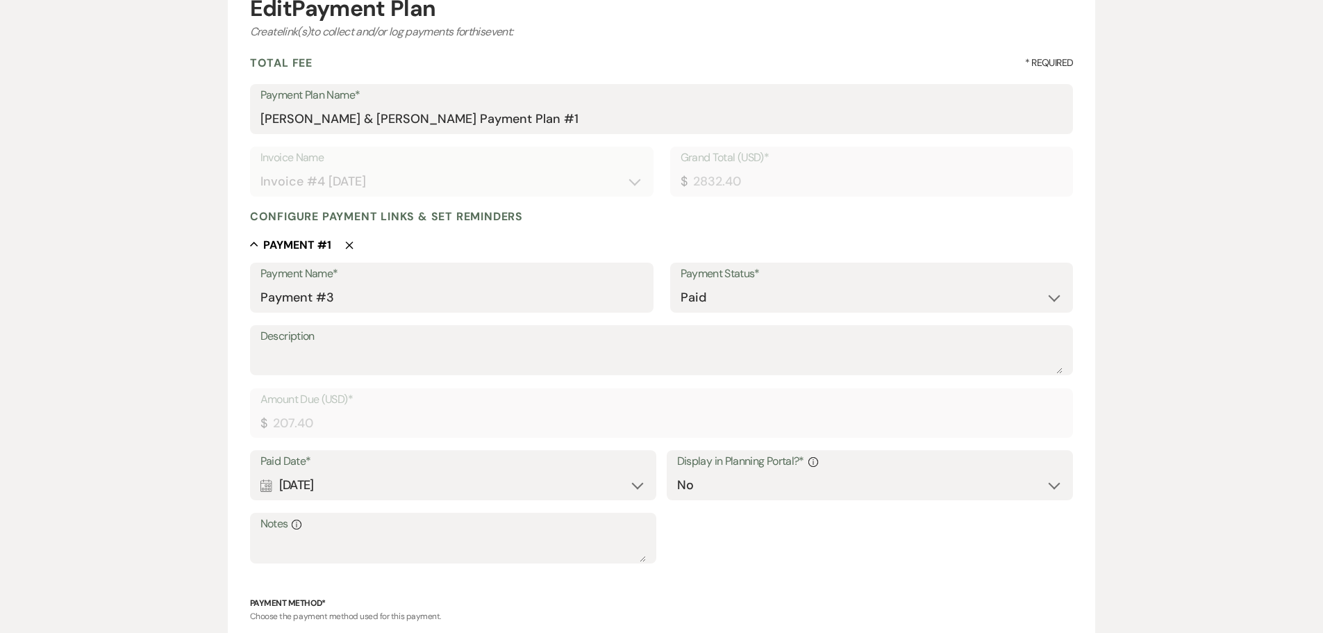
scroll to position [417, 0]
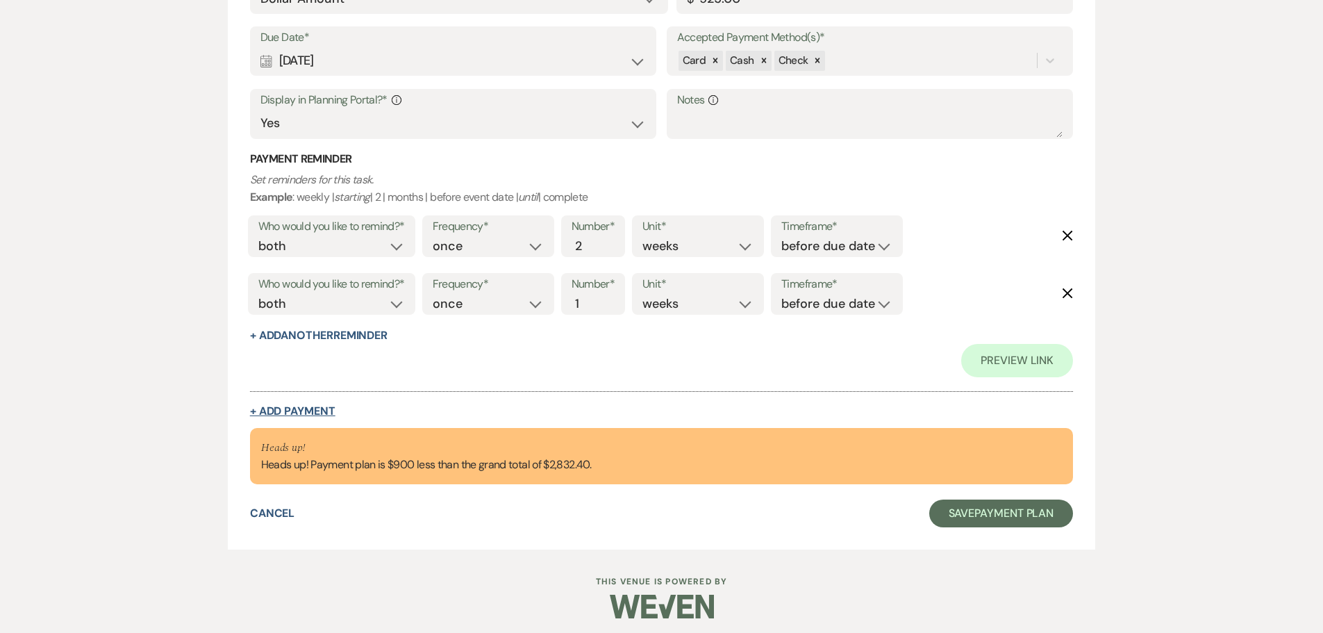
click at [305, 412] on button "+ Add Payment" at bounding box center [292, 411] width 85 height 11
select select "2"
select select "flat"
select select "true"
select select "client"
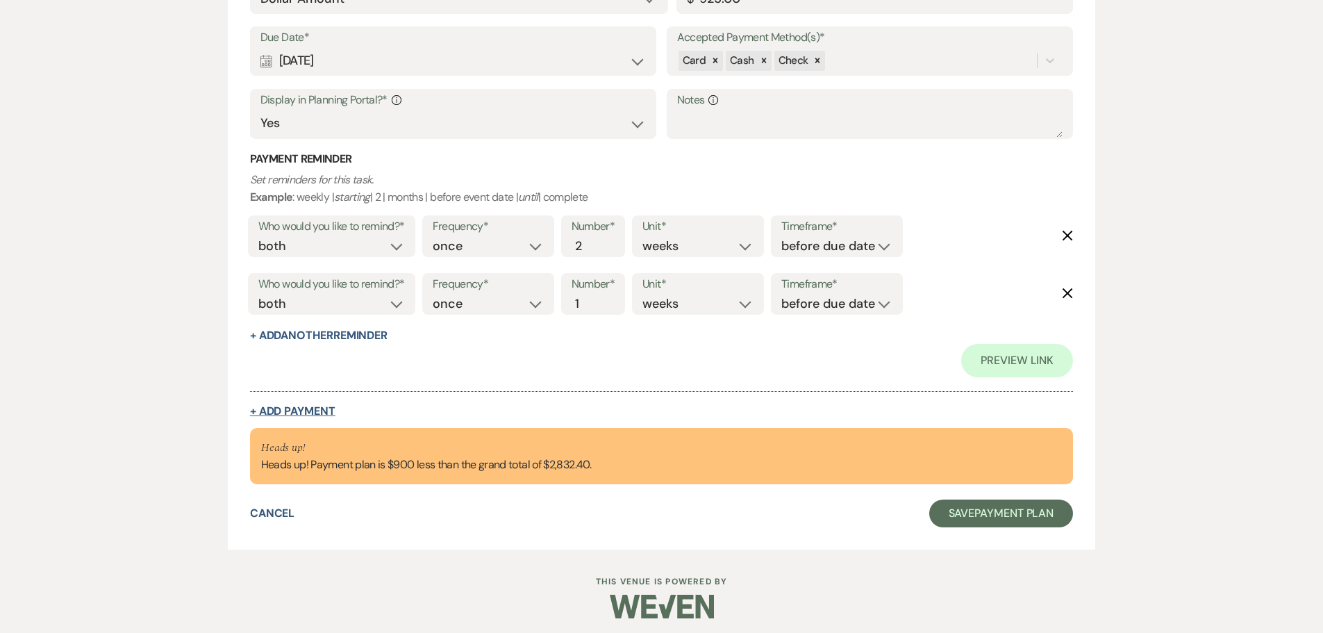
select select "weeks"
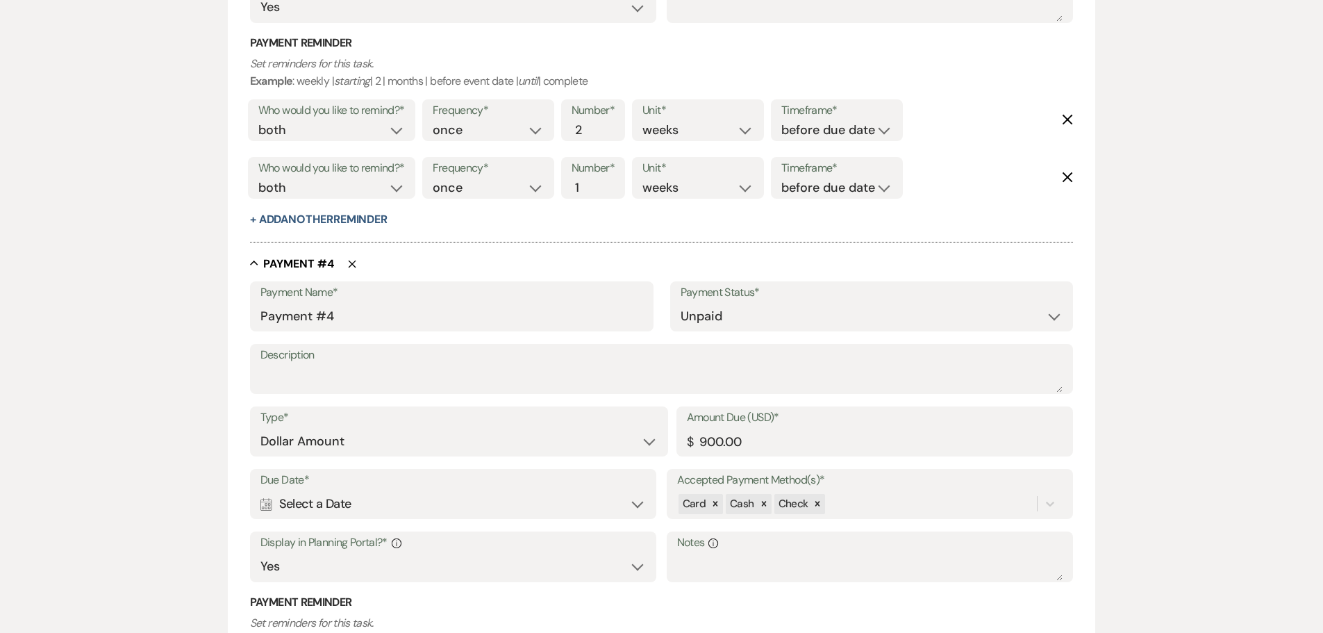
scroll to position [1739, 0]
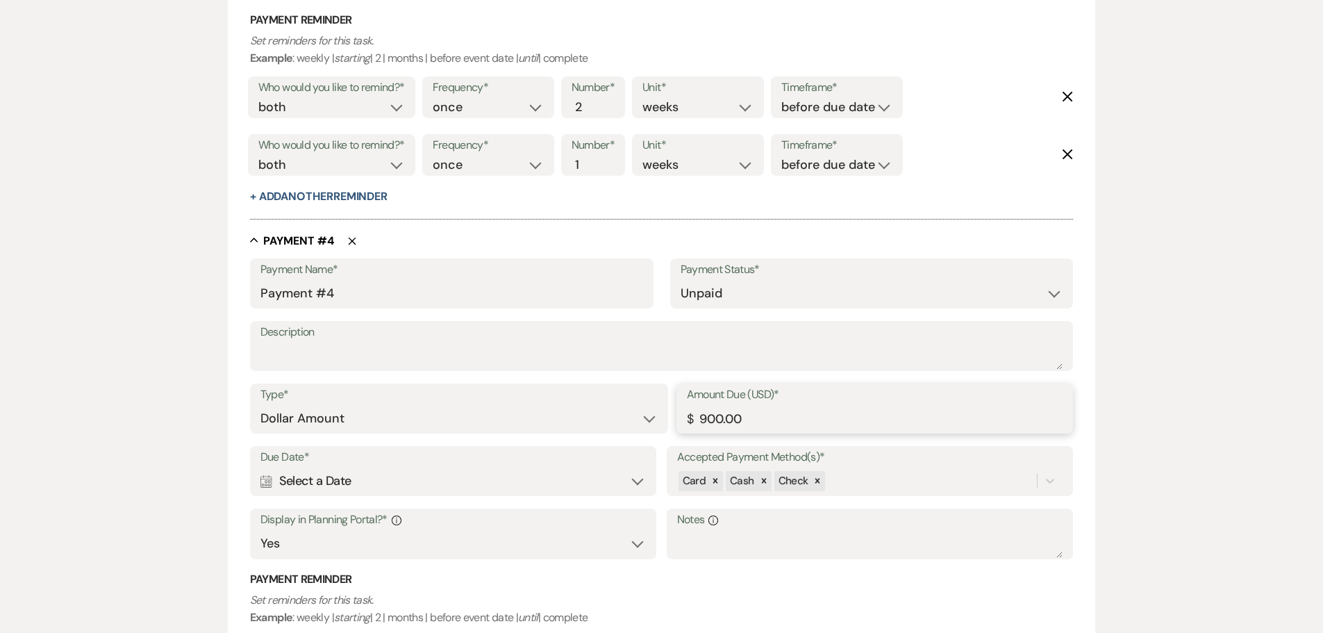
drag, startPoint x: 758, startPoint y: 424, endPoint x: 531, endPoint y: 417, distance: 227.3
click at [531, 417] on div "Type* Dollar Amount Percentage of Grand Total Amount Due (USD)* $ 900.00" at bounding box center [662, 414] width 824 height 63
type input "450.00"
click at [263, 473] on div "Calendar Select a Date Expand" at bounding box center [453, 480] width 386 height 27
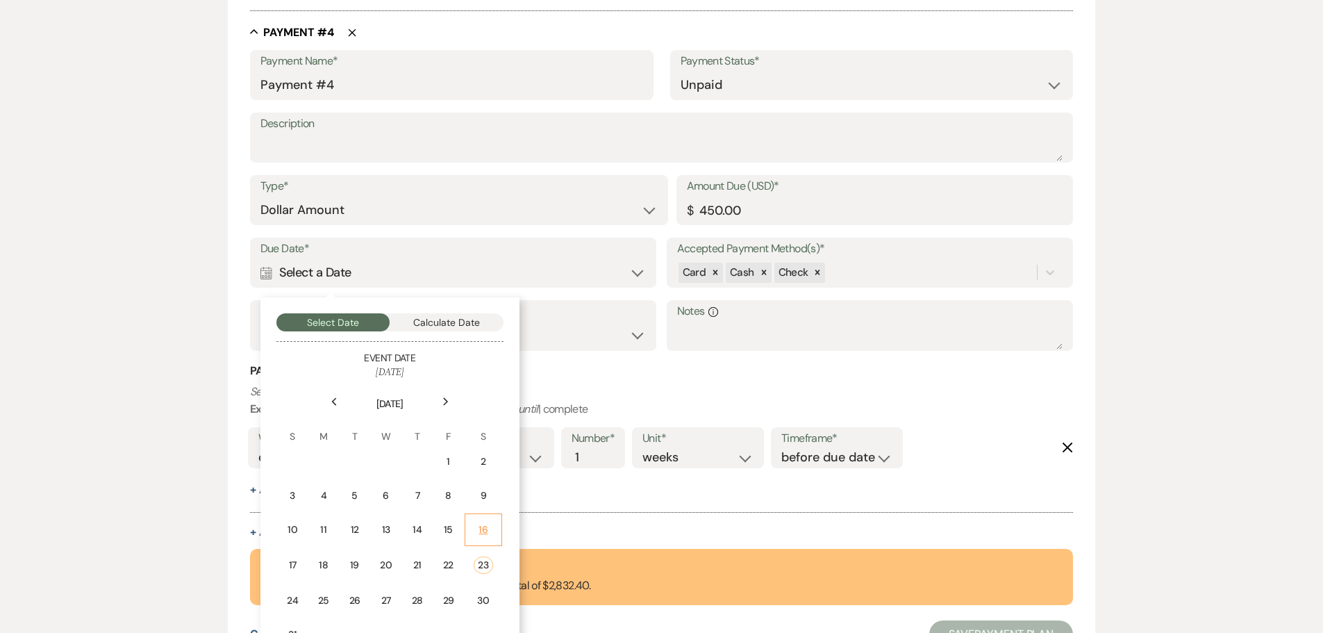
scroll to position [2017, 0]
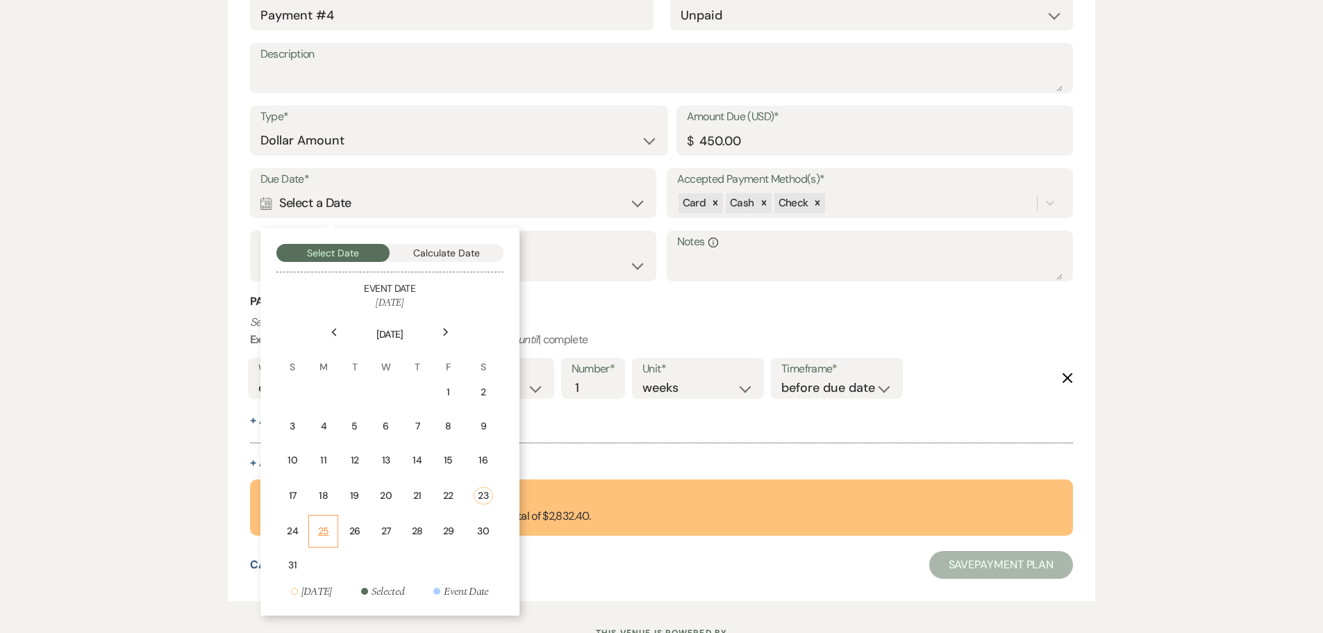
click at [325, 529] on div "25" at bounding box center [323, 531] width 12 height 15
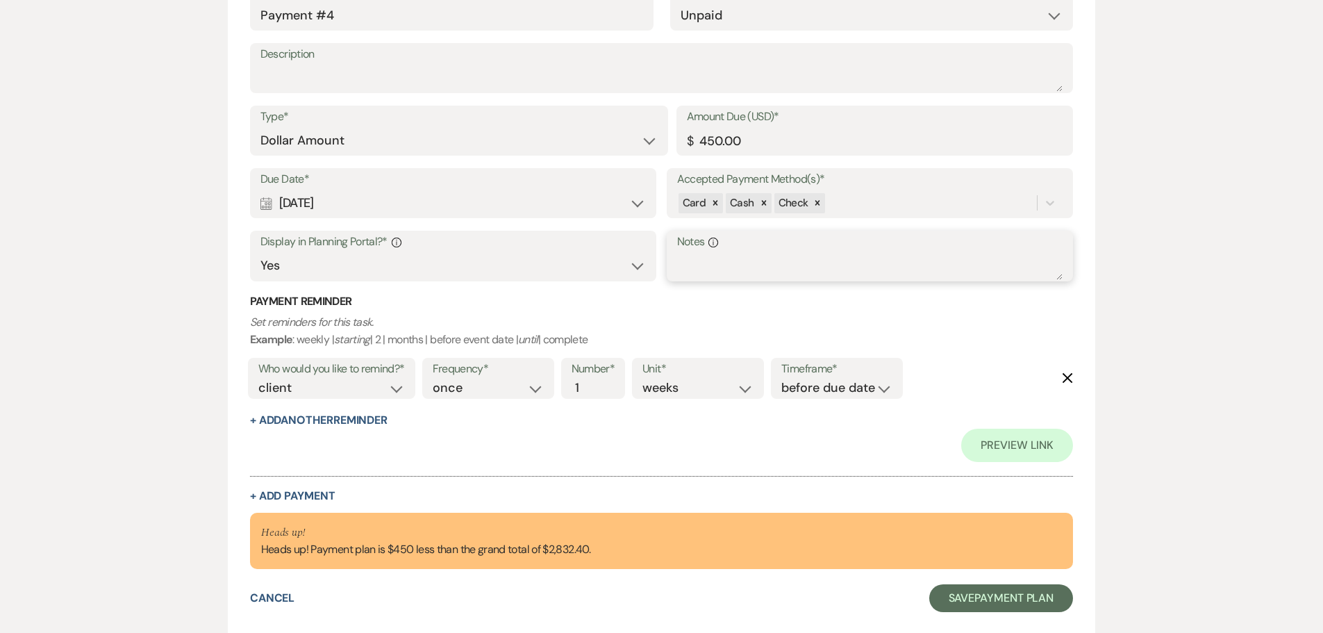
click at [747, 269] on textarea "Notes Info" at bounding box center [870, 266] width 386 height 28
click at [806, 260] on textarea "deposit on additional hours" at bounding box center [870, 266] width 386 height 28
click at [674, 263] on div "Notes Info deposit on additional 3 hours" at bounding box center [870, 256] width 407 height 51
click at [677, 263] on textarea "deposit on additional 3 hours" at bounding box center [870, 266] width 386 height 28
type textarea "*deposit on additional 3 hours"
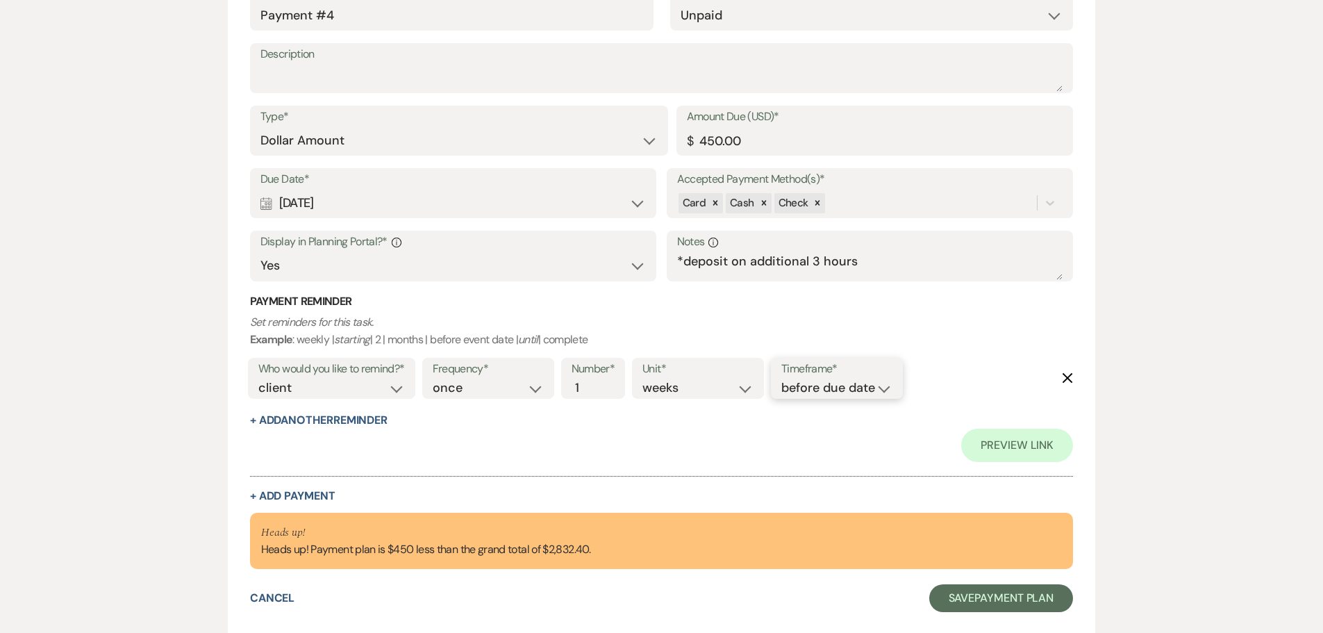
click at [879, 390] on select "before due date after due date on due date on custom date" at bounding box center [836, 388] width 111 height 19
select select "afterDueDate"
click at [784, 379] on select "before due date after due date on due date on custom date" at bounding box center [836, 388] width 111 height 19
click at [715, 389] on select "days weeks months" at bounding box center [698, 388] width 111 height 19
select select "days"
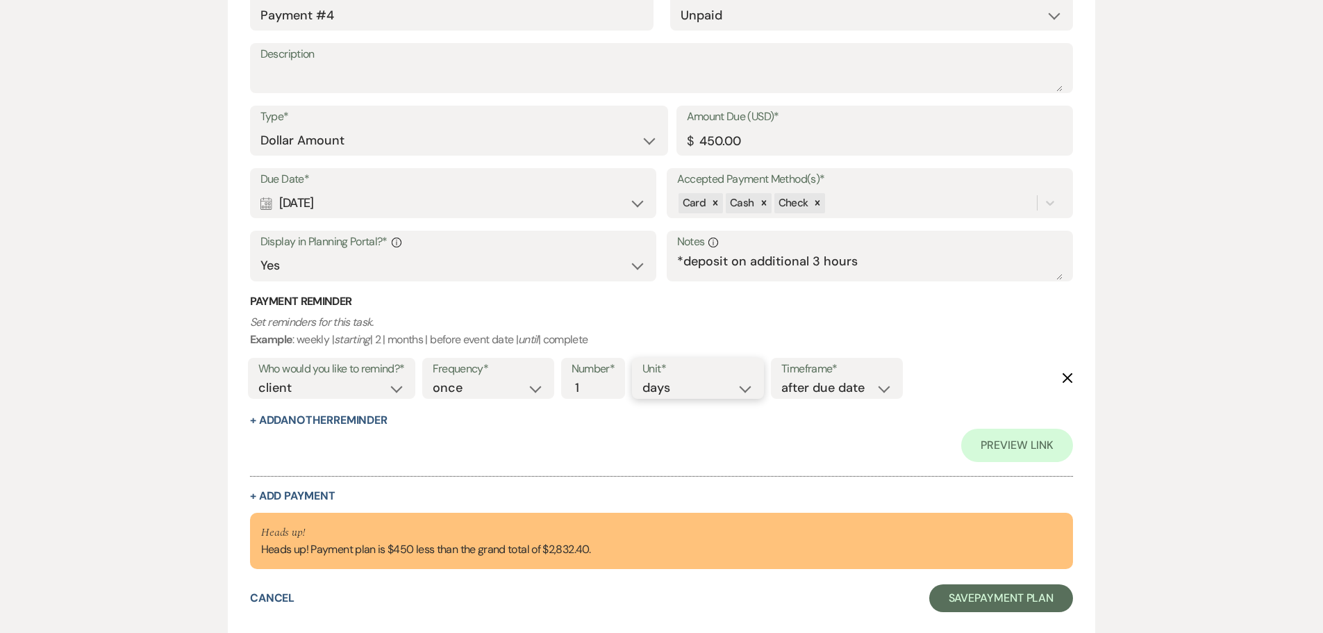
click at [645, 379] on select "days weeks months" at bounding box center [698, 388] width 111 height 19
click at [769, 423] on div "Payment Reminder Set reminders for this task. Example : weekly | starting | 2 |…" at bounding box center [662, 361] width 824 height 134
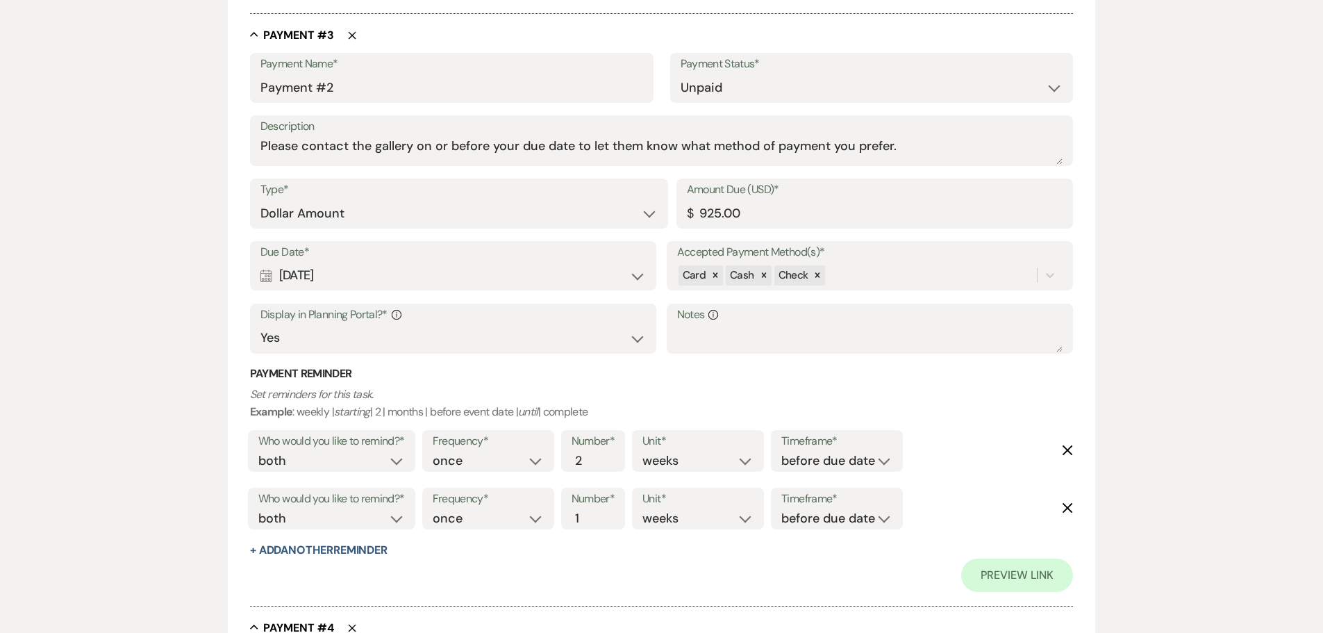
scroll to position [1423, 0]
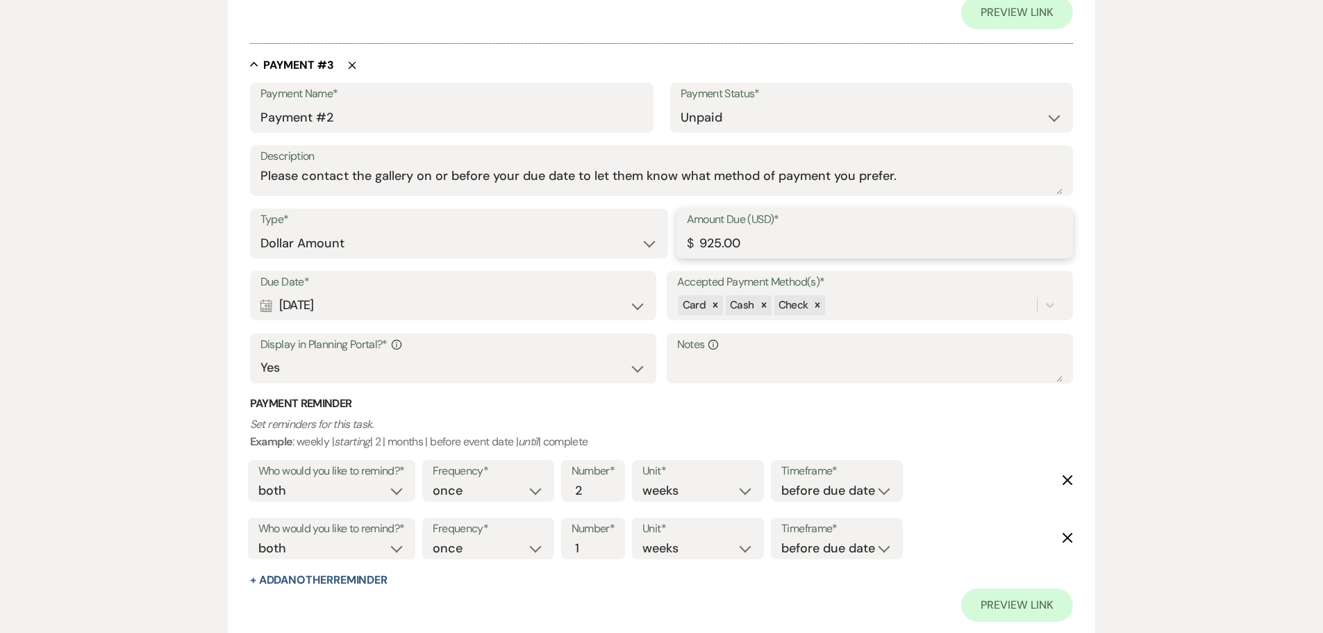
drag, startPoint x: 738, startPoint y: 245, endPoint x: 513, endPoint y: 258, distance: 224.8
click at [513, 258] on div "Type* Dollar Amount Percentage of Grand Total Amount Due (USD)* $ 925.00" at bounding box center [662, 239] width 824 height 63
type input "925"
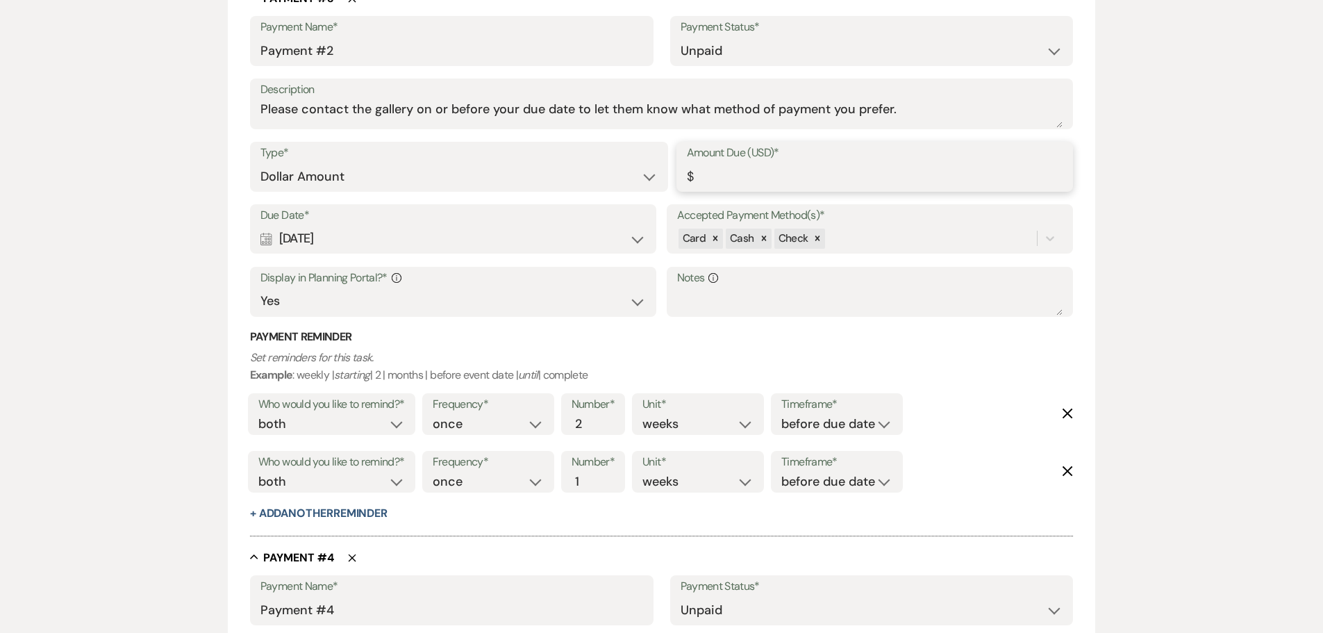
scroll to position [1389, 0]
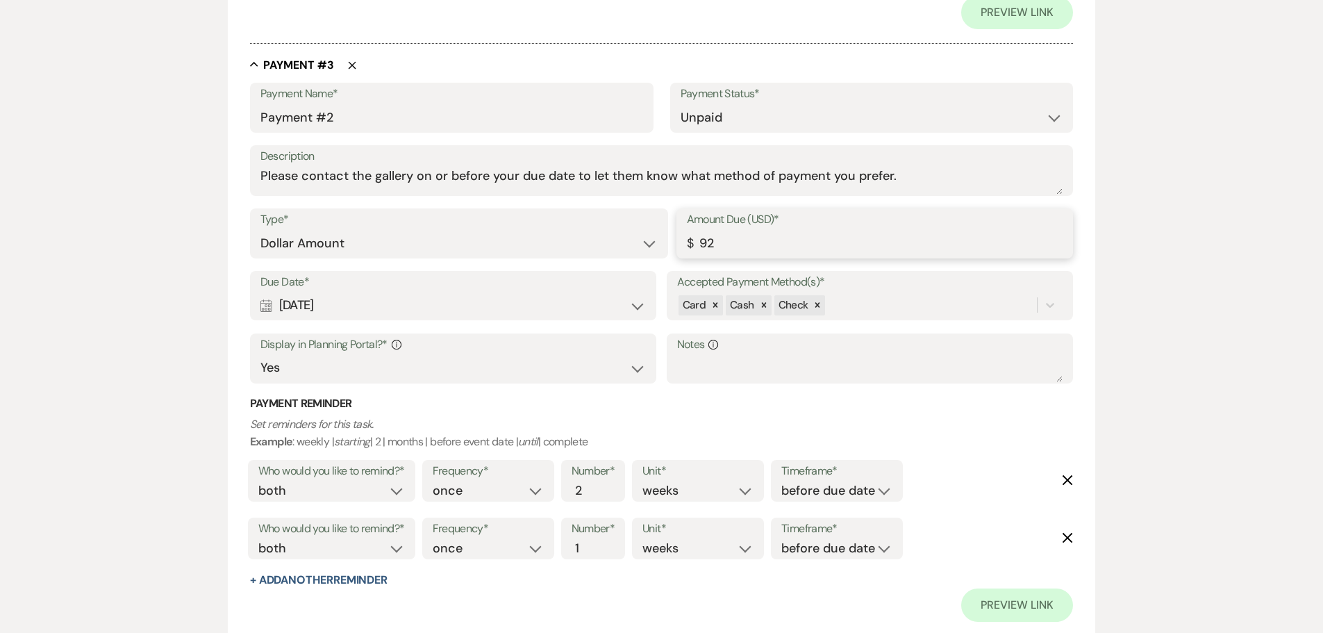
type input "9"
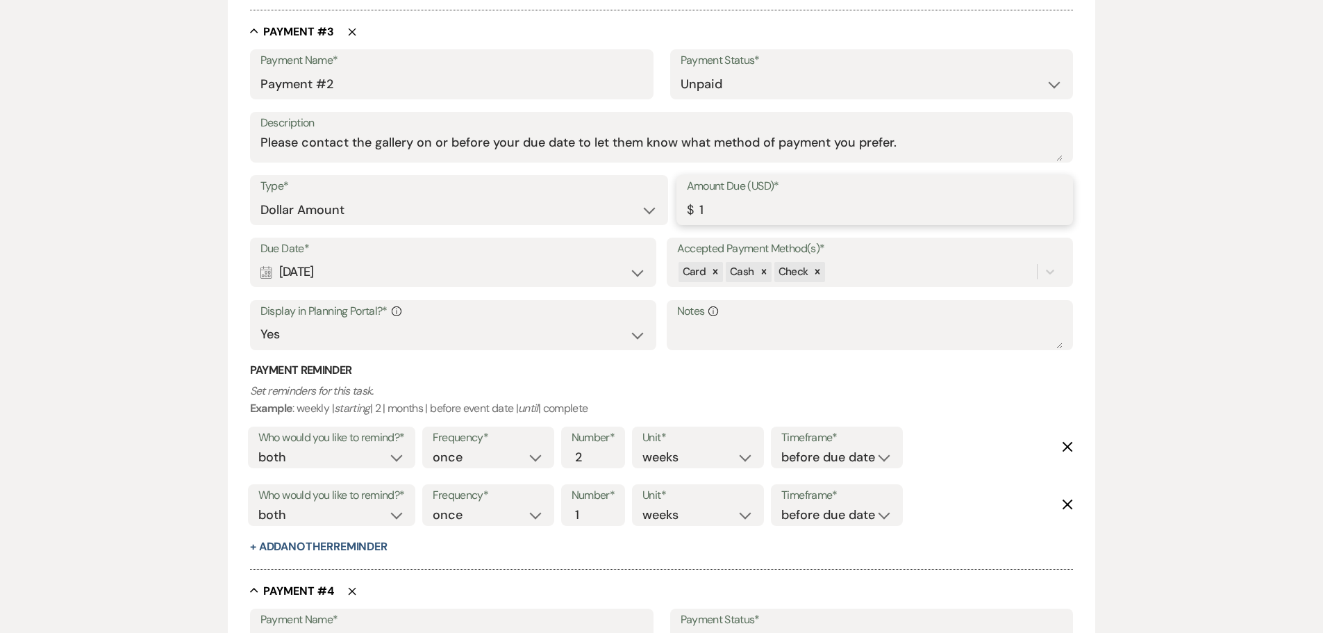
scroll to position [1423, 0]
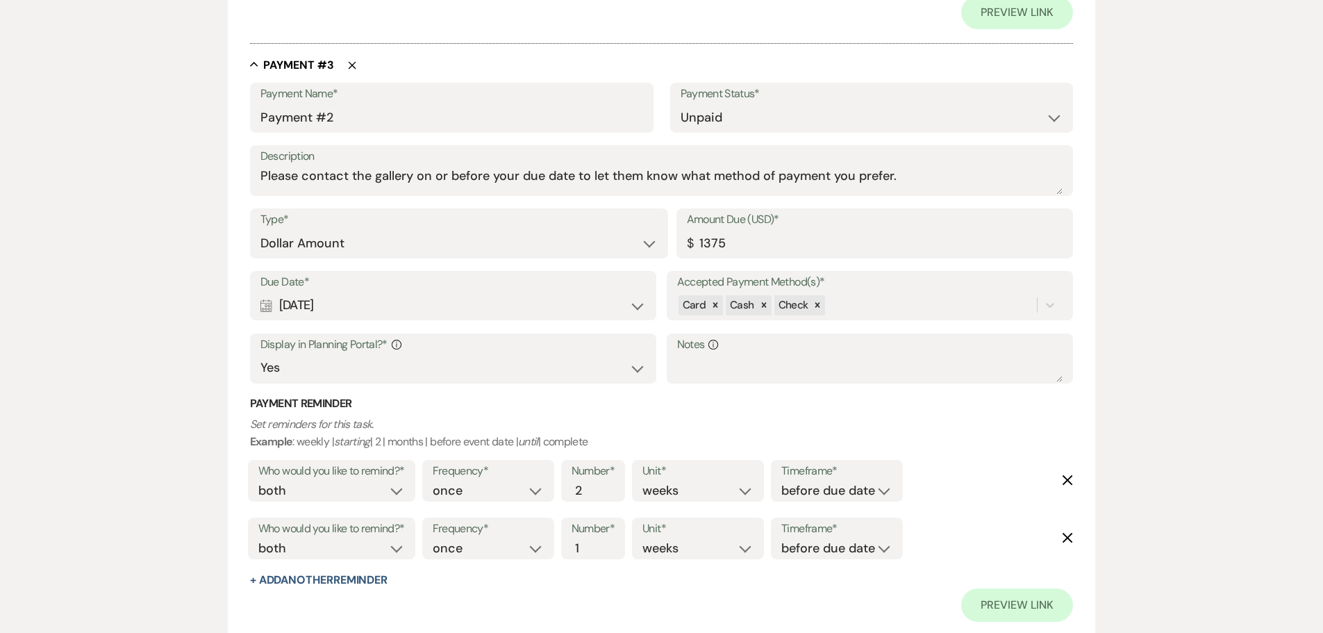
type input "1375.00"
click at [837, 406] on h3 "Payment Reminder" at bounding box center [662, 403] width 824 height 15
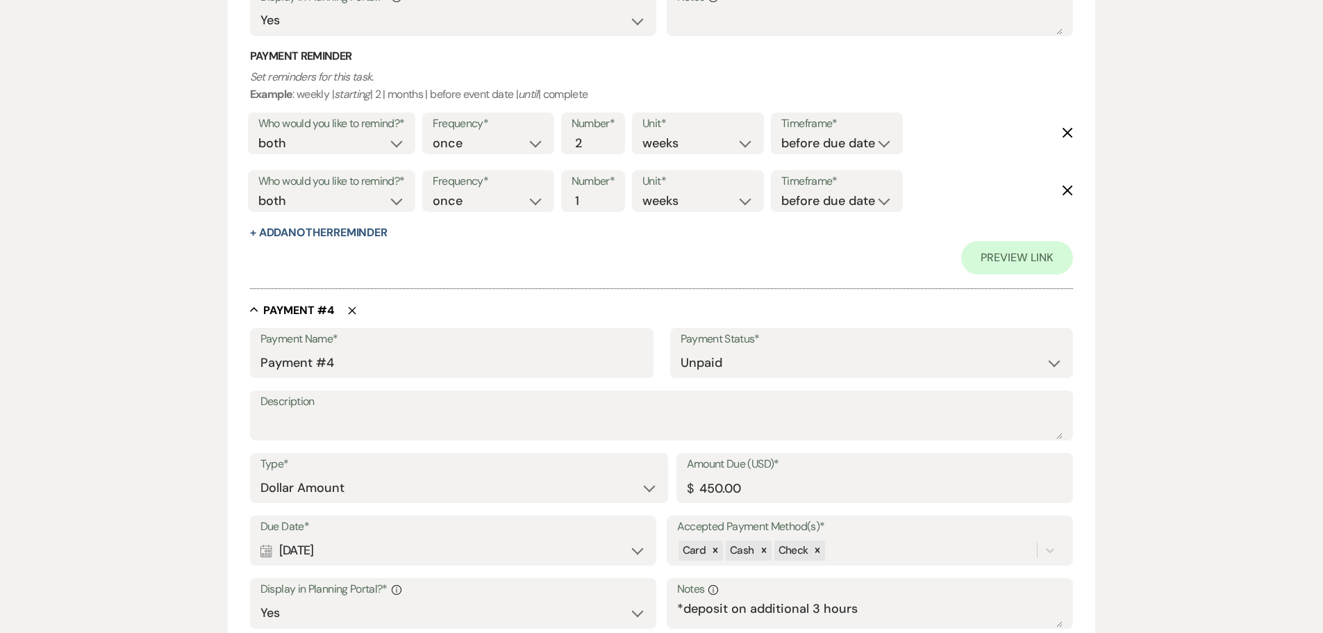
scroll to position [2129, 0]
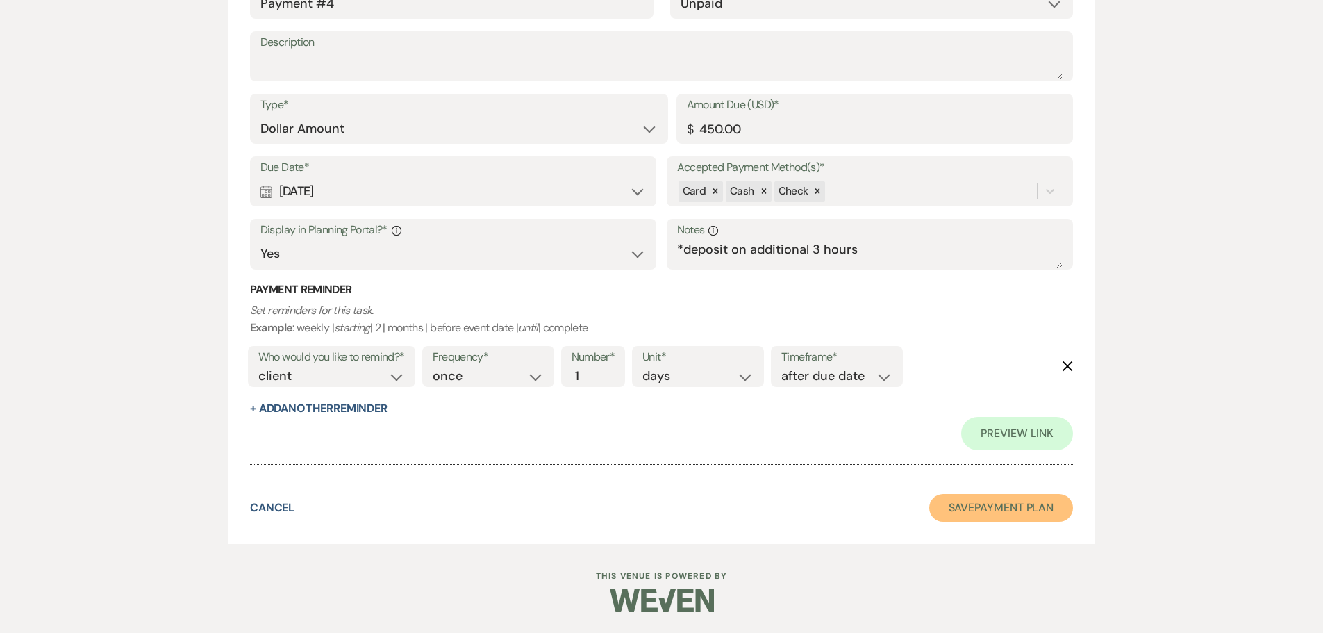
click at [1001, 509] on button "Save Payment Plan" at bounding box center [1001, 508] width 144 height 28
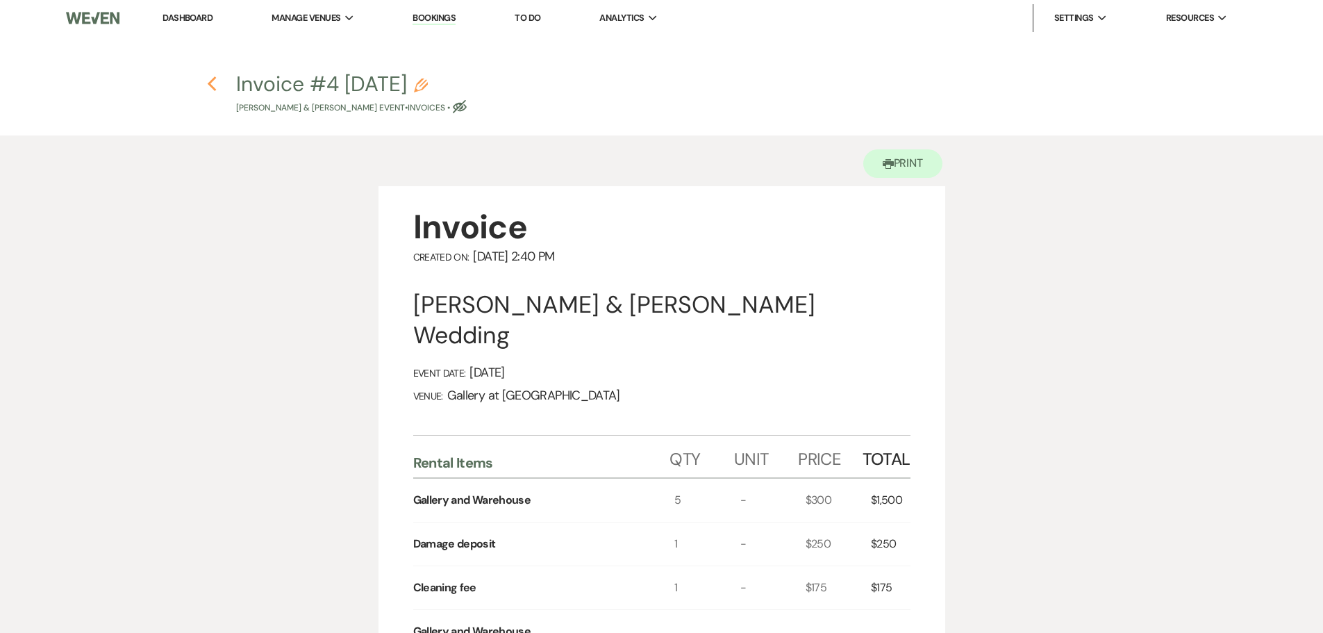
click at [216, 85] on icon "Previous" at bounding box center [212, 84] width 10 height 17
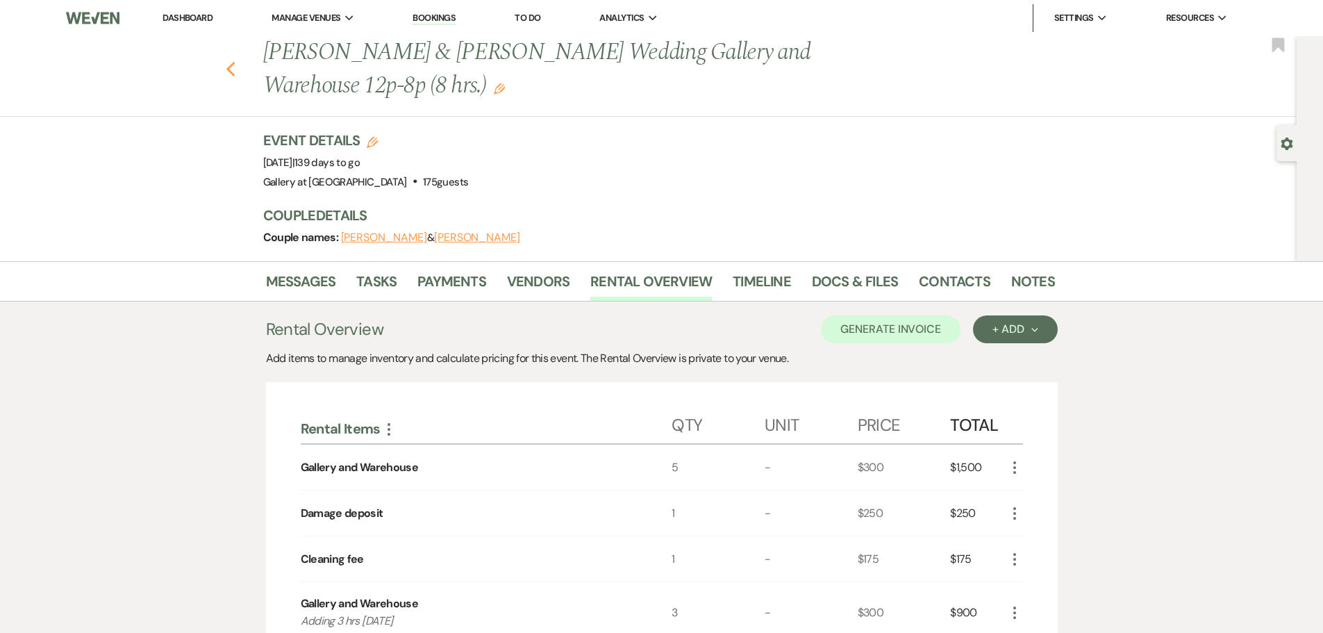
click at [231, 66] on icon "Previous" at bounding box center [231, 69] width 10 height 17
